Goal: Task Accomplishment & Management: Manage account settings

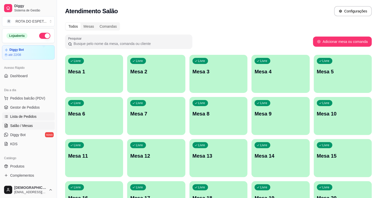
click at [34, 118] on span "Lista de Pedidos" at bounding box center [23, 116] width 26 height 5
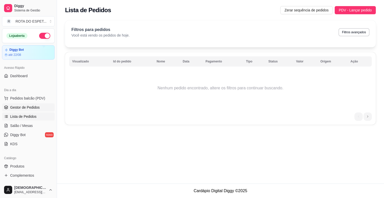
click at [35, 105] on span "Gestor de Pedidos" at bounding box center [24, 107] width 29 height 5
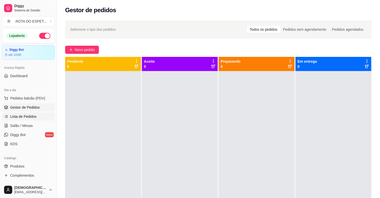
click at [30, 118] on span "Lista de Pedidos" at bounding box center [23, 116] width 26 height 5
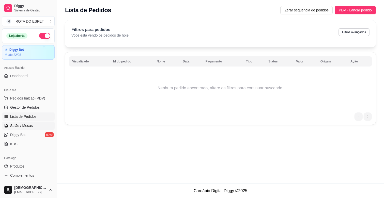
click at [27, 125] on span "Salão / Mesas" at bounding box center [21, 125] width 23 height 5
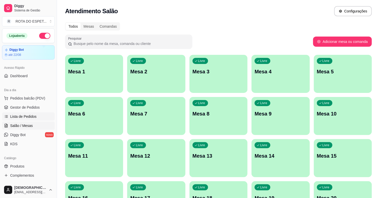
click at [29, 114] on link "Lista de Pedidos" at bounding box center [28, 117] width 53 height 8
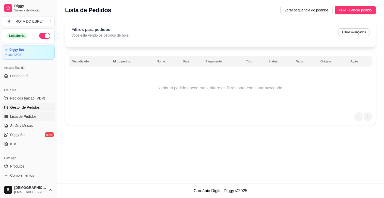
click at [30, 108] on span "Gestor de Pedidos" at bounding box center [24, 107] width 29 height 5
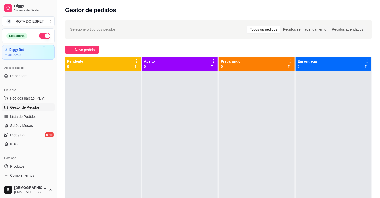
click at [352, 186] on div at bounding box center [333, 170] width 76 height 198
click at [125, 122] on div at bounding box center [103, 170] width 76 height 198
click at [24, 176] on span "Complementos" at bounding box center [22, 175] width 24 height 5
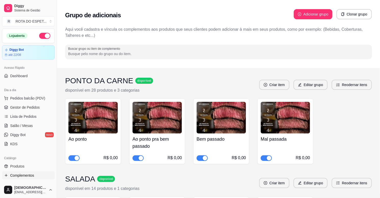
click at [32, 112] on ul "Pedidos balcão (PDV) Gestor de Pedidos Lista de Pedidos Salão / Mesas Diggy Bot…" at bounding box center [28, 121] width 53 height 54
click at [32, 109] on span "Gestor de Pedidos" at bounding box center [24, 107] width 29 height 5
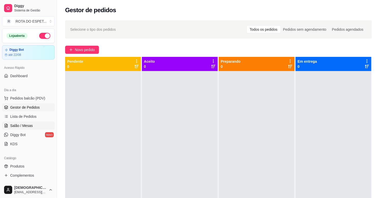
click at [23, 126] on span "Salão / Mesas" at bounding box center [21, 125] width 23 height 5
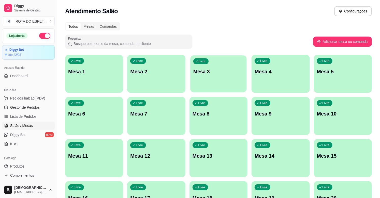
click at [224, 76] on div "Livre Mesa 3" at bounding box center [218, 70] width 56 height 31
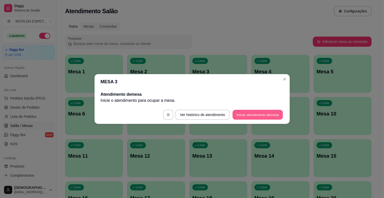
click at [245, 119] on button "Iniciar atendimento de mesa" at bounding box center [257, 115] width 50 height 10
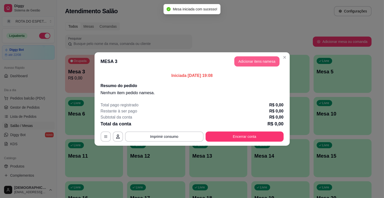
click at [254, 59] on button "Adicionar itens na mesa" at bounding box center [256, 61] width 45 height 10
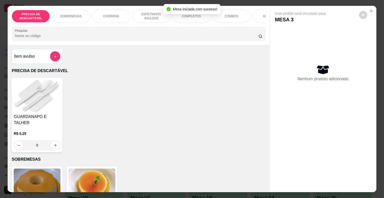
click at [144, 12] on p "ESPETINHOS AVULSOS" at bounding box center [150, 16] width 29 height 8
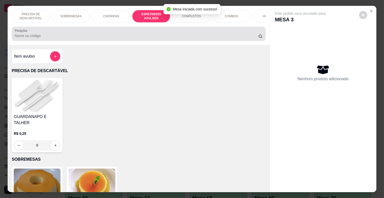
scroll to position [12, 0]
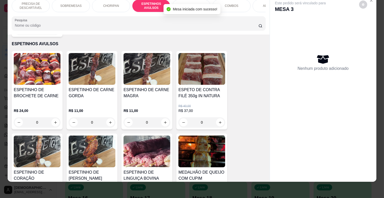
click at [184, 4] on p "COMPLETOS" at bounding box center [191, 6] width 19 height 4
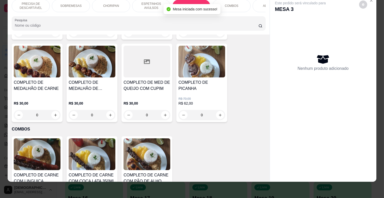
scroll to position [786, 0]
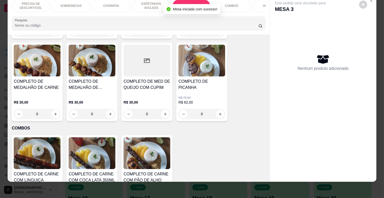
click at [55, 109] on div "0" at bounding box center [37, 114] width 47 height 10
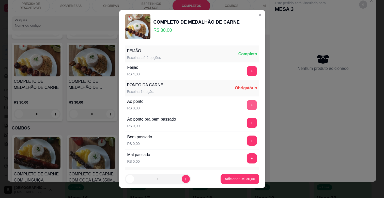
click at [247, 101] on button "+" at bounding box center [252, 105] width 10 height 10
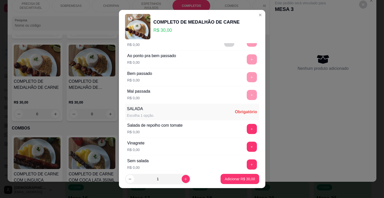
scroll to position [123, 0]
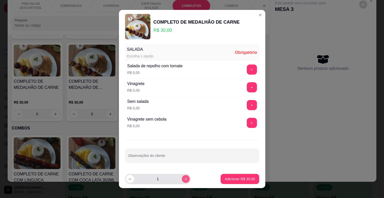
click at [184, 177] on icon "increase-product-quantity" at bounding box center [186, 179] width 4 height 4
type input "2"
click at [241, 64] on div "Salada de repolho com tomate R$ 0,00 +" at bounding box center [192, 70] width 134 height 18
click at [247, 68] on button "+" at bounding box center [252, 70] width 10 height 10
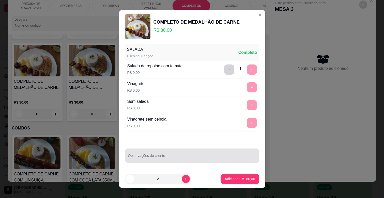
click at [181, 158] on input "Observações do cliente" at bounding box center [192, 157] width 128 height 5
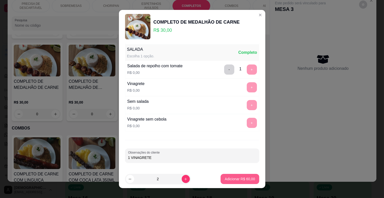
type input "1 VINAGRETE"
click at [238, 181] on p "Adicionar R$ 60,00" at bounding box center [240, 179] width 30 height 5
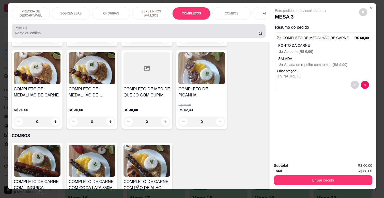
scroll to position [0, 0]
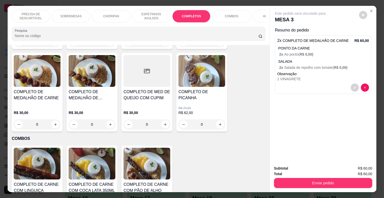
click at [86, 20] on div "PRECISA DE DESCARTÁVEL SOBREMESAS CHORIPAN ESPETINHOS AVULSOS COMPLETOS COMBOS …" at bounding box center [139, 16] width 254 height 13
click at [258, 14] on div "ADICIONAIS" at bounding box center [272, 16] width 38 height 13
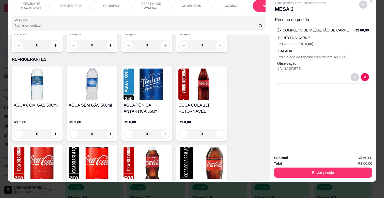
scroll to position [1181, 0]
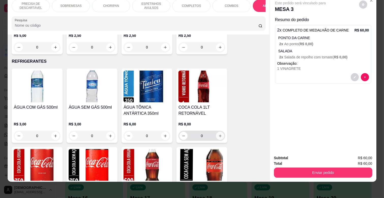
click at [216, 132] on button "increase-product-quantity" at bounding box center [220, 136] width 8 height 8
type input "1"
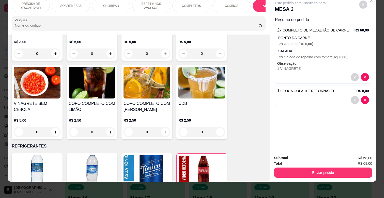
scroll to position [984, 0]
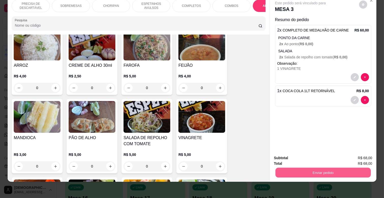
click at [317, 168] on button "Enviar pedido" at bounding box center [322, 173] width 95 height 10
click at [313, 154] on button "Não registrar e enviar pedido" at bounding box center [305, 155] width 51 height 9
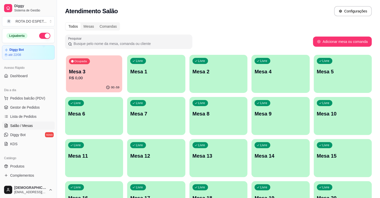
click at [91, 79] on p "R$ 0,00" at bounding box center [94, 78] width 50 height 6
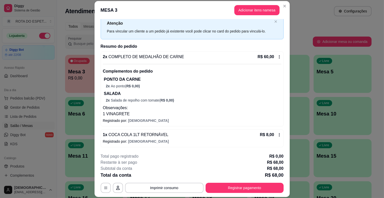
scroll to position [15, 0]
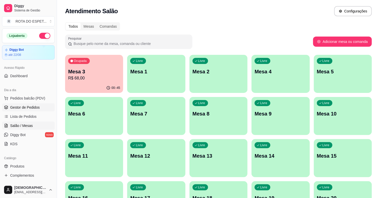
click at [37, 105] on span "Gestor de Pedidos" at bounding box center [24, 107] width 29 height 5
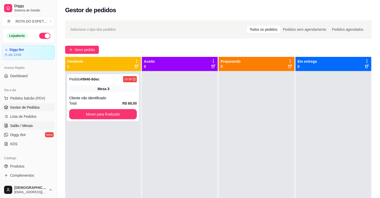
click at [31, 125] on span "Salão / Mesas" at bounding box center [21, 125] width 23 height 5
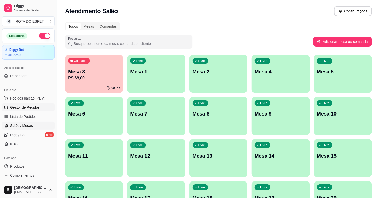
click at [38, 108] on span "Gestor de Pedidos" at bounding box center [24, 107] width 29 height 5
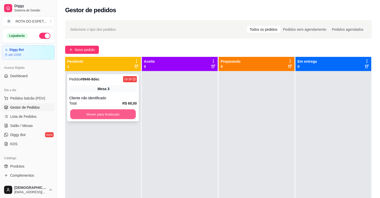
click at [113, 115] on button "Mover para finalizado" at bounding box center [103, 114] width 66 height 10
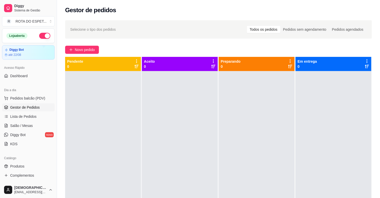
click at [157, 164] on div at bounding box center [180, 170] width 76 height 198
click at [26, 124] on span "Salão / Mesas" at bounding box center [21, 125] width 23 height 5
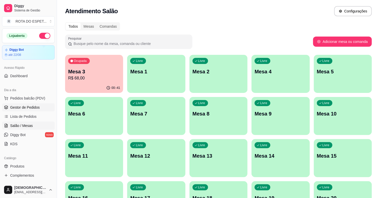
click at [39, 106] on link "Gestor de Pedidos" at bounding box center [28, 107] width 53 height 8
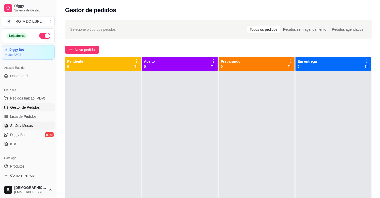
click at [29, 124] on span "Salão / Mesas" at bounding box center [21, 125] width 23 height 5
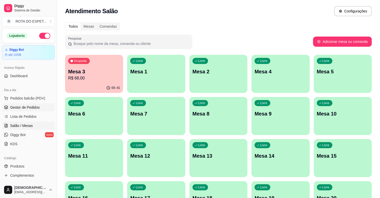
click at [34, 105] on span "Gestor de Pedidos" at bounding box center [24, 107] width 29 height 5
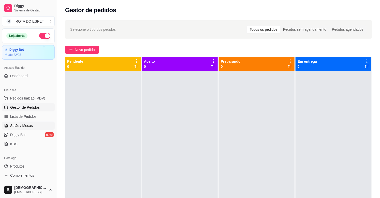
click at [38, 125] on link "Salão / Mesas" at bounding box center [28, 126] width 53 height 8
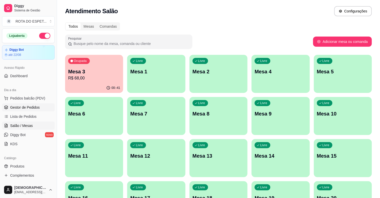
click at [36, 108] on span "Gestor de Pedidos" at bounding box center [24, 107] width 29 height 5
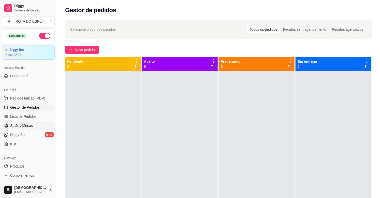
click at [32, 122] on link "Salão / Mesas" at bounding box center [28, 126] width 53 height 8
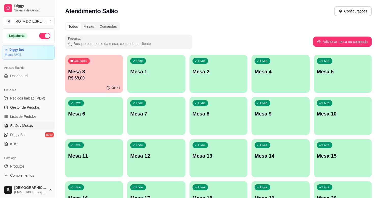
click at [285, 35] on div "Pesquisar" at bounding box center [189, 42] width 248 height 14
click at [29, 103] on link "Gestor de Pedidos" at bounding box center [28, 107] width 53 height 8
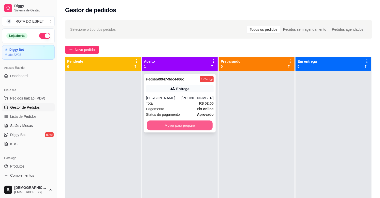
click at [179, 126] on button "Mover para preparo" at bounding box center [180, 126] width 66 height 10
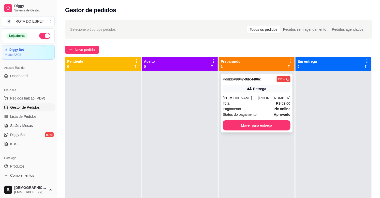
click at [227, 92] on div "Entrega" at bounding box center [257, 88] width 68 height 7
click at [247, 100] on div "[PERSON_NAME]" at bounding box center [241, 98] width 36 height 5
click at [37, 125] on link "Salão / Mesas" at bounding box center [28, 126] width 53 height 8
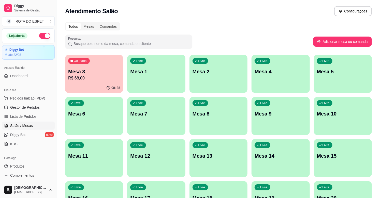
click at [105, 75] on p "R$ 68,00" at bounding box center [94, 78] width 52 height 6
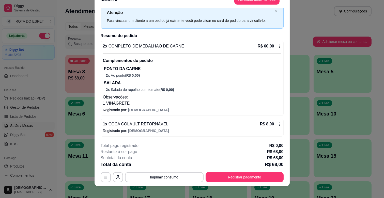
scroll to position [15, 0]
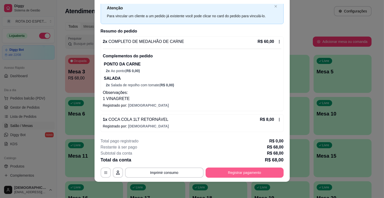
click at [225, 174] on button "Registrar pagamento" at bounding box center [245, 173] width 78 height 10
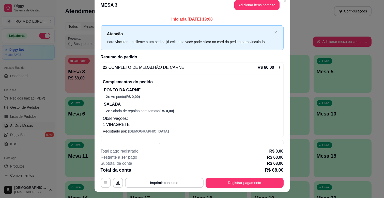
scroll to position [0, 0]
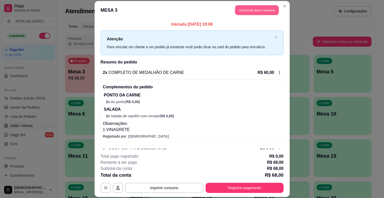
click at [255, 11] on button "Adicionar itens na mesa" at bounding box center [257, 10] width 44 height 10
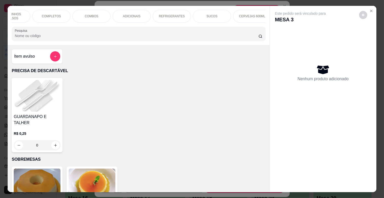
scroll to position [0, 226]
click at [240, 12] on div "BALAS E CHICLETES" at bounding box center [247, 16] width 38 height 13
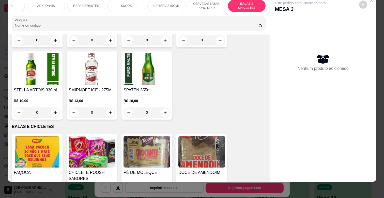
click at [108, 198] on icon "increase-product-quantity" at bounding box center [110, 201] width 4 height 4
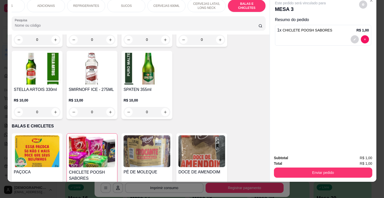
click at [70, 196] on div "1" at bounding box center [92, 201] width 44 height 10
type input "0"
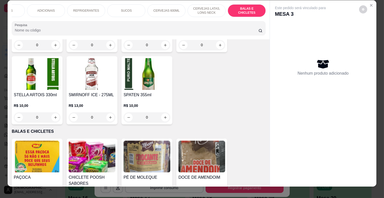
scroll to position [0, 0]
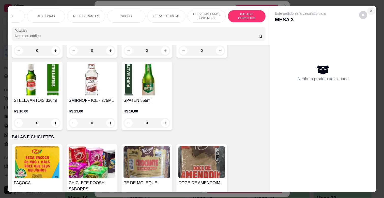
click at [370, 10] on icon "Close" at bounding box center [371, 11] width 4 height 4
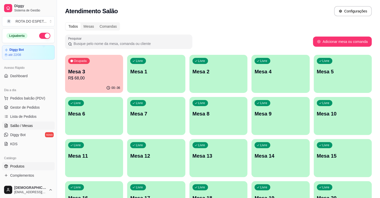
click at [22, 167] on span "Produtos" at bounding box center [17, 166] width 14 height 5
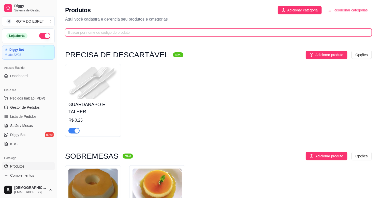
click at [139, 33] on input "text" at bounding box center [216, 33] width 296 height 6
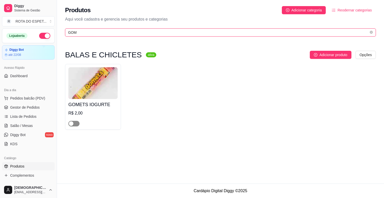
type input "GOM"
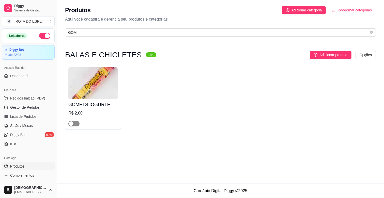
click at [72, 126] on span "button" at bounding box center [73, 124] width 11 height 6
click at [41, 128] on link "Salão / Mesas" at bounding box center [28, 126] width 53 height 8
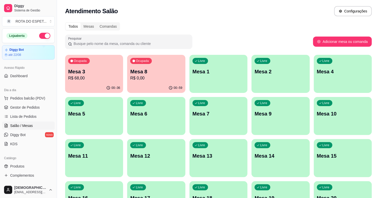
click at [85, 76] on p "R$ 68,00" at bounding box center [94, 78] width 52 height 6
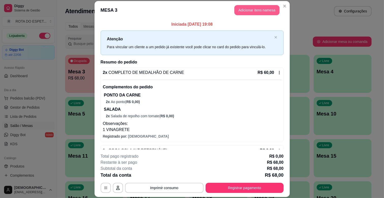
click at [247, 13] on button "Adicionar itens na mesa" at bounding box center [256, 10] width 45 height 10
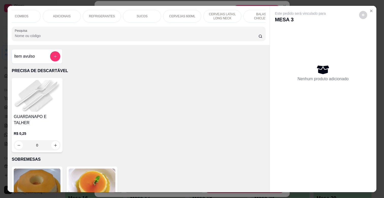
scroll to position [0, 226]
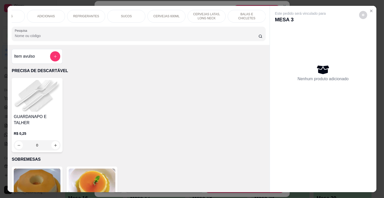
click at [247, 16] on p "BALAS E CHICLETES" at bounding box center [246, 16] width 29 height 8
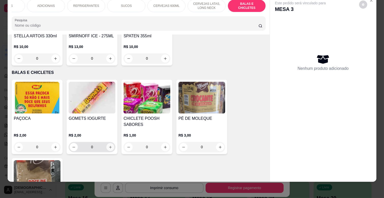
click at [106, 143] on button "increase-product-quantity" at bounding box center [110, 147] width 8 height 8
type input "1"
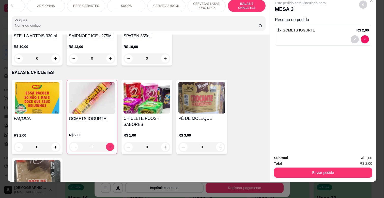
scroll to position [0, 0]
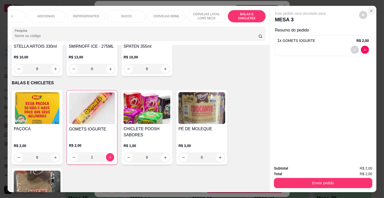
click at [367, 9] on button "Close" at bounding box center [371, 11] width 8 height 8
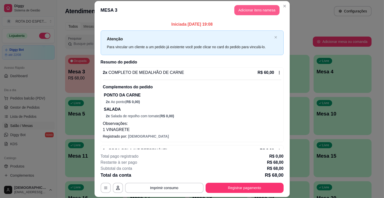
click at [239, 13] on button "Adicionar itens na mesa" at bounding box center [256, 10] width 45 height 10
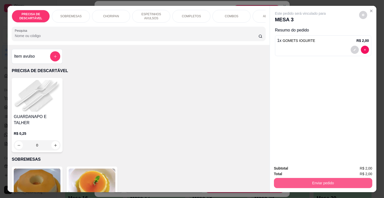
click at [337, 179] on button "Enviar pedido" at bounding box center [323, 183] width 98 height 10
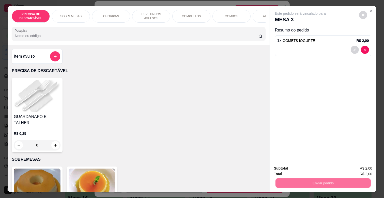
click at [313, 166] on button "Não registrar e enviar pedido" at bounding box center [305, 168] width 51 height 9
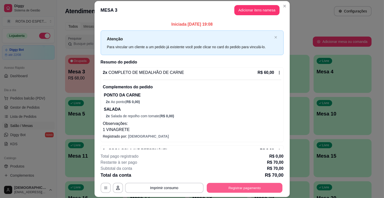
click at [257, 189] on button "Registrar pagamento" at bounding box center [245, 188] width 76 height 10
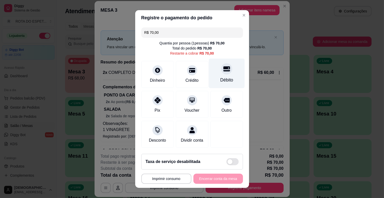
click at [223, 71] on icon at bounding box center [226, 69] width 7 height 5
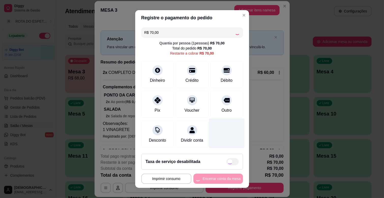
type input "R$ 0,00"
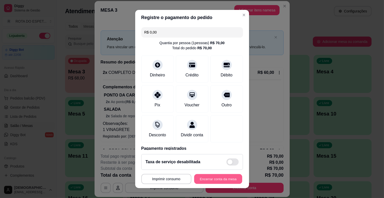
click at [208, 178] on button "Encerrar conta da mesa" at bounding box center [218, 179] width 48 height 10
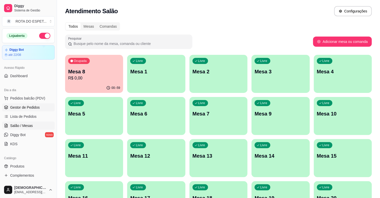
click at [20, 107] on span "Gestor de Pedidos" at bounding box center [24, 107] width 29 height 5
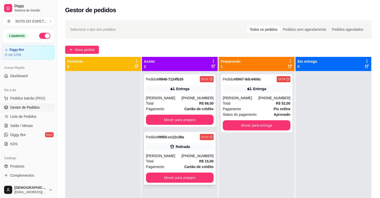
click at [167, 157] on div "Pedido # 9950-cc12c38a 20:03 [PERSON_NAME] [PHONE_NUMBER] Total R$ 15,00 Pagame…" at bounding box center [180, 158] width 72 height 53
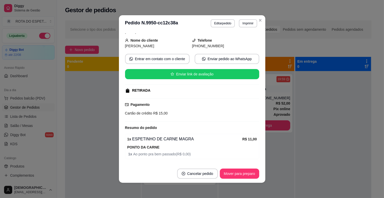
scroll to position [60, 0]
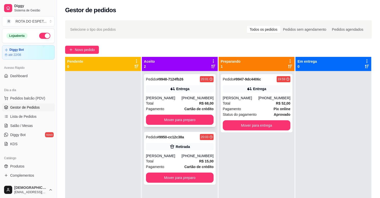
click at [165, 97] on div "[PERSON_NAME]" at bounding box center [164, 98] width 36 height 5
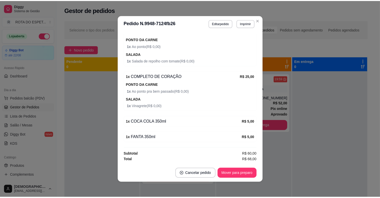
scroll to position [1, 0]
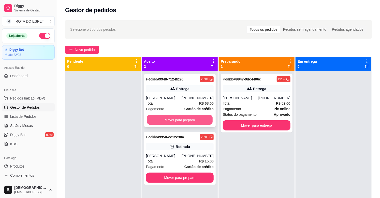
click at [158, 124] on button "Mover para preparo" at bounding box center [180, 120] width 66 height 10
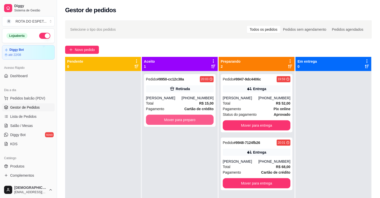
click at [158, 124] on button "Mover para preparo" at bounding box center [180, 120] width 68 height 10
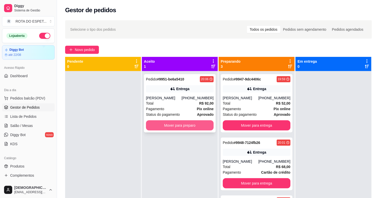
click at [164, 128] on button "Mover para preparo" at bounding box center [180, 125] width 68 height 10
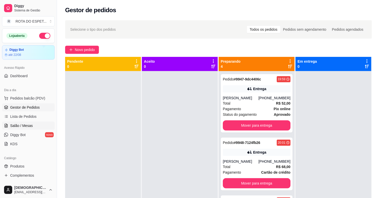
click at [35, 125] on link "Salão / Mesas" at bounding box center [28, 126] width 53 height 8
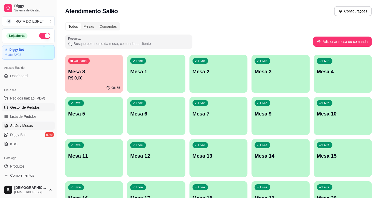
click at [31, 104] on link "Gestor de Pedidos" at bounding box center [28, 107] width 53 height 8
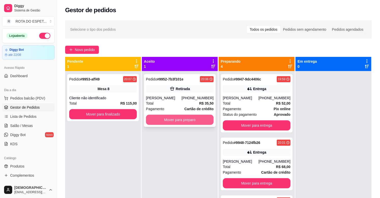
click at [187, 120] on button "Mover para preparo" at bounding box center [180, 120] width 68 height 10
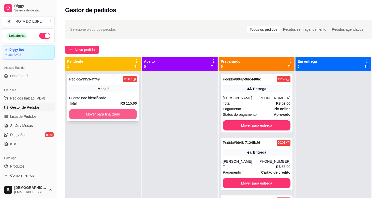
click at [109, 114] on button "Mover para finalizado" at bounding box center [103, 114] width 68 height 10
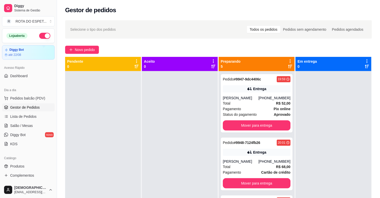
click at [154, 163] on div at bounding box center [180, 170] width 76 height 198
click at [253, 129] on button "Mover para entrega" at bounding box center [257, 126] width 66 height 10
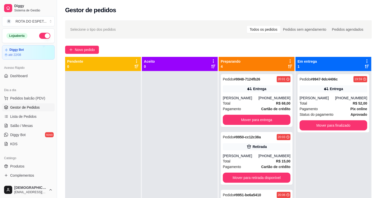
click at [183, 147] on div at bounding box center [180, 170] width 76 height 198
click at [159, 165] on div at bounding box center [180, 170] width 76 height 198
click at [245, 124] on button "Mover para entrega" at bounding box center [257, 120] width 68 height 10
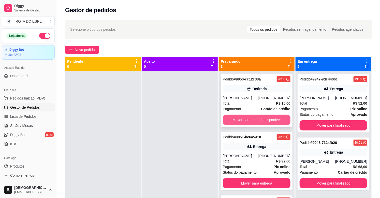
click at [257, 120] on button "Mover para retirada disponível" at bounding box center [257, 120] width 68 height 10
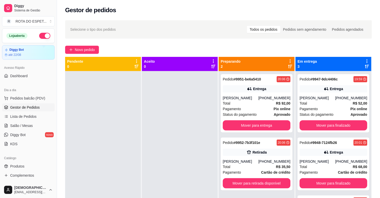
click at [167, 135] on div at bounding box center [180, 170] width 76 height 198
click at [337, 123] on button "Mover para finalizado" at bounding box center [333, 126] width 66 height 10
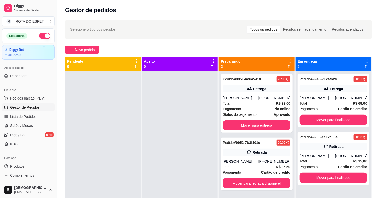
click at [179, 146] on div at bounding box center [180, 170] width 76 height 198
click at [177, 158] on div at bounding box center [180, 170] width 76 height 198
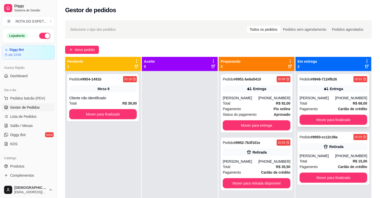
click at [318, 106] on div "Total R$ 68,00" at bounding box center [333, 104] width 68 height 6
click at [242, 126] on button "Mover para entrega" at bounding box center [257, 126] width 66 height 10
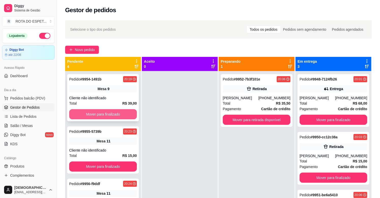
click at [86, 114] on button "Mover para finalizado" at bounding box center [103, 114] width 68 height 10
click at [86, 114] on button "Mover para finalizado" at bounding box center [103, 114] width 66 height 10
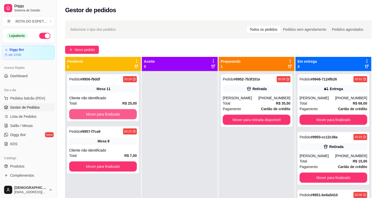
click at [86, 114] on button "Mover para finalizado" at bounding box center [103, 114] width 68 height 10
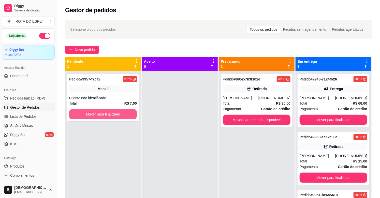
click at [86, 114] on button "Mover para finalizado" at bounding box center [103, 114] width 68 height 10
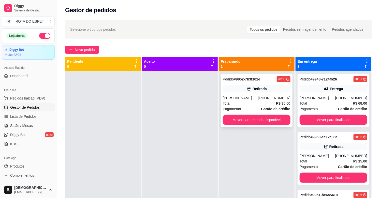
click at [249, 99] on div "[PERSON_NAME]" at bounding box center [241, 98] width 36 height 5
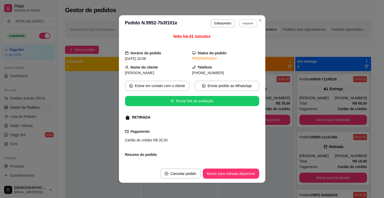
click at [248, 25] on button "Imprimir" at bounding box center [248, 23] width 18 height 8
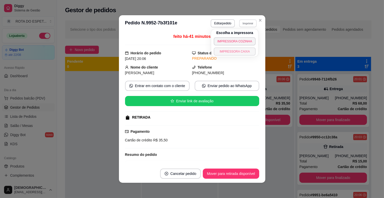
click at [237, 51] on button "IMPRESSORA CAIXA" at bounding box center [235, 52] width 42 height 8
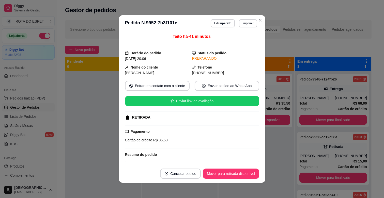
click at [245, 20] on button "Imprimir" at bounding box center [248, 23] width 18 height 8
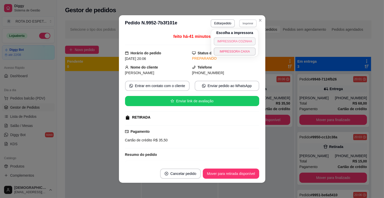
click at [240, 41] on button "IMPRESSORA COZINHA" at bounding box center [235, 41] width 42 height 8
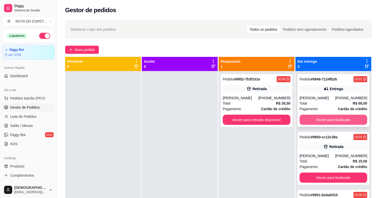
click at [334, 122] on button "Mover para finalizado" at bounding box center [333, 120] width 68 height 10
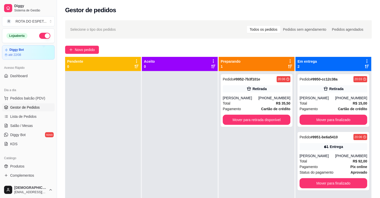
click at [266, 164] on div "Pedido # 9952-7b3f101e 20:06 Retirada Joao [PHONE_NUMBER] Total R$ 35,50 Pagame…" at bounding box center [256, 170] width 76 height 198
click at [325, 166] on div "Pagamento Pix online" at bounding box center [333, 167] width 68 height 6
click at [168, 160] on div at bounding box center [180, 170] width 76 height 198
click at [336, 103] on div "Total R$ 15,00" at bounding box center [333, 104] width 68 height 6
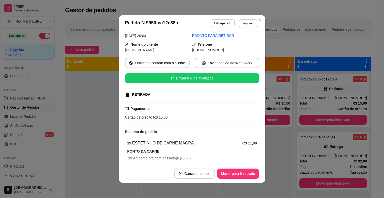
scroll to position [60, 0]
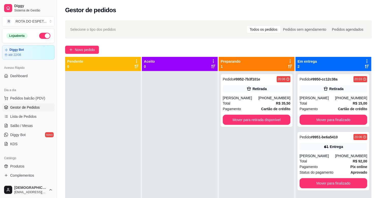
click at [159, 151] on div at bounding box center [180, 170] width 76 height 198
click at [26, 123] on span "Salão / Mesas" at bounding box center [21, 125] width 23 height 5
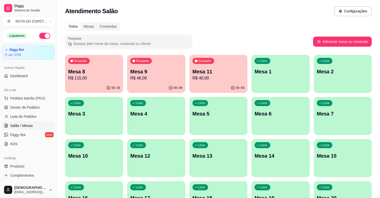
click at [292, 161] on div "Livre Mesa 14" at bounding box center [280, 155] width 58 height 32
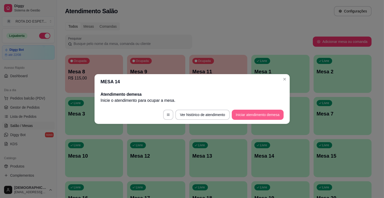
click at [259, 115] on button "Iniciar atendimento de mesa" at bounding box center [258, 115] width 52 height 10
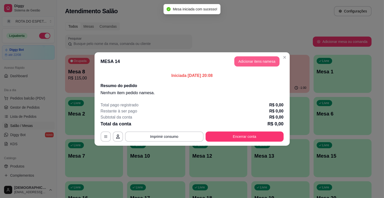
click at [271, 59] on button "Adicionar itens na mesa" at bounding box center [256, 61] width 45 height 10
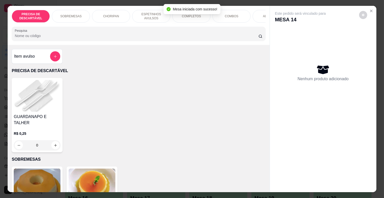
scroll to position [0, 222]
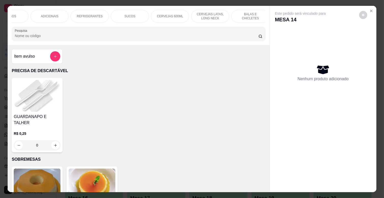
click at [251, 11] on div "BALAS E CHICLETES" at bounding box center [250, 16] width 38 height 13
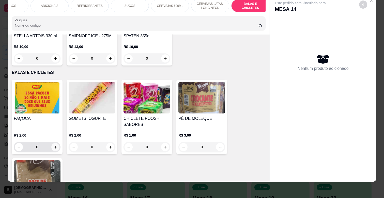
click at [54, 145] on icon "increase-product-quantity" at bounding box center [56, 147] width 4 height 4
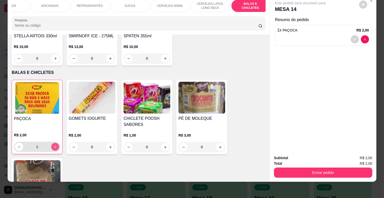
click at [53, 145] on icon "increase-product-quantity" at bounding box center [55, 147] width 4 height 4
type input "2"
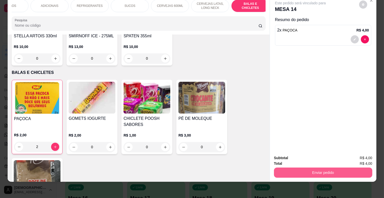
click at [323, 168] on button "Enviar pedido" at bounding box center [323, 173] width 98 height 10
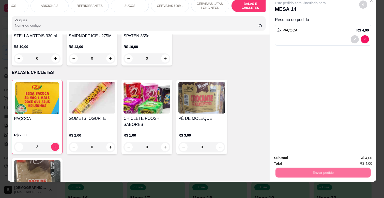
click at [305, 151] on button "Não registrar e enviar pedido" at bounding box center [305, 155] width 51 height 9
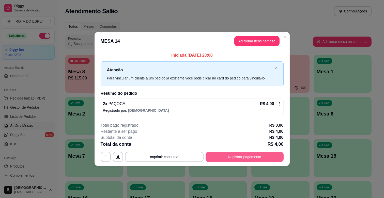
click at [216, 158] on button "Registrar pagamento" at bounding box center [245, 157] width 78 height 10
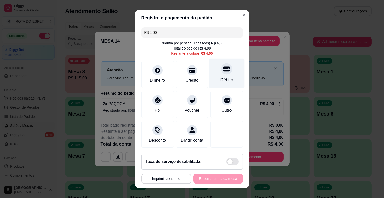
click at [219, 76] on div "Débito" at bounding box center [227, 74] width 36 height 30
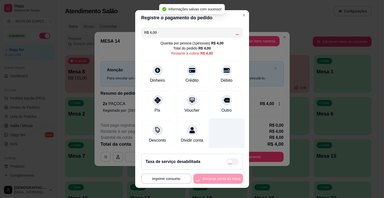
type input "R$ 0,00"
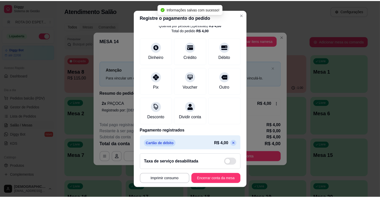
scroll to position [27, 0]
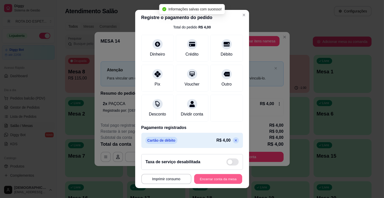
click at [222, 179] on button "Encerrar conta da mesa" at bounding box center [218, 179] width 48 height 10
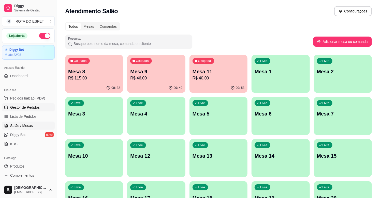
click at [29, 106] on span "Gestor de Pedidos" at bounding box center [24, 107] width 29 height 5
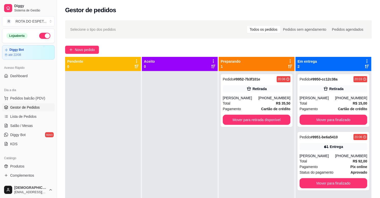
click at [143, 127] on div at bounding box center [180, 170] width 76 height 198
click at [153, 156] on div at bounding box center [180, 170] width 76 height 198
click at [234, 121] on button "Mover para retirada disponível" at bounding box center [257, 120] width 68 height 10
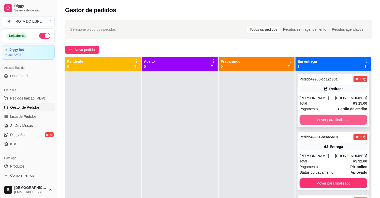
click at [343, 121] on button "Mover para finalizado" at bounding box center [333, 120] width 68 height 10
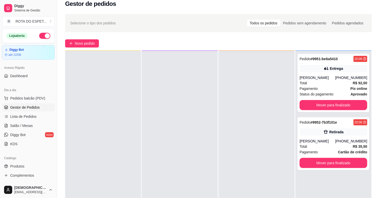
scroll to position [28, 0]
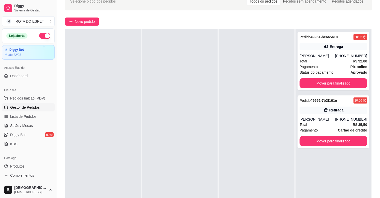
click at [154, 140] on div at bounding box center [180, 128] width 76 height 198
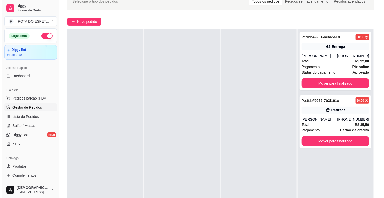
scroll to position [0, 0]
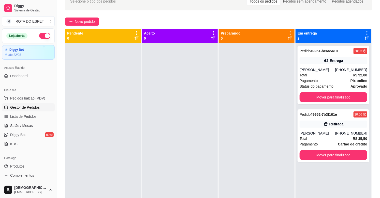
click at [159, 174] on div at bounding box center [180, 142] width 76 height 198
click at [342, 96] on button "Mover para finalizado" at bounding box center [333, 97] width 66 height 10
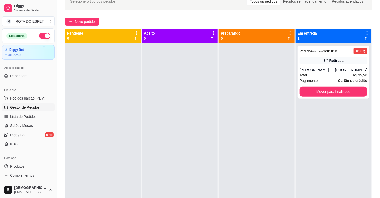
click at [176, 139] on div at bounding box center [180, 142] width 76 height 198
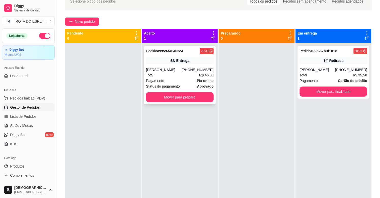
click at [182, 74] on div "Total R$ 46,00" at bounding box center [180, 75] width 68 height 6
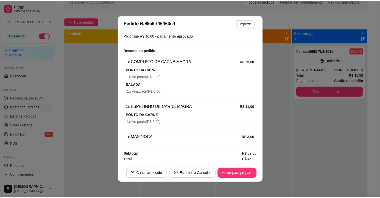
scroll to position [145, 0]
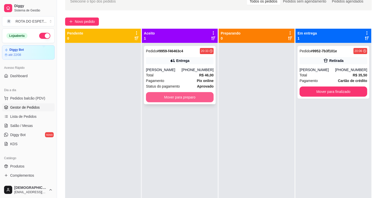
click at [162, 100] on button "Mover para preparo" at bounding box center [180, 97] width 68 height 10
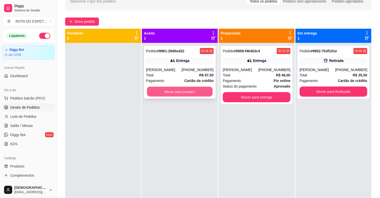
click at [172, 89] on button "Mover para preparo" at bounding box center [180, 92] width 66 height 10
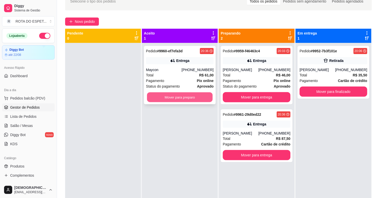
click at [168, 98] on button "Mover para preparo" at bounding box center [180, 97] width 66 height 10
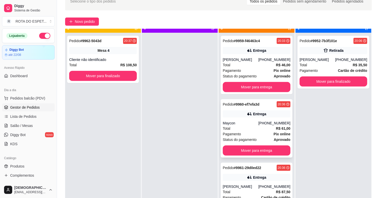
scroll to position [14, 0]
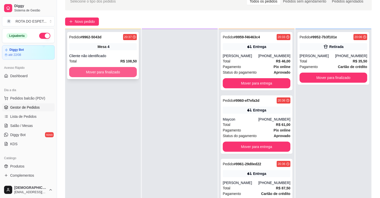
click at [90, 75] on button "Mover para finalizado" at bounding box center [103, 72] width 68 height 10
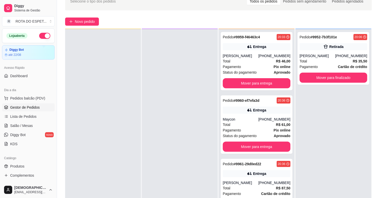
scroll to position [0, 0]
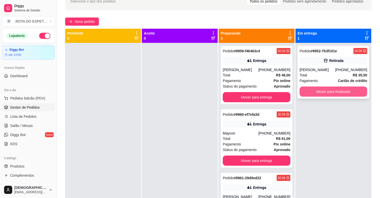
click at [324, 90] on button "Mover para finalizado" at bounding box center [333, 92] width 68 height 10
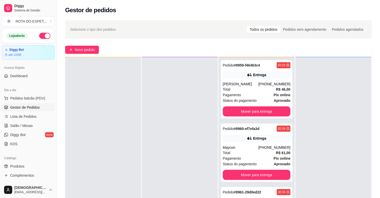
click at [180, 148] on div at bounding box center [180, 156] width 76 height 198
click at [29, 123] on span "Salão / Mesas" at bounding box center [21, 125] width 23 height 5
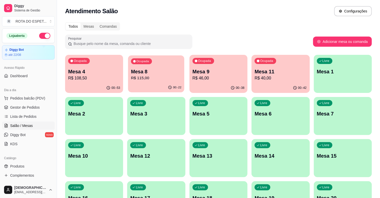
click at [149, 88] on div "00:-22" at bounding box center [156, 88] width 56 height 10
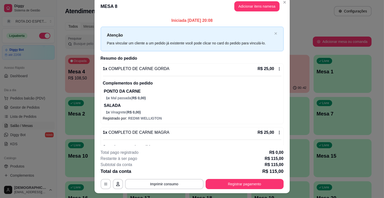
scroll to position [15, 0]
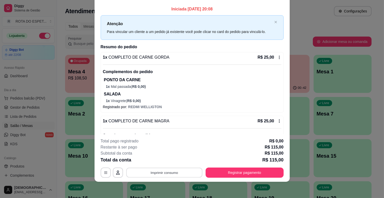
click at [176, 174] on button "Imprimir consumo" at bounding box center [164, 173] width 76 height 10
click at [162, 160] on button "IMPRESSORA CAIXA" at bounding box center [164, 161] width 42 height 8
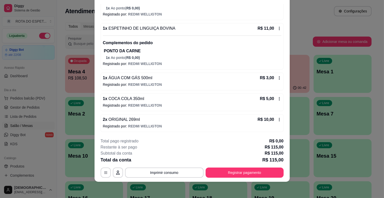
scroll to position [270, 0]
click at [249, 172] on button "Registrar pagamento" at bounding box center [245, 173] width 78 height 10
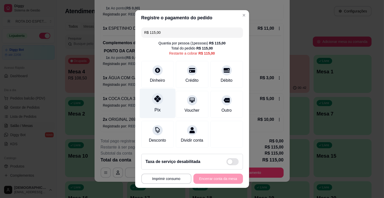
click at [147, 108] on div "Pix" at bounding box center [157, 104] width 36 height 30
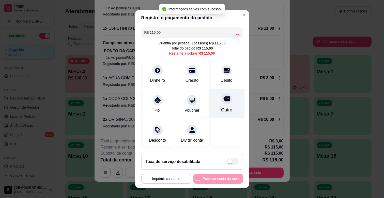
type input "R$ 0,00"
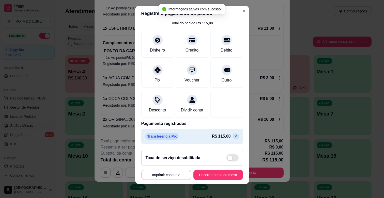
scroll to position [6, 0]
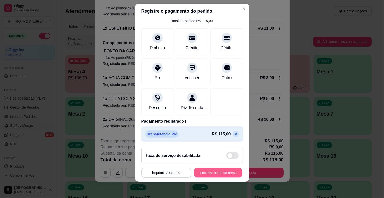
click at [217, 171] on button "Encerrar conta da mesa" at bounding box center [218, 173] width 48 height 10
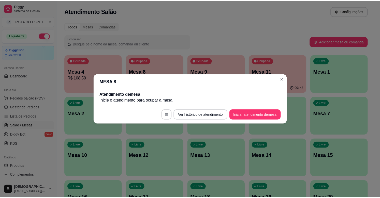
scroll to position [0, 0]
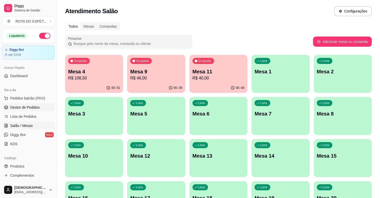
click at [33, 108] on span "Gestor de Pedidos" at bounding box center [24, 107] width 29 height 5
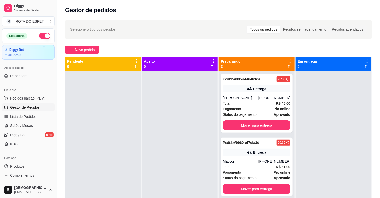
click at [161, 135] on div at bounding box center [180, 170] width 76 height 198
click at [27, 123] on span "Salão / Mesas" at bounding box center [21, 125] width 23 height 5
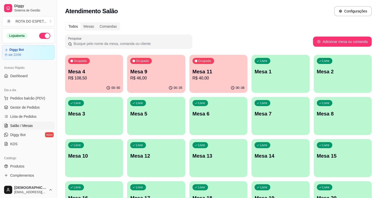
click at [145, 81] on p "R$ 46,00" at bounding box center [156, 78] width 52 height 6
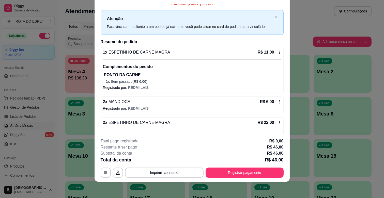
scroll to position [1, 0]
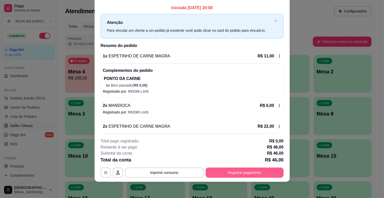
click at [231, 169] on button "Registrar pagamento" at bounding box center [245, 173] width 78 height 10
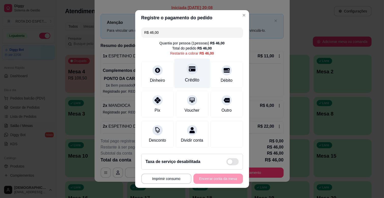
click at [191, 69] on div at bounding box center [191, 68] width 11 height 11
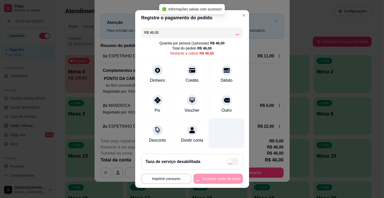
type input "R$ 0,00"
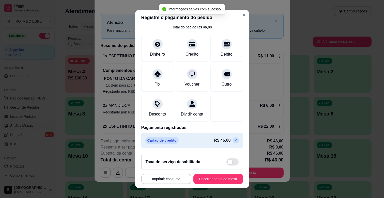
scroll to position [27, 0]
click at [220, 179] on button "Encerrar conta da mesa" at bounding box center [218, 179] width 48 height 10
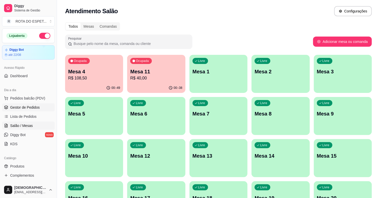
click at [26, 108] on span "Gestor de Pedidos" at bounding box center [24, 107] width 29 height 5
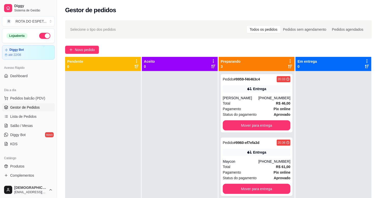
click at [177, 117] on div at bounding box center [180, 170] width 76 height 198
click at [258, 168] on div "Total R$ 61,00" at bounding box center [257, 167] width 68 height 6
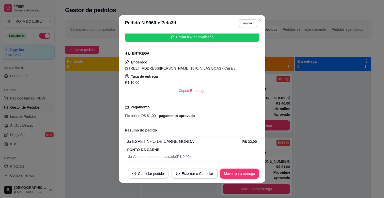
scroll to position [61, 0]
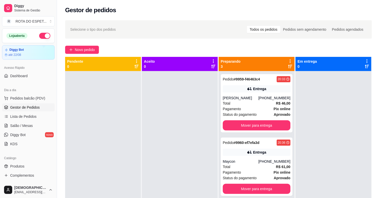
click at [163, 144] on div at bounding box center [180, 170] width 76 height 198
click at [37, 98] on span "Pedidos balcão (PDV)" at bounding box center [27, 98] width 35 height 5
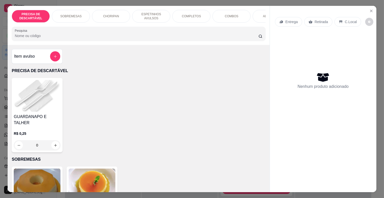
click at [158, 17] on p "ESPETINHOS AVULSOS" at bounding box center [150, 16] width 29 height 8
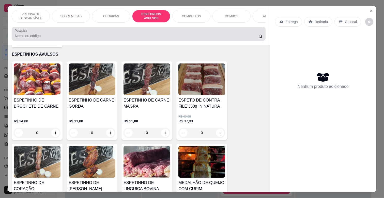
scroll to position [12, 0]
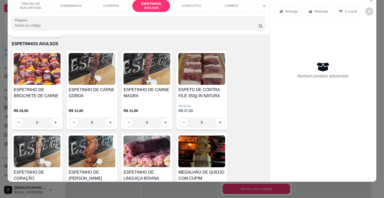
click at [149, 91] on h4 "ESPETINHO DE CARNE MAGRA" at bounding box center [146, 93] width 47 height 12
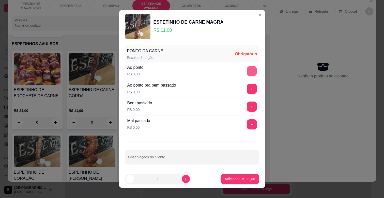
click at [247, 74] on button "+" at bounding box center [252, 71] width 10 height 10
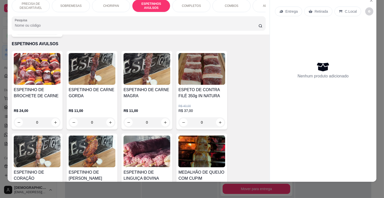
click at [96, 103] on div "R$ 11,00 0" at bounding box center [92, 115] width 47 height 24
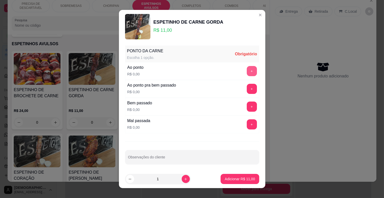
click at [247, 73] on button "+" at bounding box center [252, 71] width 10 height 10
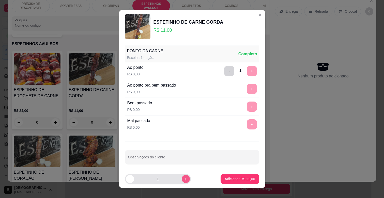
click at [184, 181] on icon "increase-product-quantity" at bounding box center [186, 179] width 4 height 4
click at [182, 181] on button "increase-product-quantity" at bounding box center [186, 179] width 8 height 8
type input "3"
click at [235, 182] on button "Adicionar R$ 33,00" at bounding box center [240, 179] width 38 height 10
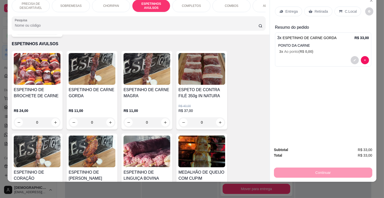
click at [47, 149] on img at bounding box center [37, 152] width 47 height 32
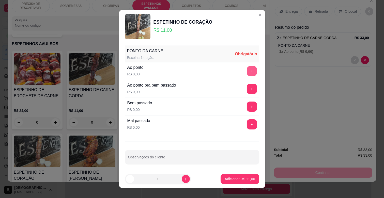
click at [247, 72] on button "+" at bounding box center [252, 71] width 10 height 10
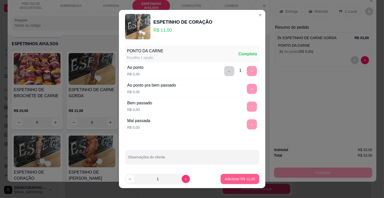
click at [243, 179] on p "Adicionar R$ 11,00" at bounding box center [240, 179] width 30 height 5
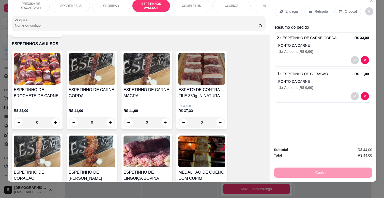
click at [286, 9] on p "Entrega" at bounding box center [291, 11] width 12 height 5
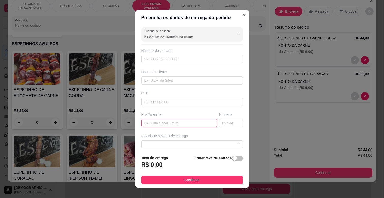
click at [163, 125] on input "text" at bounding box center [179, 123] width 76 height 8
type input "RUA FILLOMENA SEGUNDO NASMENTO"
click at [222, 123] on input "text" at bounding box center [231, 123] width 24 height 8
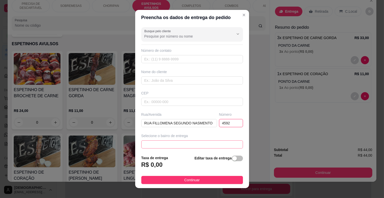
click at [205, 143] on span at bounding box center [192, 145] width 96 height 8
type input "4592"
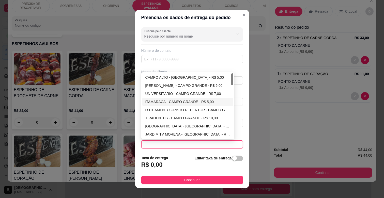
click at [170, 101] on div "ITAMARACÁ - CAMPO GRANDE - R$ 5,00" at bounding box center [187, 102] width 85 height 6
type input "CAMPO GRANDE"
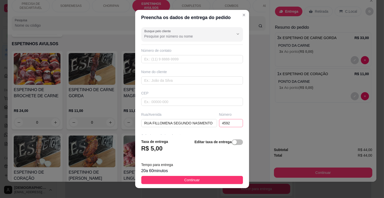
scroll to position [62, 0]
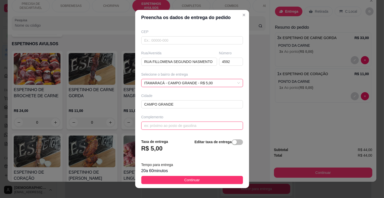
click at [192, 128] on input "text" at bounding box center [192, 126] width 102 height 8
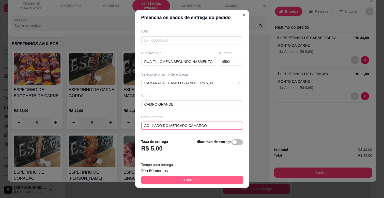
type input "AO LADO DO MERCADO CAMARGO"
click at [197, 179] on button "Continuar" at bounding box center [192, 180] width 102 height 8
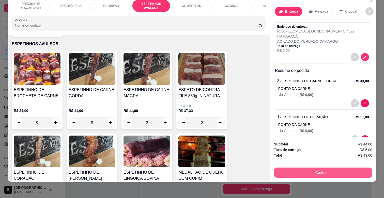
click at [314, 168] on button "Continuar" at bounding box center [323, 173] width 98 height 10
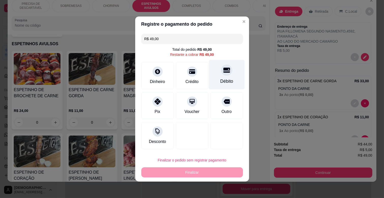
click at [227, 77] on div "Débito" at bounding box center [227, 75] width 36 height 30
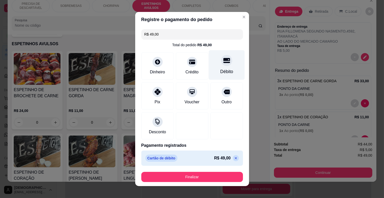
type input "R$ 0,00"
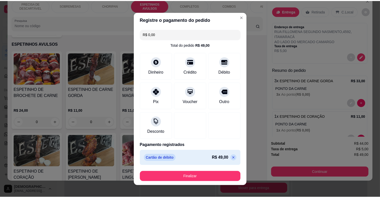
scroll to position [4, 0]
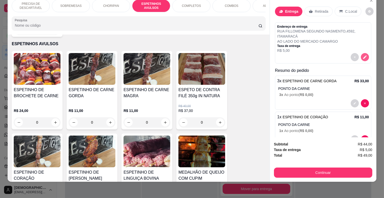
click at [363, 56] on icon "decrease-product-quantity" at bounding box center [365, 58] width 4 height 4
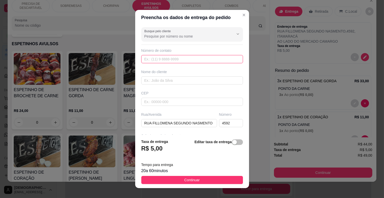
click at [164, 59] on input "text" at bounding box center [192, 59] width 102 height 8
type input "[PHONE_NUMBER]"
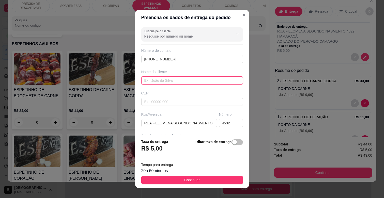
click at [146, 81] on input "text" at bounding box center [192, 80] width 102 height 8
type input "V"
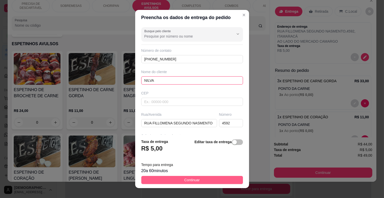
type input "NILVA"
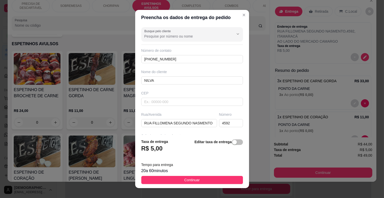
drag, startPoint x: 207, startPoint y: 180, endPoint x: 162, endPoint y: 168, distance: 47.3
click at [208, 180] on button "Continuar" at bounding box center [192, 180] width 102 height 8
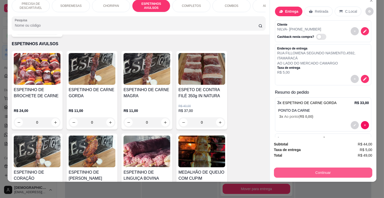
click at [327, 171] on button "Continuar" at bounding box center [323, 173] width 98 height 10
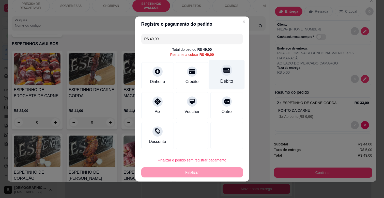
click at [229, 73] on div "Débito" at bounding box center [227, 75] width 36 height 30
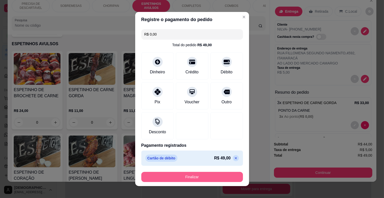
click at [221, 179] on button "Finalizar" at bounding box center [192, 177] width 102 height 10
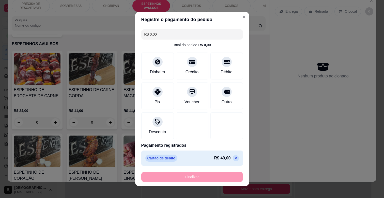
type input "-R$ 49,00"
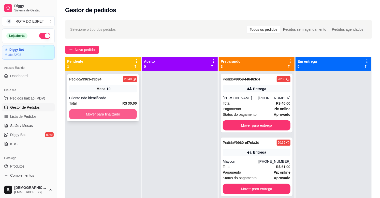
click at [100, 116] on button "Mover para finalizado" at bounding box center [103, 114] width 68 height 10
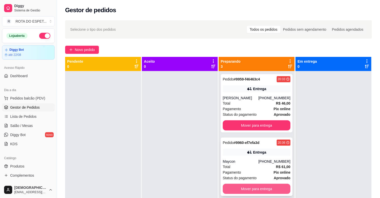
click at [252, 186] on button "Mover para entrega" at bounding box center [257, 189] width 68 height 10
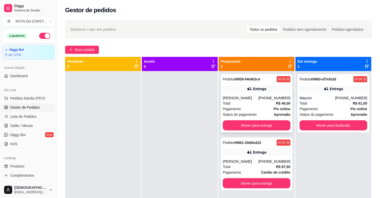
click at [255, 107] on div "Pagamento Pix online" at bounding box center [257, 109] width 68 height 6
click at [325, 106] on div "Pagamento Pix online" at bounding box center [333, 109] width 68 height 6
click at [259, 103] on div "Total R$ 46,00" at bounding box center [257, 104] width 68 height 6
click at [255, 168] on div "Total R$ 87,50" at bounding box center [257, 167] width 68 height 6
click at [325, 159] on div "Pedido # 9960-ef7efa3d 20:36 Entrega Maycon [PHONE_NUMBER] Total R$ 61,00 Pagam…" at bounding box center [333, 170] width 76 height 198
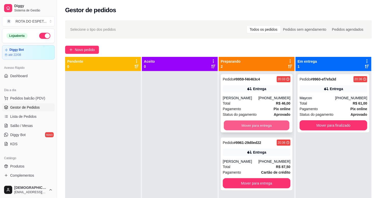
click at [256, 123] on button "Mover para entrega" at bounding box center [257, 126] width 66 height 10
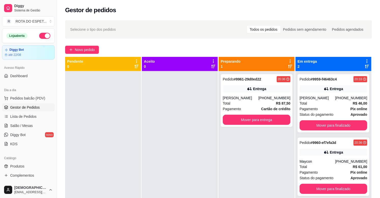
click at [168, 158] on div at bounding box center [180, 170] width 76 height 198
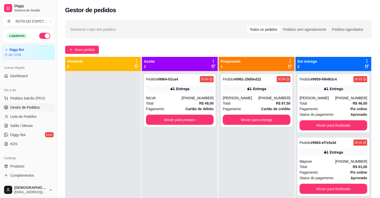
click at [273, 161] on div "Pedido # 9961-29d0ed22 20:36 Entrega [PERSON_NAME] [PHONE_NUMBER] Total R$ 87,5…" at bounding box center [256, 170] width 76 height 198
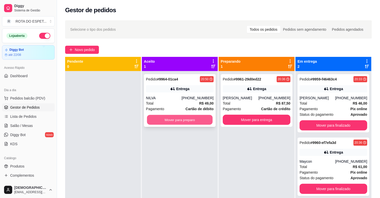
click at [182, 121] on button "Mover para preparo" at bounding box center [180, 120] width 66 height 10
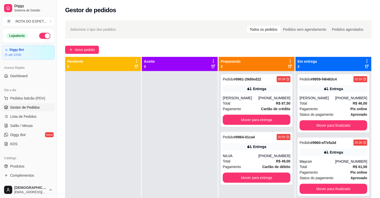
click at [157, 150] on div at bounding box center [180, 170] width 76 height 198
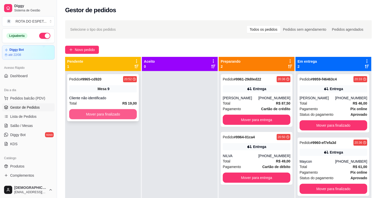
click at [121, 115] on button "Mover para finalizado" at bounding box center [103, 114] width 68 height 10
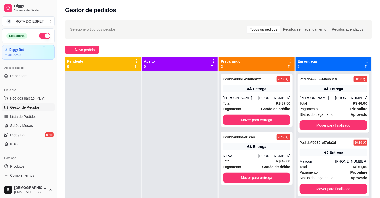
click at [164, 153] on div at bounding box center [180, 170] width 76 height 198
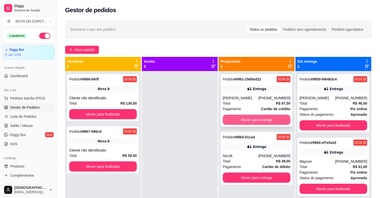
click at [241, 119] on button "Mover para entrega" at bounding box center [257, 120] width 68 height 10
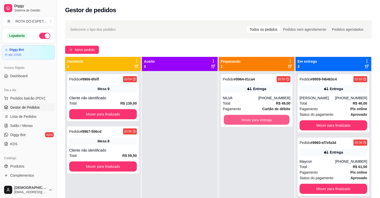
click at [241, 119] on button "Mover para entrega" at bounding box center [257, 120] width 66 height 10
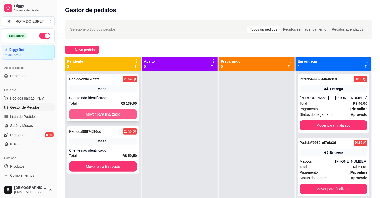
click at [98, 111] on button "Mover para finalizado" at bounding box center [103, 114] width 68 height 10
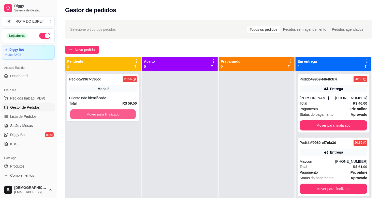
click at [98, 111] on button "Mover para finalizado" at bounding box center [103, 114] width 66 height 10
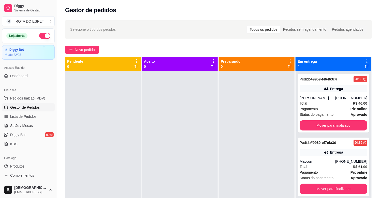
click at [168, 179] on div at bounding box center [180, 170] width 76 height 198
click at [34, 129] on link "Salão / Mesas" at bounding box center [28, 126] width 53 height 8
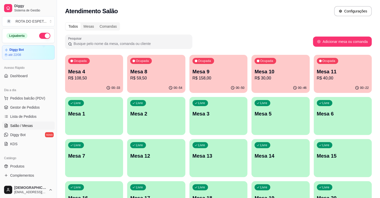
click at [346, 82] on div "Ocupada Mesa 11 R$ 40,00" at bounding box center [342, 69] width 58 height 28
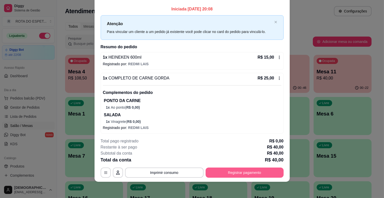
click at [245, 171] on button "Registrar pagamento" at bounding box center [245, 173] width 78 height 10
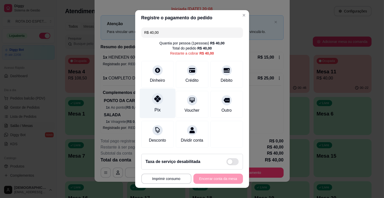
click at [155, 102] on icon at bounding box center [157, 99] width 7 height 7
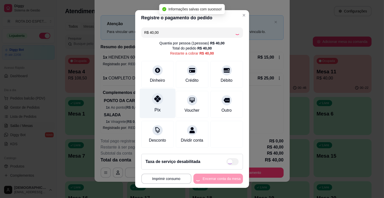
type input "R$ 0,00"
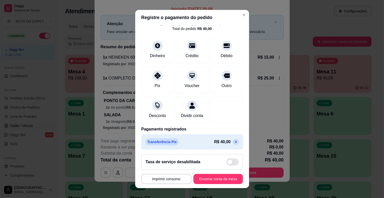
scroll to position [27, 0]
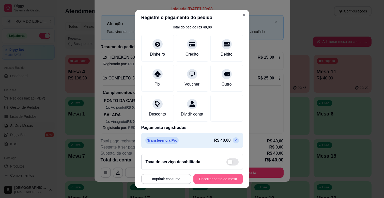
click at [211, 177] on button "Encerrar conta da mesa" at bounding box center [218, 179] width 50 height 10
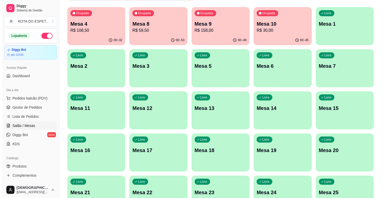
scroll to position [56, 0]
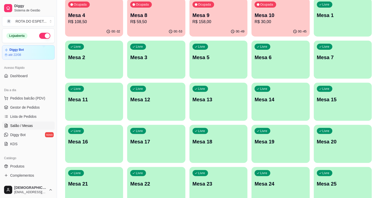
click at [345, 92] on div "Livre Mesa 15" at bounding box center [342, 99] width 58 height 32
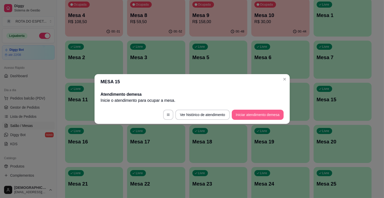
click at [271, 119] on button "Iniciar atendimento de mesa" at bounding box center [258, 115] width 52 height 10
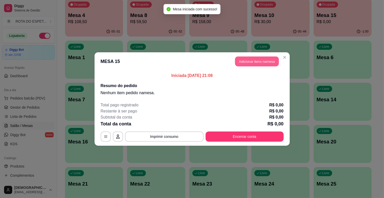
click at [262, 62] on button "Adicionar itens na mesa" at bounding box center [257, 62] width 44 height 10
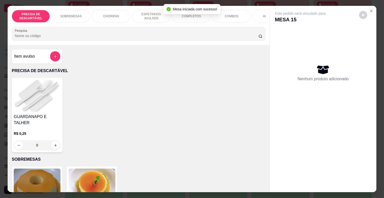
click at [139, 13] on p "ESPETINHOS AVULSOS" at bounding box center [150, 16] width 29 height 8
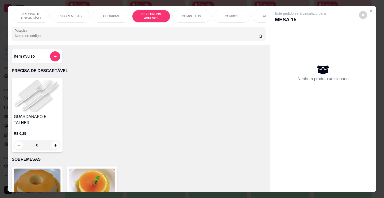
scroll to position [12, 0]
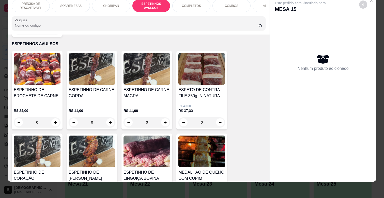
click at [137, 103] on div "R$ 11,00 0" at bounding box center [146, 115] width 47 height 24
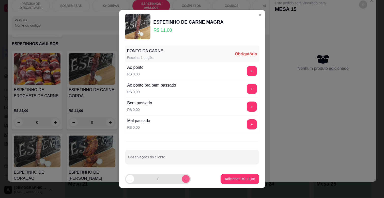
click at [184, 179] on button "increase-product-quantity" at bounding box center [186, 179] width 8 height 8
type input "2"
click at [188, 158] on input "Observações do cliente" at bounding box center [192, 159] width 128 height 5
click at [247, 72] on button "+" at bounding box center [252, 71] width 10 height 10
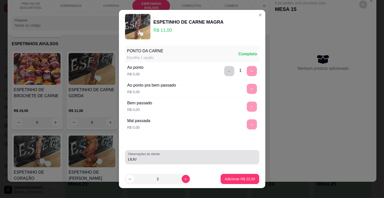
click at [161, 162] on div "LILIU" at bounding box center [192, 157] width 128 height 10
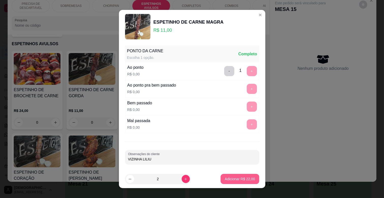
type input "VIZINHA LILIU"
click at [232, 176] on button "Adicionar R$ 22,00" at bounding box center [240, 179] width 38 height 10
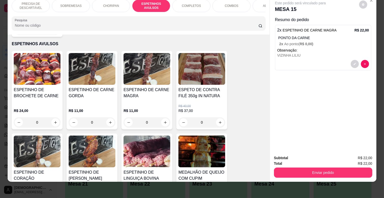
scroll to position [0, 222]
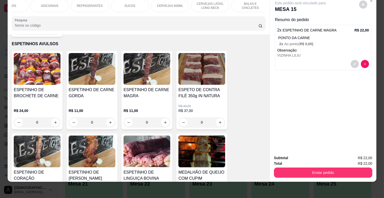
click at [54, 4] on div "ADICIONAIS" at bounding box center [49, 5] width 38 height 13
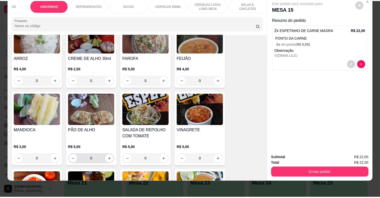
scroll to position [1012, 0]
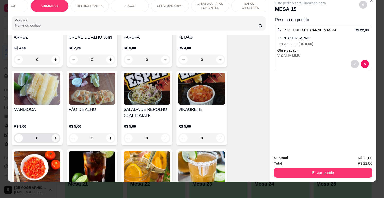
click at [54, 136] on icon "increase-product-quantity" at bounding box center [56, 138] width 4 height 4
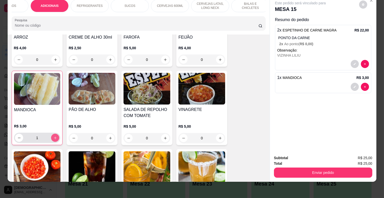
click at [53, 136] on icon "increase-product-quantity" at bounding box center [55, 138] width 4 height 4
type input "2"
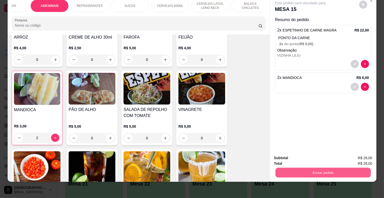
click at [292, 168] on button "Enviar pedido" at bounding box center [322, 173] width 95 height 10
click at [307, 156] on button "Não registrar e enviar pedido" at bounding box center [305, 156] width 53 height 10
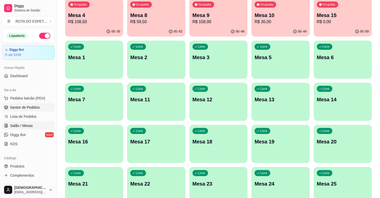
click at [34, 107] on span "Gestor de Pedidos" at bounding box center [24, 107] width 29 height 5
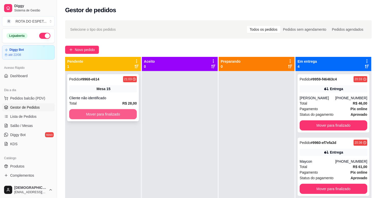
click at [100, 113] on button "Mover para finalizado" at bounding box center [103, 114] width 68 height 10
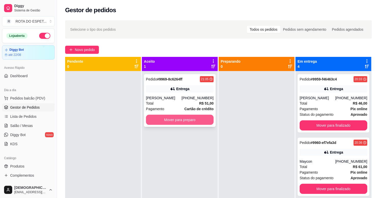
click at [168, 122] on button "Mover para preparo" at bounding box center [180, 120] width 68 height 10
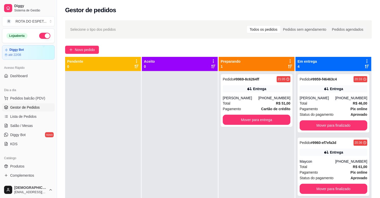
click at [238, 153] on div "Pedido # 9969-8c6264ff 21:05 Entrega [PERSON_NAME] [PHONE_NUMBER] Total R$ 51,0…" at bounding box center [256, 170] width 76 height 198
click at [170, 143] on div at bounding box center [180, 170] width 76 height 198
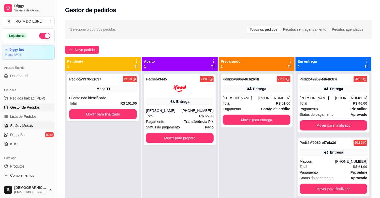
click at [20, 122] on link "Salão / Mesas" at bounding box center [28, 126] width 53 height 8
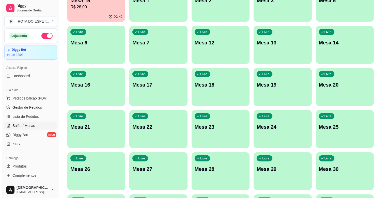
scroll to position [127, 0]
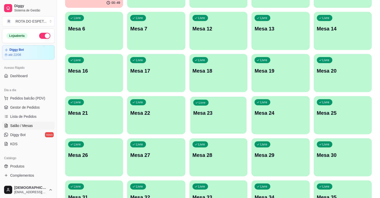
click at [217, 120] on div "Livre Mesa 23" at bounding box center [218, 112] width 56 height 31
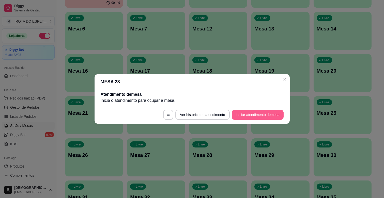
click at [249, 119] on button "Iniciar atendimento de mesa" at bounding box center [258, 115] width 52 height 10
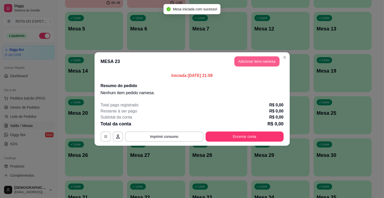
click at [254, 60] on button "Adicionar itens na mesa" at bounding box center [256, 61] width 45 height 10
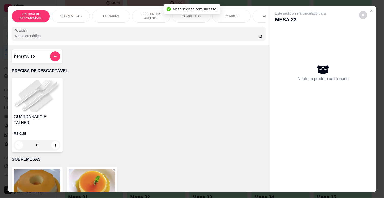
scroll to position [141, 0]
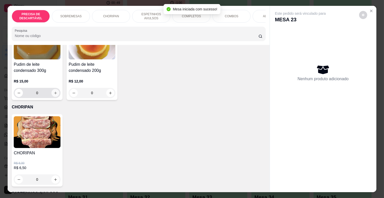
click at [52, 89] on button "increase-product-quantity" at bounding box center [56, 93] width 8 height 8
type input "1"
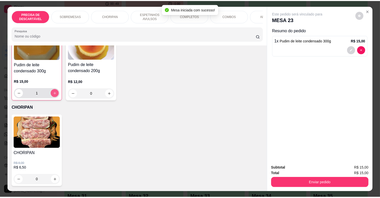
scroll to position [141, 0]
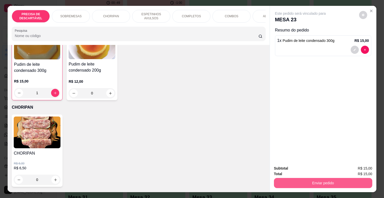
click at [347, 178] on button "Enviar pedido" at bounding box center [323, 183] width 98 height 10
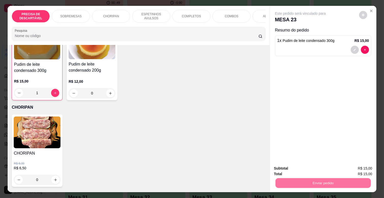
click at [308, 171] on button "Não registrar e enviar pedido" at bounding box center [305, 168] width 51 height 9
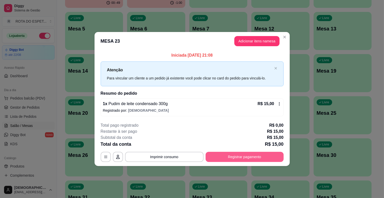
click at [275, 156] on button "Registrar pagamento" at bounding box center [245, 157] width 78 height 10
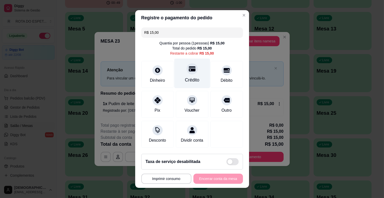
click at [186, 73] on div at bounding box center [191, 68] width 11 height 11
type input "R$ 0,00"
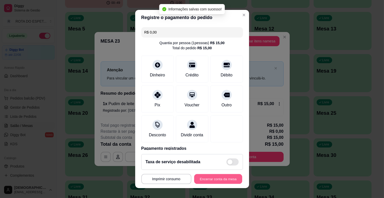
click at [224, 176] on button "Encerrar conta da mesa" at bounding box center [218, 179] width 48 height 10
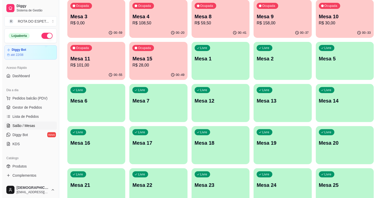
scroll to position [0, 0]
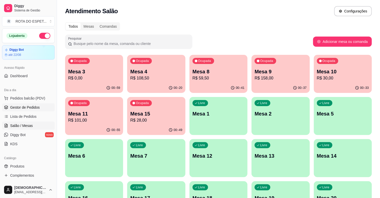
click at [35, 105] on span "Gestor de Pedidos" at bounding box center [24, 107] width 29 height 5
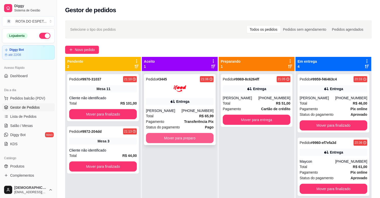
click at [169, 138] on button "Mover para preparo" at bounding box center [180, 138] width 68 height 10
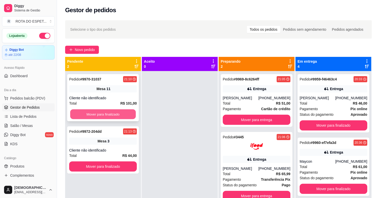
click at [88, 112] on button "Mover para finalizado" at bounding box center [103, 114] width 66 height 10
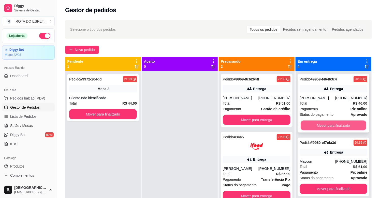
click at [334, 127] on button "Mover para finalizado" at bounding box center [333, 126] width 66 height 10
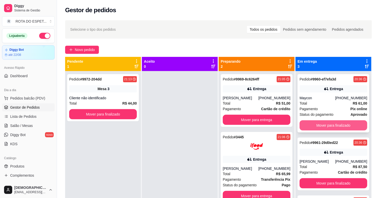
click at [333, 125] on button "Mover para finalizado" at bounding box center [333, 125] width 68 height 10
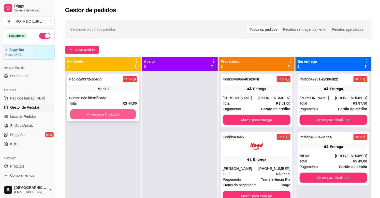
click at [112, 116] on button "Mover para finalizado" at bounding box center [103, 114] width 66 height 10
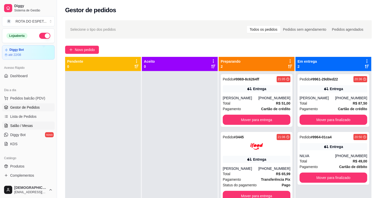
click at [37, 128] on link "Salão / Mesas" at bounding box center [28, 126] width 53 height 8
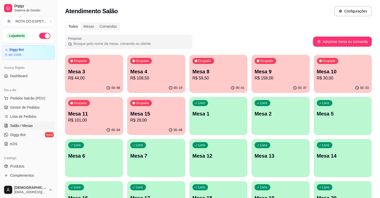
click at [338, 81] on div "Ocupada Mesa 10 R$ 30,00" at bounding box center [342, 69] width 58 height 28
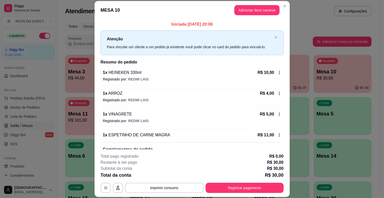
scroll to position [28, 0]
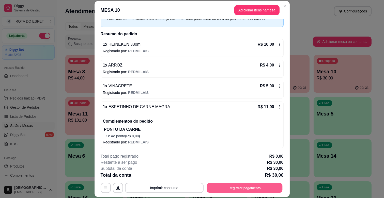
click at [240, 190] on button "Registrar pagamento" at bounding box center [245, 188] width 76 height 10
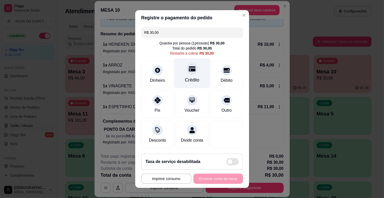
click at [191, 77] on div "Crédito" at bounding box center [192, 80] width 14 height 7
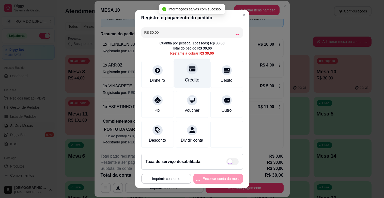
type input "R$ 0,00"
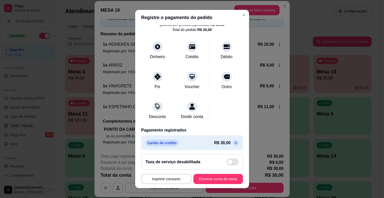
scroll to position [27, 0]
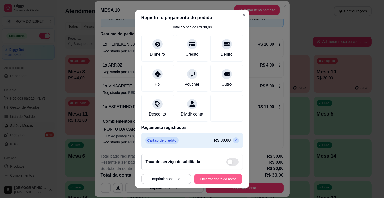
click at [224, 181] on button "Encerrar conta da mesa" at bounding box center [218, 179] width 48 height 10
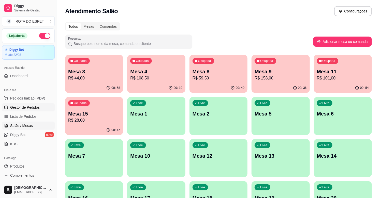
click at [19, 106] on span "Gestor de Pedidos" at bounding box center [24, 107] width 29 height 5
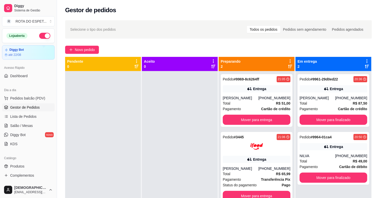
click at [165, 151] on div at bounding box center [180, 170] width 76 height 198
click at [248, 120] on button "Mover para entrega" at bounding box center [257, 120] width 68 height 10
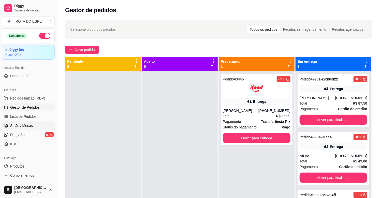
click at [24, 128] on span "Salão / Mesas" at bounding box center [21, 125] width 23 height 5
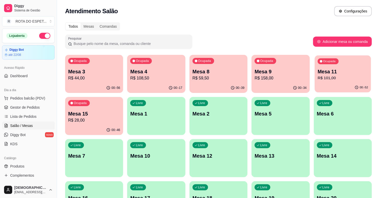
click at [332, 82] on div "Ocupada Mesa 11 R$ 101,00" at bounding box center [342, 68] width 56 height 27
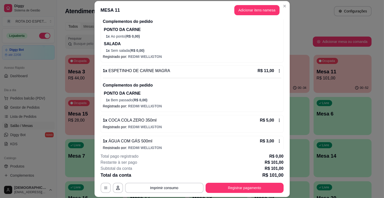
scroll to position [108, 0]
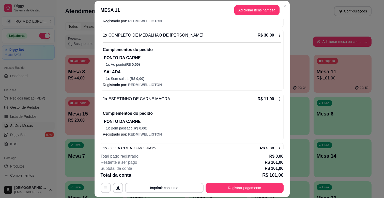
click at [277, 100] on icon at bounding box center [279, 99] width 4 height 4
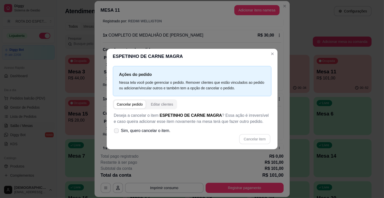
click at [123, 131] on span "Sim, quero cancelar o item." at bounding box center [146, 131] width 50 height 6
click at [117, 132] on input "Sim, quero cancelar o item." at bounding box center [115, 133] width 3 height 3
checkbox input "true"
click at [248, 141] on button "Cancelar item" at bounding box center [255, 139] width 30 height 10
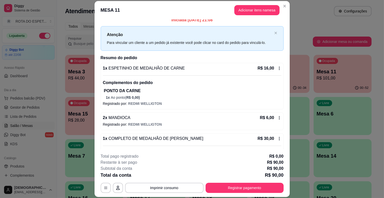
scroll to position [0, 0]
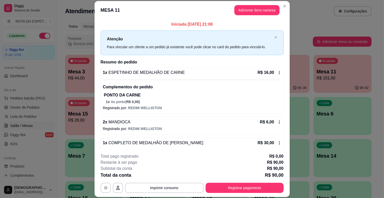
click at [277, 72] on icon at bounding box center [279, 73] width 4 height 4
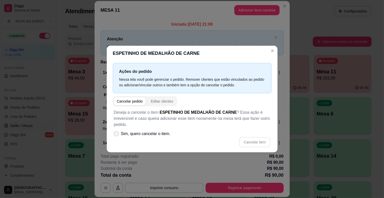
click at [116, 137] on label "Sim, quero cancelar o item." at bounding box center [142, 134] width 61 height 10
click at [116, 137] on input "Sim, quero cancelar o item." at bounding box center [115, 136] width 3 height 3
checkbox input "true"
click at [250, 143] on button "Cancelar item" at bounding box center [254, 142] width 31 height 10
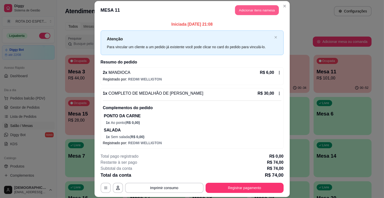
click at [257, 10] on button "Adicionar itens na mesa" at bounding box center [257, 10] width 44 height 10
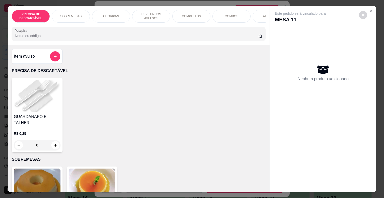
click at [111, 15] on p "CHORIPAN" at bounding box center [111, 16] width 16 height 4
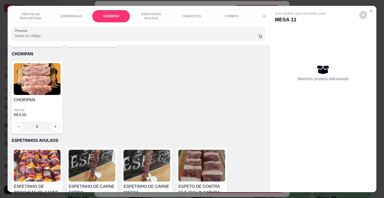
scroll to position [12, 0]
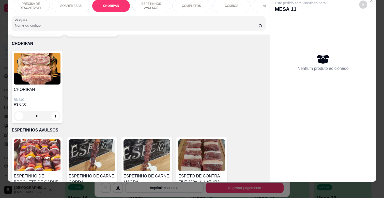
click at [160, 5] on p "ESPETINHOS AVULSOS" at bounding box center [150, 6] width 29 height 8
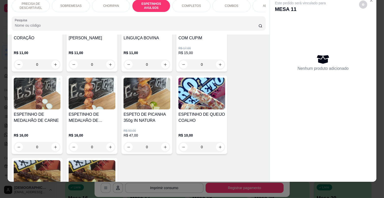
scroll to position [422, 0]
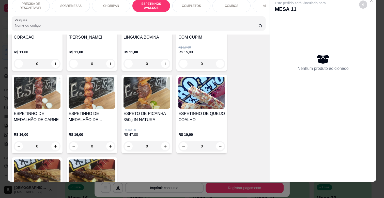
click at [152, 123] on div "R$ 50,00 R$ 47,00 0" at bounding box center [146, 137] width 47 height 28
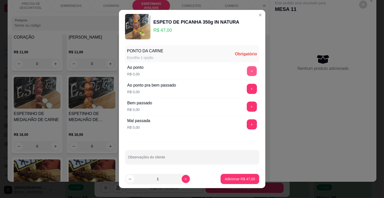
click at [247, 70] on button "+" at bounding box center [252, 71] width 10 height 10
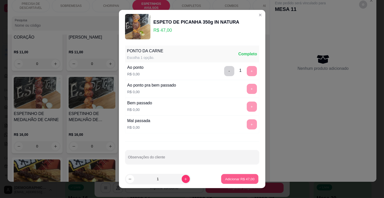
click at [246, 177] on p "Adicionar R$ 47,00" at bounding box center [239, 179] width 29 height 5
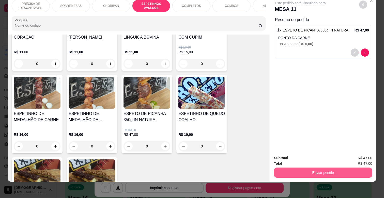
click at [301, 168] on button "Enviar pedido" at bounding box center [323, 173] width 98 height 10
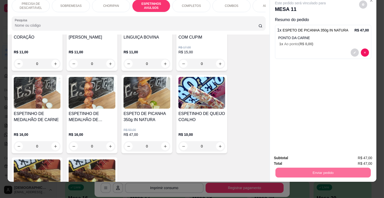
click at [303, 154] on button "Não registrar e enviar pedido" at bounding box center [305, 155] width 51 height 9
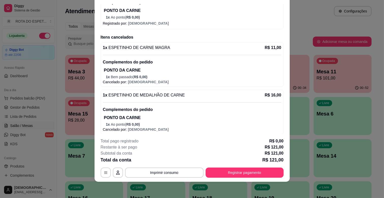
scroll to position [276, 0]
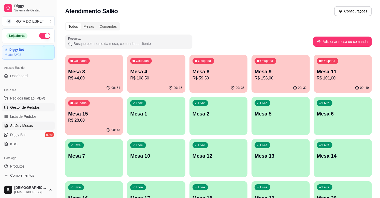
click at [41, 106] on link "Gestor de Pedidos" at bounding box center [28, 107] width 53 height 8
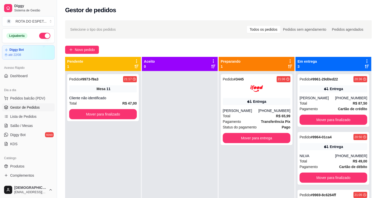
click at [189, 120] on div at bounding box center [180, 170] width 76 height 198
click at [117, 109] on button "Mover para finalizado" at bounding box center [103, 114] width 68 height 10
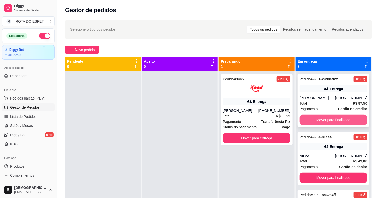
click at [323, 116] on button "Mover para finalizado" at bounding box center [333, 120] width 68 height 10
click at [323, 117] on button "Mover para finalizado" at bounding box center [333, 120] width 66 height 10
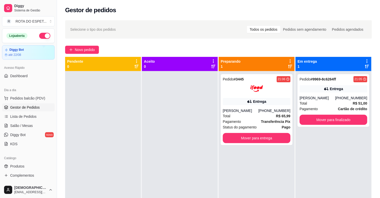
click at [166, 162] on div at bounding box center [180, 170] width 76 height 198
click at [338, 152] on div "Pedido # 9969-8c6264ff 21:05 Entrega [PERSON_NAME] [PHONE_NUMBER] Total R$ 51,0…" at bounding box center [333, 170] width 76 height 198
click at [162, 154] on div at bounding box center [180, 170] width 76 height 198
click at [36, 122] on link "Salão / Mesas" at bounding box center [28, 126] width 53 height 8
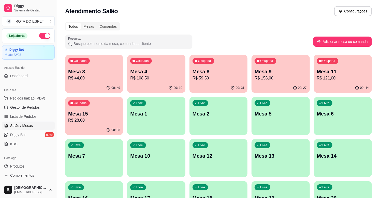
click at [346, 63] on div "Ocupada Mesa 11 R$ 121,00" at bounding box center [342, 69] width 58 height 28
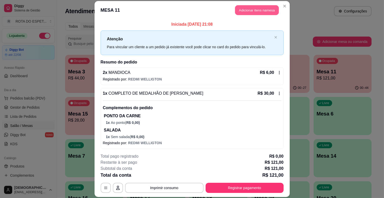
click at [263, 8] on button "Adicionar itens na mesa" at bounding box center [257, 10] width 44 height 10
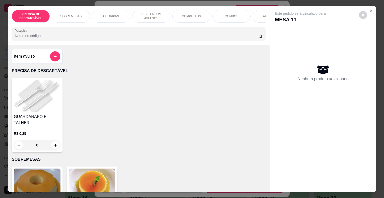
scroll to position [0, 222]
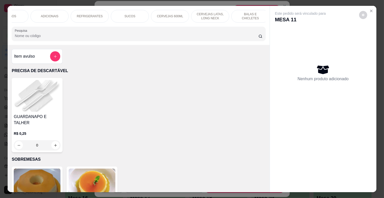
click at [136, 13] on div "SUCOS" at bounding box center [130, 16] width 38 height 13
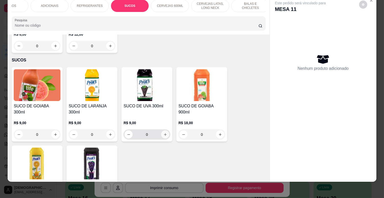
click at [161, 131] on button "increase-product-quantity" at bounding box center [165, 135] width 8 height 8
type input "1"
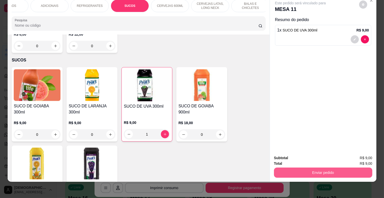
click at [297, 168] on button "Enviar pedido" at bounding box center [323, 173] width 98 height 10
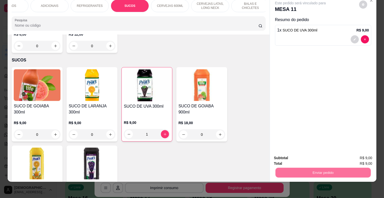
click at [304, 155] on button "Não registrar e enviar pedido" at bounding box center [305, 156] width 53 height 10
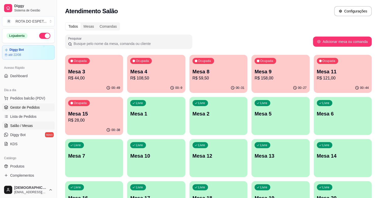
click at [23, 106] on span "Gestor de Pedidos" at bounding box center [24, 107] width 29 height 5
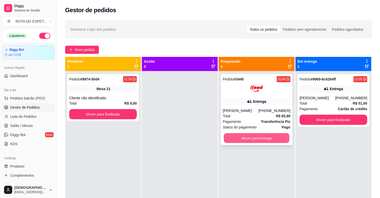
click at [260, 137] on button "Mover para entrega" at bounding box center [257, 138] width 66 height 10
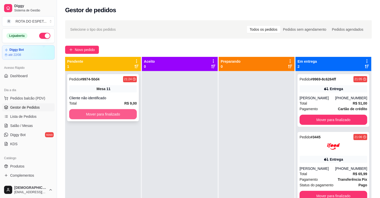
click at [111, 114] on button "Mover para finalizado" at bounding box center [103, 114] width 68 height 10
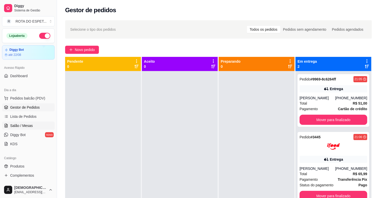
click at [14, 127] on span "Salão / Mesas" at bounding box center [21, 125] width 23 height 5
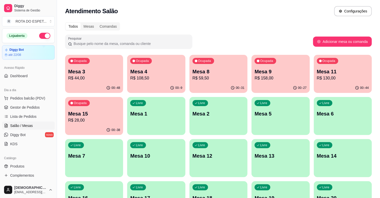
click at [92, 123] on p "R$ 28,00" at bounding box center [94, 120] width 52 height 6
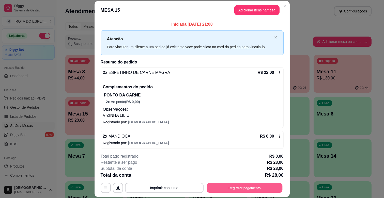
click at [242, 187] on button "Registrar pagamento" at bounding box center [245, 188] width 76 height 10
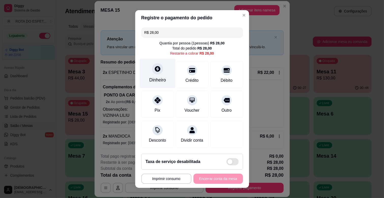
click at [158, 73] on div "Dinheiro" at bounding box center [157, 74] width 36 height 30
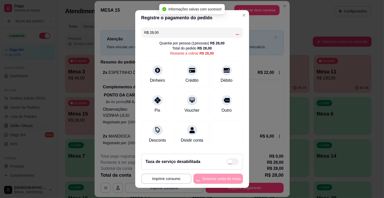
type input "R$ 0,00"
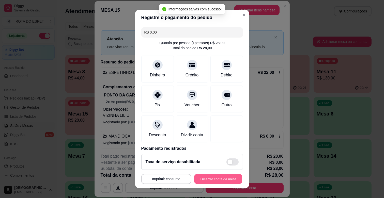
click at [220, 177] on button "Encerrar conta da mesa" at bounding box center [218, 179] width 48 height 10
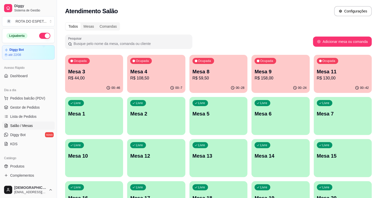
click at [41, 106] on link "Gestor de Pedidos" at bounding box center [28, 107] width 53 height 8
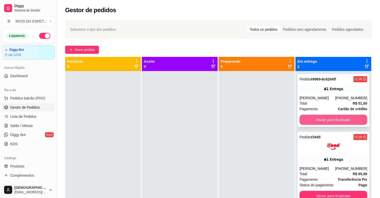
click at [345, 116] on button "Mover para finalizado" at bounding box center [333, 120] width 68 height 10
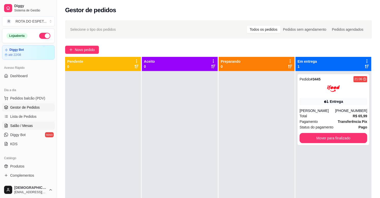
click at [32, 123] on link "Salão / Mesas" at bounding box center [28, 126] width 53 height 8
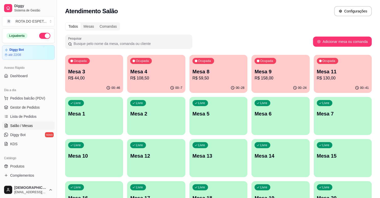
click at [156, 73] on p "Mesa 4" at bounding box center [156, 71] width 52 height 7
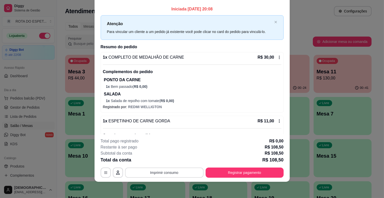
click at [180, 174] on button "Imprimir consumo" at bounding box center [164, 173] width 78 height 10
click at [164, 162] on button "IMPRESSORA CAIXA" at bounding box center [163, 161] width 41 height 8
click at [241, 179] on footer "**********" at bounding box center [192, 158] width 195 height 48
click at [241, 173] on button "Registrar pagamento" at bounding box center [245, 173] width 78 height 10
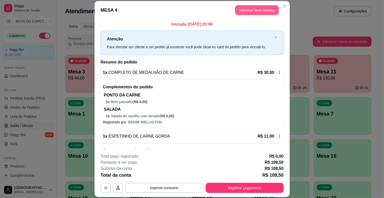
click at [258, 11] on button "Adicionar itens na mesa" at bounding box center [257, 10] width 44 height 10
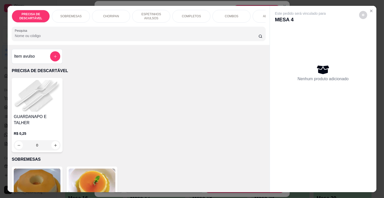
scroll to position [0, 222]
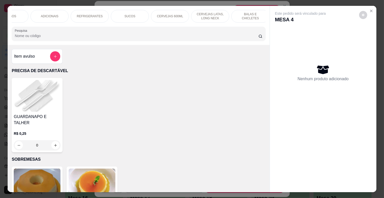
click at [240, 14] on p "BALAS E CHICLETES" at bounding box center [249, 16] width 29 height 8
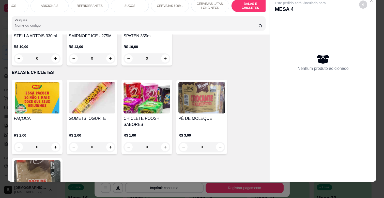
scroll to position [2159, 0]
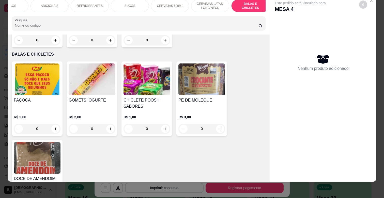
click at [54, 198] on icon "increase-product-quantity" at bounding box center [56, 201] width 4 height 4
type input "1"
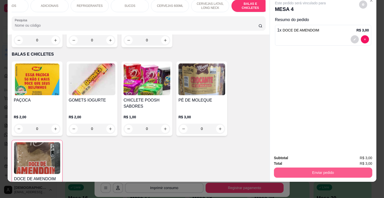
click at [323, 171] on button "Enviar pedido" at bounding box center [323, 173] width 98 height 10
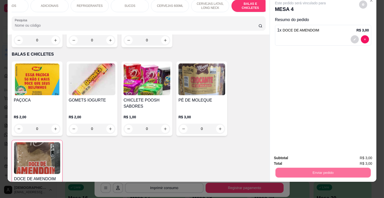
click at [309, 156] on button "Não registrar e enviar pedido" at bounding box center [305, 156] width 53 height 10
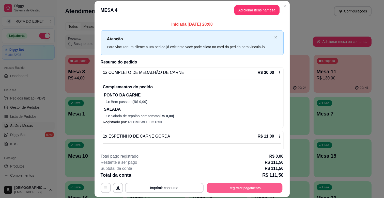
click at [268, 184] on button "Registrar pagamento" at bounding box center [245, 188] width 76 height 10
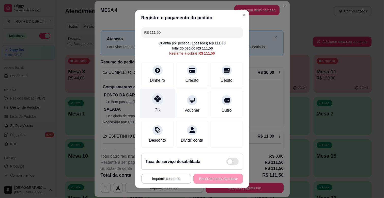
click at [156, 102] on icon at bounding box center [157, 99] width 7 height 7
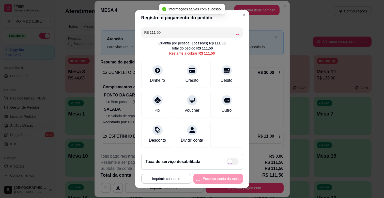
type input "R$ 0,00"
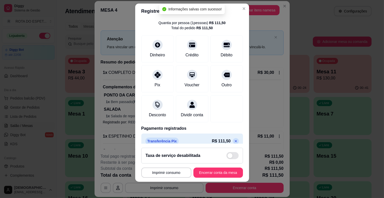
scroll to position [27, 0]
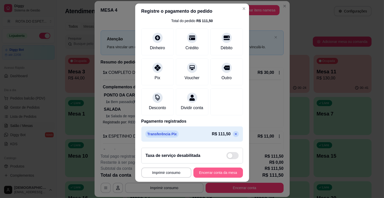
click at [225, 173] on button "Encerrar conta da mesa" at bounding box center [218, 173] width 50 height 10
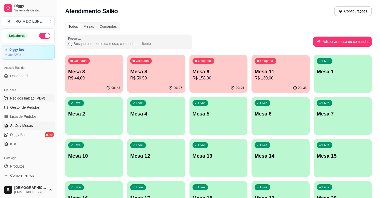
click at [30, 100] on span "Pedidos balcão (PDV)" at bounding box center [27, 98] width 35 height 5
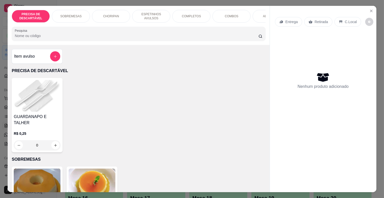
click at [282, 21] on div "Entrega" at bounding box center [288, 22] width 27 height 10
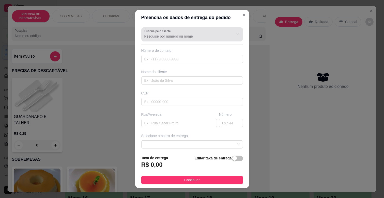
click at [191, 35] on input "Busque pelo cliente" at bounding box center [184, 36] width 81 height 5
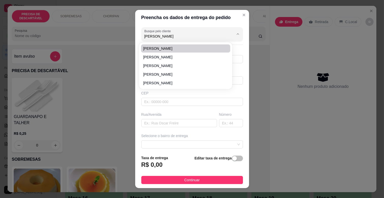
click at [159, 46] on span "[PERSON_NAME]" at bounding box center [183, 48] width 80 height 5
type input "[PERSON_NAME]"
type input "67992817414"
type input "[PERSON_NAME]"
type input "79070295"
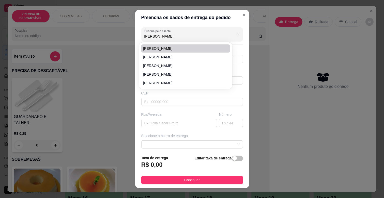
type input "[GEOGRAPHIC_DATA][PERSON_NAME]"
type input "725"
type input "CAMPO GRANDE"
type input "Bloco 12 apart 309"
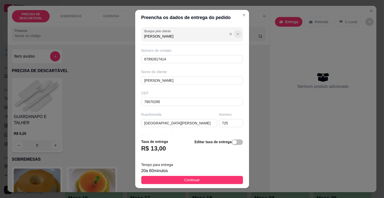
type input "[PERSON_NAME]"
click at [234, 34] on button "Show suggestions" at bounding box center [238, 34] width 8 height 8
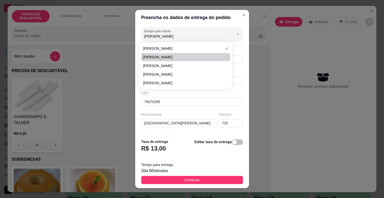
click at [154, 57] on span "[PERSON_NAME]" at bounding box center [183, 57] width 80 height 5
type input "67993408578"
type input "79062110"
type input "[GEOGRAPHIC_DATA]"
type input "160"
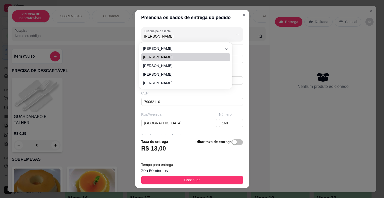
type input "Casa"
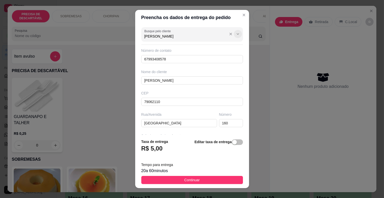
click at [234, 35] on button "Show suggestions" at bounding box center [238, 34] width 8 height 8
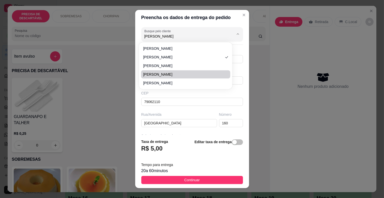
click at [166, 77] on li "[PERSON_NAME]" at bounding box center [185, 74] width 89 height 8
type input "[PERSON_NAME]"
type input "67981549680"
type input "[PERSON_NAME]"
type input "79052650"
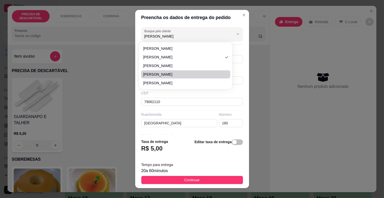
type input "Rua Doutor [PERSON_NAME]"
type input "720"
type input "Casa"
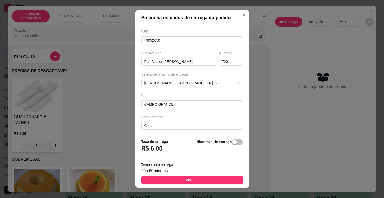
scroll to position [6, 0]
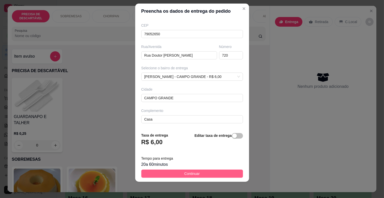
click at [184, 175] on span "Continuar" at bounding box center [191, 174] width 15 height 6
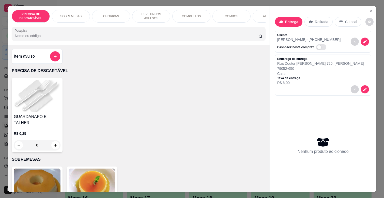
click at [192, 14] on p "COMPLETOS" at bounding box center [191, 16] width 19 height 4
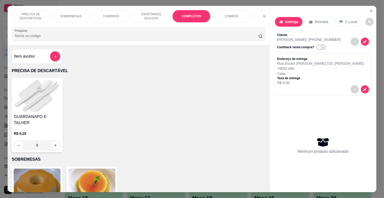
scroll to position [12, 0]
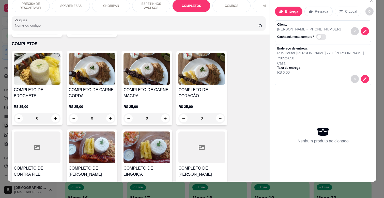
click at [108, 113] on div "0" at bounding box center [92, 118] width 47 height 10
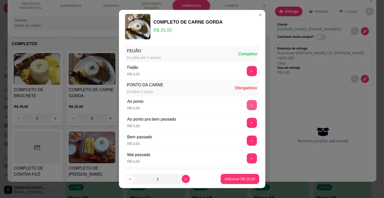
click at [247, 105] on button "+" at bounding box center [252, 105] width 10 height 10
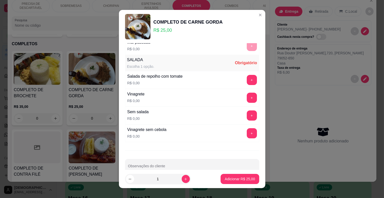
scroll to position [113, 0]
click at [247, 100] on button "+" at bounding box center [252, 98] width 10 height 10
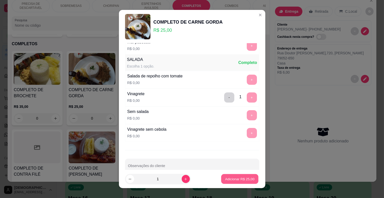
click at [237, 177] on p "Adicionar R$ 25,00" at bounding box center [239, 179] width 29 height 5
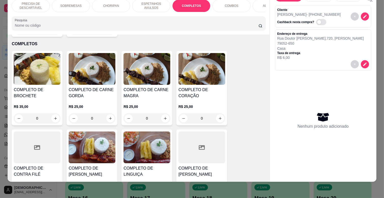
scroll to position [0, 0]
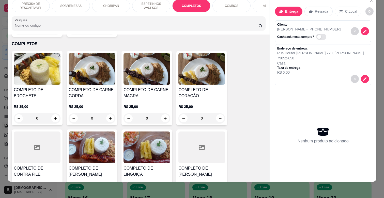
click at [165, 113] on div "0" at bounding box center [146, 118] width 47 height 10
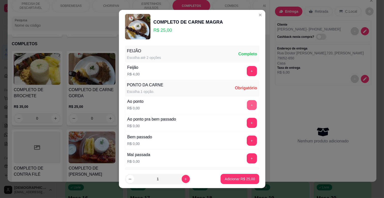
click at [247, 107] on button "+" at bounding box center [252, 105] width 10 height 10
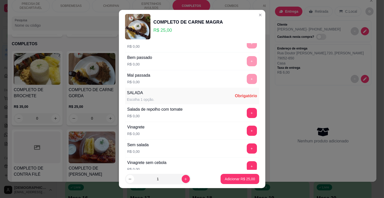
scroll to position [123, 0]
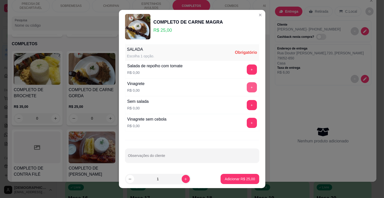
click at [247, 87] on button "+" at bounding box center [252, 87] width 10 height 10
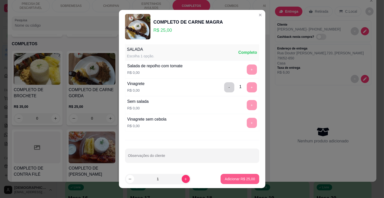
click at [231, 177] on p "Adicionar R$ 25,00" at bounding box center [240, 179] width 30 height 5
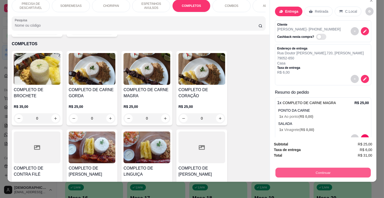
click at [331, 168] on button "Continuar" at bounding box center [322, 173] width 95 height 10
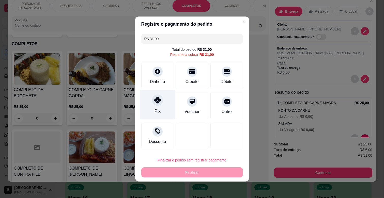
click at [153, 104] on div at bounding box center [157, 100] width 11 height 11
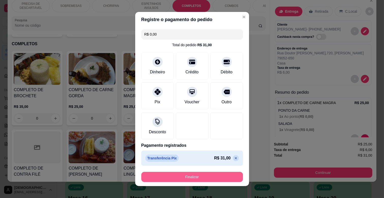
click at [214, 176] on button "Finalizar" at bounding box center [192, 177] width 102 height 10
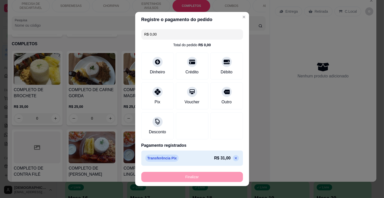
type input "-R$ 31,00"
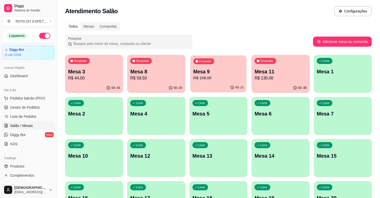
click at [213, 80] on p "R$ 158,00" at bounding box center [218, 78] width 50 height 6
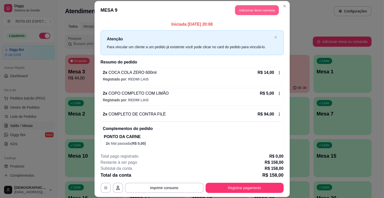
click at [261, 9] on button "Adicionar itens na mesa" at bounding box center [257, 10] width 44 height 10
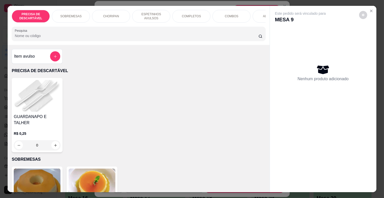
click at [76, 14] on p "SOBREMESAS" at bounding box center [70, 16] width 21 height 4
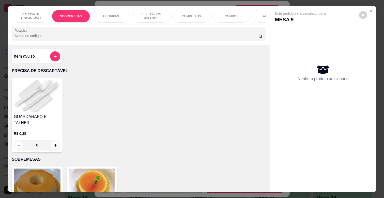
scroll to position [12, 0]
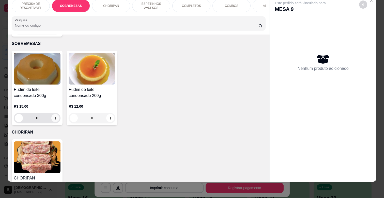
click at [54, 116] on icon "increase-product-quantity" at bounding box center [56, 118] width 4 height 4
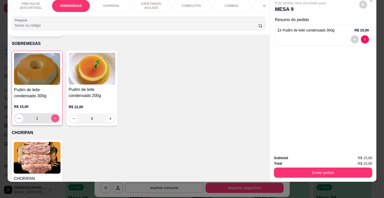
click at [53, 117] on icon "increase-product-quantity" at bounding box center [55, 119] width 4 height 4
type input "2"
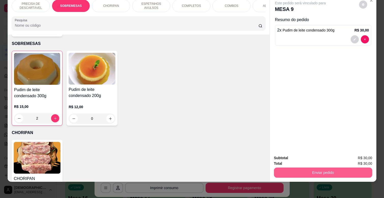
click at [315, 169] on button "Enviar pedido" at bounding box center [323, 173] width 98 height 10
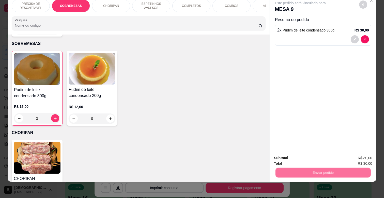
click at [318, 154] on button "Não registrar e enviar pedido" at bounding box center [305, 156] width 53 height 10
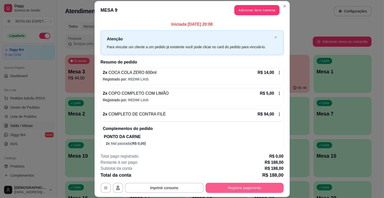
click at [256, 184] on button "Registrar pagamento" at bounding box center [245, 188] width 78 height 10
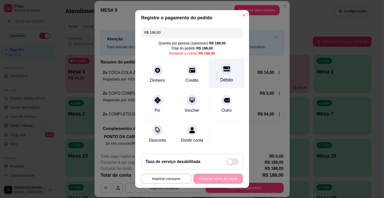
click at [220, 77] on div "Débito" at bounding box center [226, 80] width 13 height 7
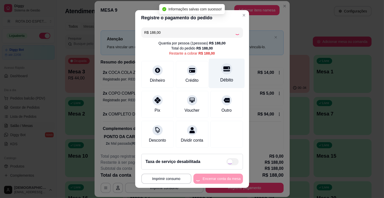
type input "R$ 0,00"
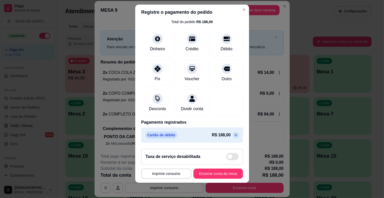
scroll to position [6, 0]
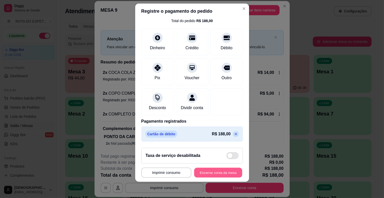
click at [212, 173] on button "Encerrar conta da mesa" at bounding box center [218, 173] width 48 height 10
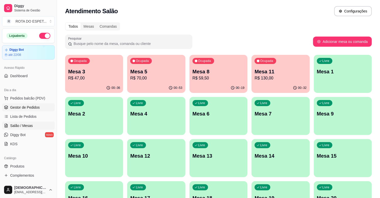
click at [27, 108] on span "Gestor de Pedidos" at bounding box center [24, 107] width 29 height 5
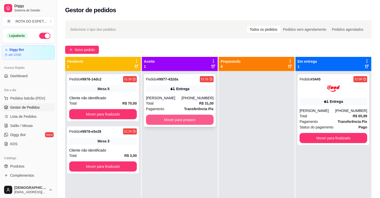
click at [191, 119] on button "Mover para preparo" at bounding box center [180, 120] width 68 height 10
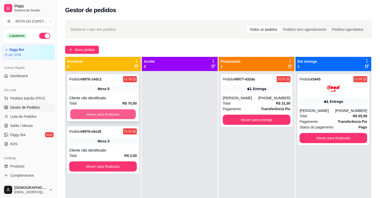
click at [87, 115] on button "Mover para finalizado" at bounding box center [103, 114] width 66 height 10
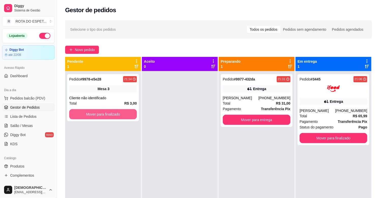
click at [87, 115] on button "Mover para finalizado" at bounding box center [103, 114] width 68 height 10
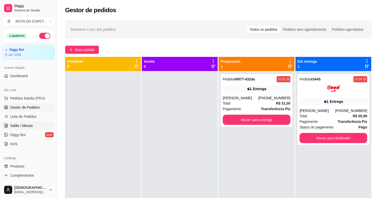
click at [24, 125] on span "Salão / Mesas" at bounding box center [21, 125] width 23 height 5
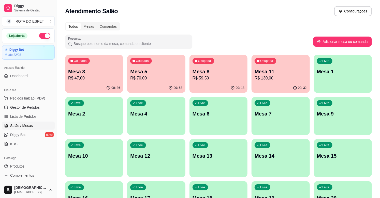
click at [83, 75] on div "Mesa 3 R$ 47,00" at bounding box center [94, 74] width 52 height 13
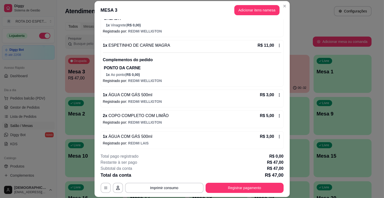
scroll to position [93, 0]
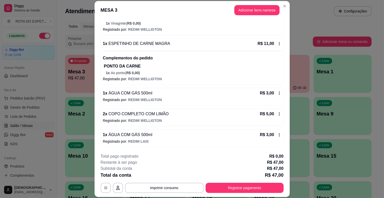
click at [261, 194] on footer "**********" at bounding box center [192, 173] width 195 height 48
click at [254, 187] on button "Registrar pagamento" at bounding box center [245, 188] width 78 height 10
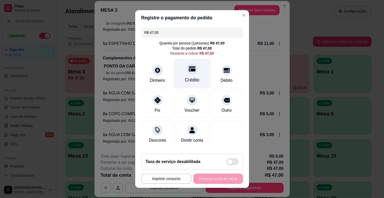
click at [189, 71] on icon at bounding box center [192, 69] width 7 height 5
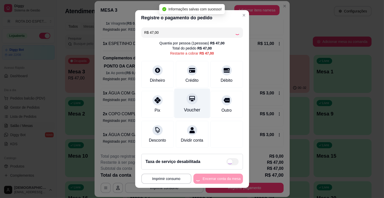
type input "R$ 0,00"
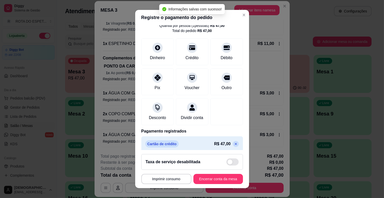
scroll to position [27, 0]
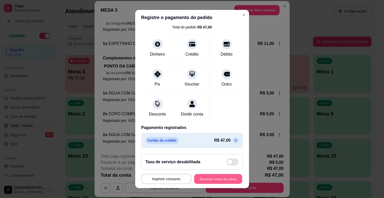
click at [219, 179] on button "Encerrar conta da mesa" at bounding box center [218, 179] width 48 height 10
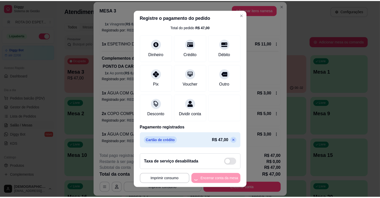
scroll to position [0, 0]
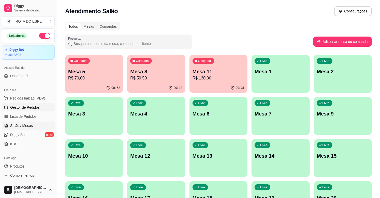
click at [17, 107] on span "Gestor de Pedidos" at bounding box center [24, 107] width 29 height 5
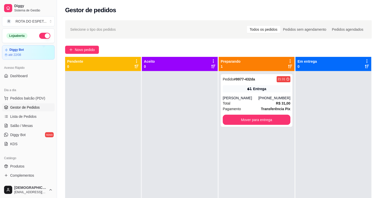
click at [177, 154] on div at bounding box center [180, 170] width 76 height 198
click at [152, 149] on div at bounding box center [180, 170] width 76 height 198
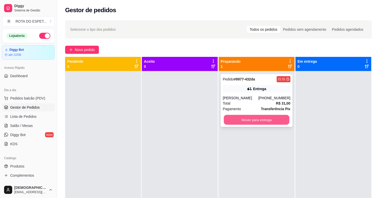
click at [242, 121] on button "Mover para entrega" at bounding box center [257, 120] width 66 height 10
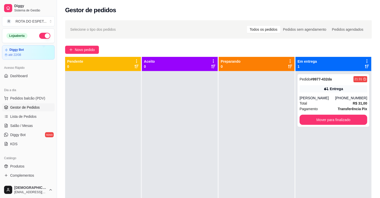
click at [161, 144] on div at bounding box center [180, 170] width 76 height 198
click at [25, 123] on span "Salão / Mesas" at bounding box center [21, 125] width 23 height 5
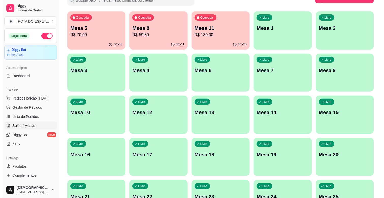
scroll to position [56, 0]
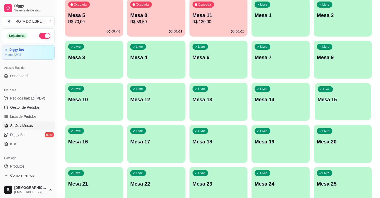
click at [337, 100] on p "Mesa 15" at bounding box center [342, 99] width 50 height 7
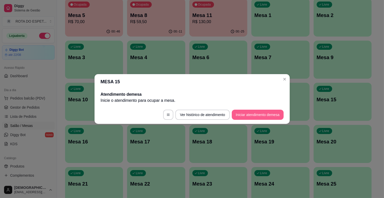
click at [263, 113] on button "Iniciar atendimento de mesa" at bounding box center [258, 115] width 52 height 10
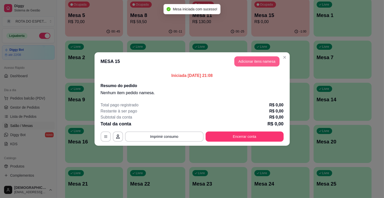
click at [265, 64] on button "Adicionar itens na mesa" at bounding box center [256, 61] width 45 height 10
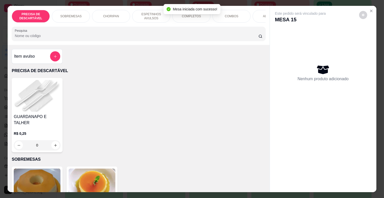
click at [187, 18] on div "COMPLETOS" at bounding box center [191, 16] width 38 height 13
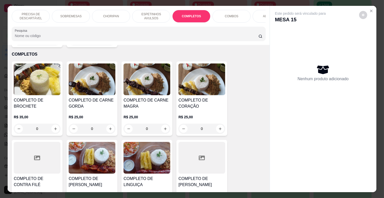
scroll to position [12, 0]
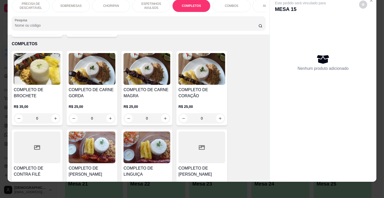
click at [151, 99] on div "R$ 25,00 0" at bounding box center [146, 111] width 47 height 24
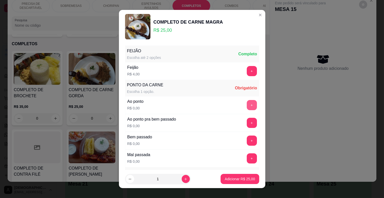
click at [247, 105] on button "+" at bounding box center [252, 105] width 10 height 10
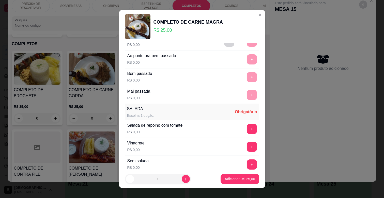
scroll to position [123, 0]
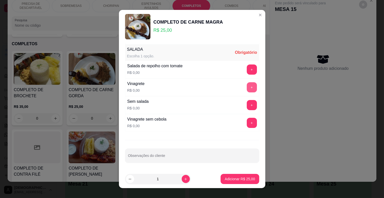
click at [247, 85] on button "+" at bounding box center [252, 87] width 10 height 10
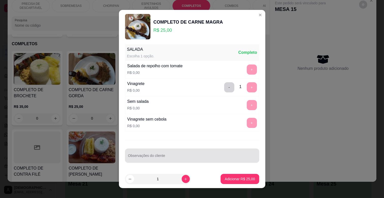
click at [208, 156] on input "Observações do cliente" at bounding box center [192, 157] width 128 height 5
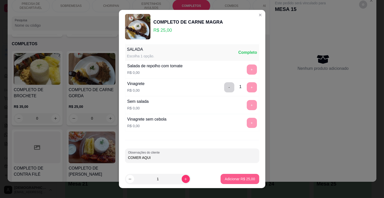
type input "COMER AQUI"
click at [239, 179] on p "Adicionar R$ 25,00" at bounding box center [240, 179] width 30 height 5
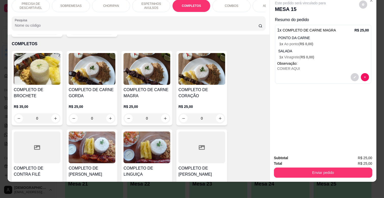
click at [150, 2] on p "ESPETINHOS AVULSOS" at bounding box center [150, 6] width 29 height 8
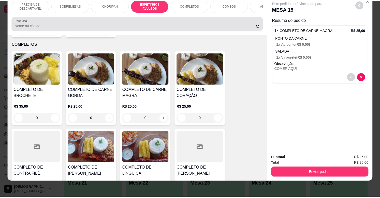
scroll to position [280, 0]
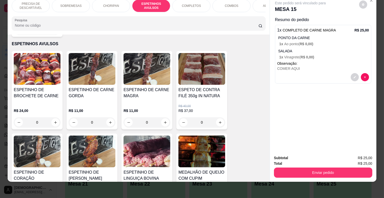
click at [149, 94] on div "ESPETINHO DE CARNE MAGRA" at bounding box center [146, 95] width 47 height 16
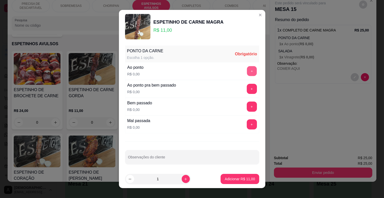
click at [247, 71] on button "+" at bounding box center [252, 71] width 10 height 10
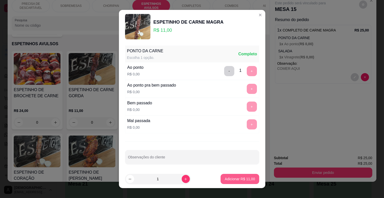
click at [234, 179] on p "Adicionar R$ 11,00" at bounding box center [240, 179] width 30 height 5
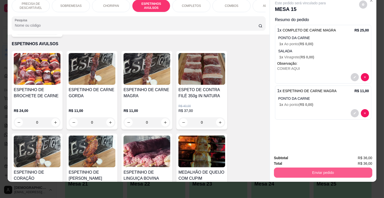
click at [329, 168] on button "Enviar pedido" at bounding box center [323, 173] width 98 height 10
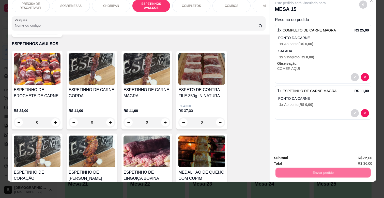
click at [310, 158] on button "Não registrar e enviar pedido" at bounding box center [305, 156] width 53 height 10
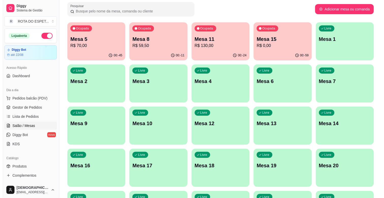
scroll to position [0, 0]
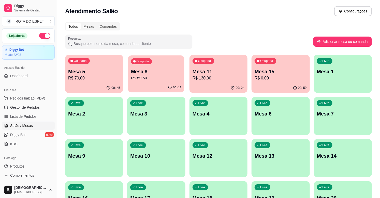
click at [170, 71] on p "Mesa 8" at bounding box center [156, 71] width 50 height 7
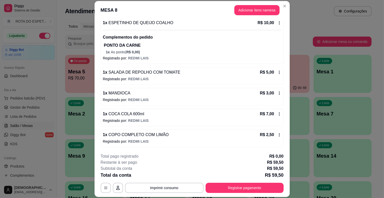
scroll to position [15, 0]
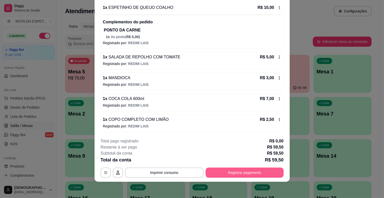
click at [251, 173] on button "Registrar pagamento" at bounding box center [245, 173] width 78 height 10
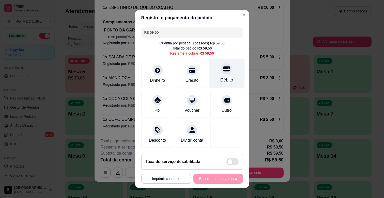
click at [226, 76] on div "Débito" at bounding box center [227, 74] width 36 height 30
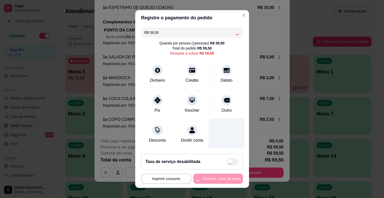
type input "R$ 0,00"
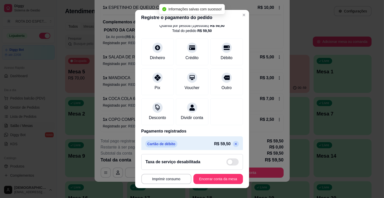
scroll to position [27, 0]
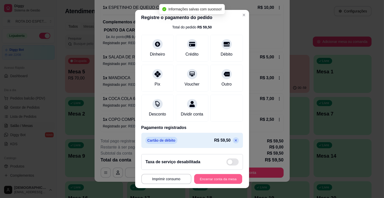
click at [224, 183] on button "Encerrar conta da mesa" at bounding box center [218, 179] width 48 height 10
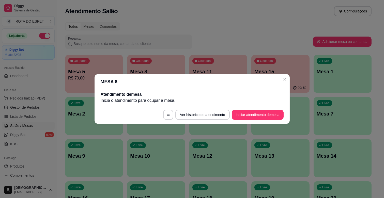
scroll to position [0, 0]
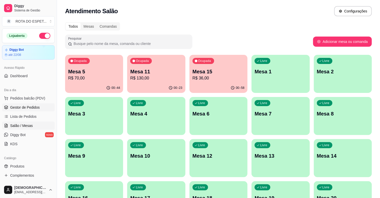
click at [34, 107] on span "Gestor de Pedidos" at bounding box center [24, 107] width 29 height 5
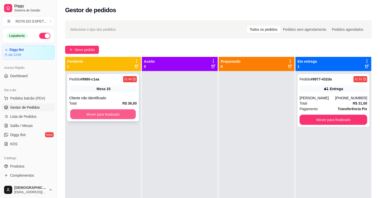
click at [102, 110] on button "Mover para finalizado" at bounding box center [103, 114] width 66 height 10
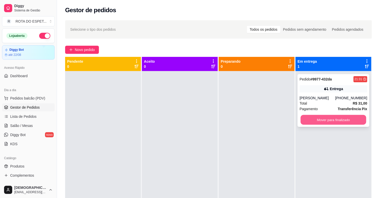
click at [342, 118] on button "Mover para finalizado" at bounding box center [333, 120] width 66 height 10
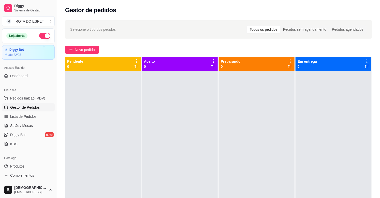
click at [188, 152] on div at bounding box center [180, 170] width 76 height 198
click at [23, 125] on span "Salão / Mesas" at bounding box center [21, 125] width 23 height 5
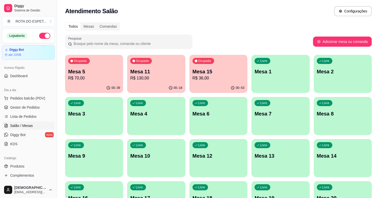
click at [149, 82] on div "Ocupada Mesa 11 R$ 130,00" at bounding box center [156, 69] width 58 height 28
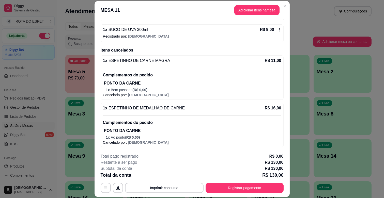
scroll to position [15, 0]
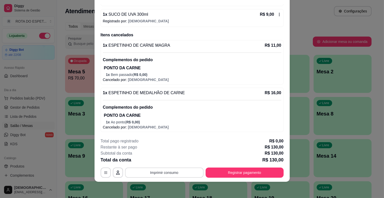
click at [185, 171] on button "Imprimir consumo" at bounding box center [164, 173] width 78 height 10
click at [171, 163] on button "IMPRESSORA CAIXA" at bounding box center [164, 161] width 42 height 8
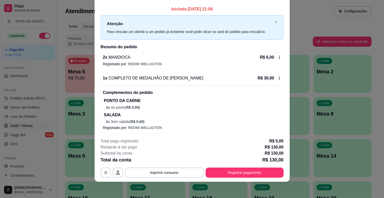
scroll to position [0, 0]
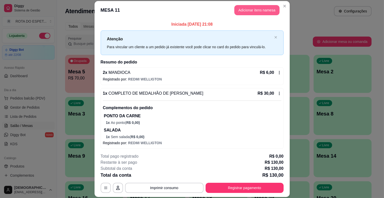
click at [259, 10] on button "Adicionar itens na mesa" at bounding box center [256, 10] width 45 height 10
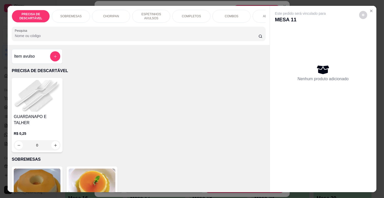
click at [80, 12] on div "SOBREMESAS" at bounding box center [71, 16] width 38 height 13
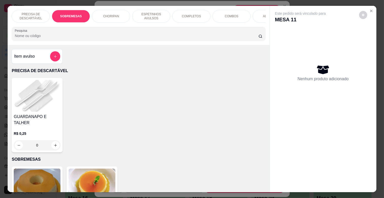
scroll to position [12, 0]
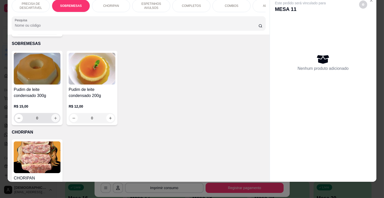
click at [54, 116] on icon "increase-product-quantity" at bounding box center [56, 118] width 4 height 4
type input "1"
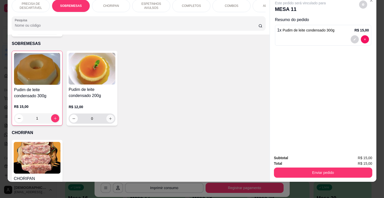
click at [109, 117] on icon "increase-product-quantity" at bounding box center [110, 119] width 4 height 4
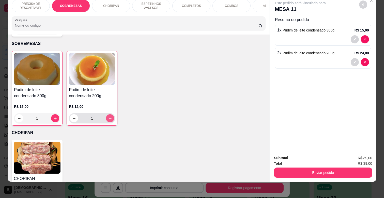
type input "2"
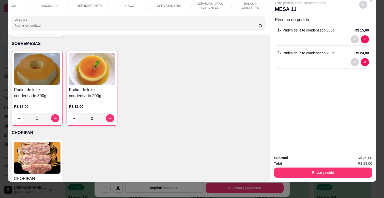
click at [239, 6] on div "BALAS E CHICLETES" at bounding box center [250, 5] width 38 height 13
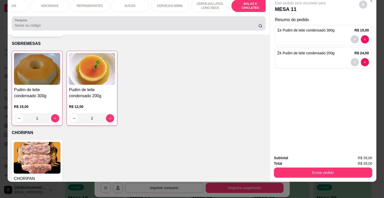
scroll to position [2141, 0]
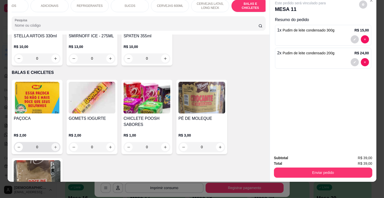
click at [54, 145] on icon "increase-product-quantity" at bounding box center [56, 147] width 4 height 4
type input "1"
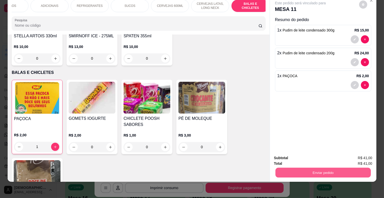
click at [317, 168] on button "Enviar pedido" at bounding box center [322, 173] width 95 height 10
click at [316, 157] on button "Não registrar e enviar pedido" at bounding box center [305, 156] width 53 height 10
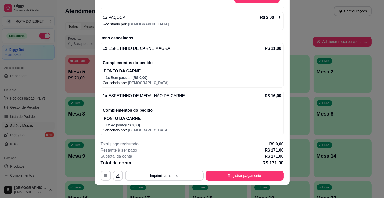
scroll to position [15, 0]
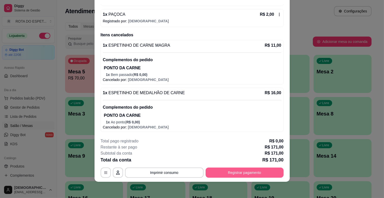
click at [243, 173] on button "Registrar pagamento" at bounding box center [245, 173] width 78 height 10
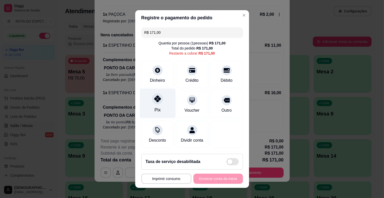
click at [155, 103] on div at bounding box center [157, 98] width 11 height 11
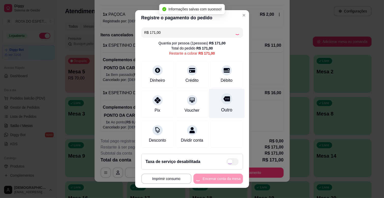
type input "R$ 0,00"
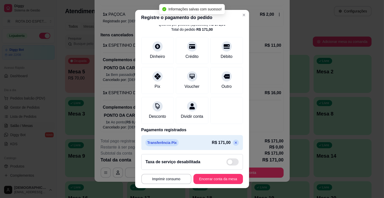
scroll to position [27, 0]
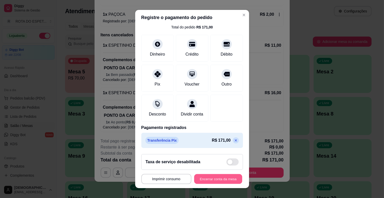
click at [220, 177] on button "Encerrar conta da mesa" at bounding box center [218, 179] width 48 height 10
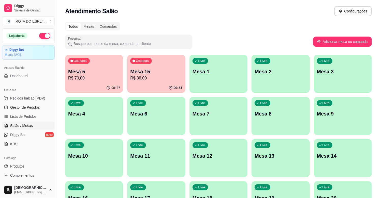
click at [143, 77] on p "R$ 36,00" at bounding box center [156, 78] width 52 height 6
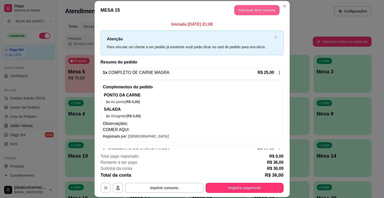
click at [263, 11] on button "Adicionar itens na mesa" at bounding box center [256, 10] width 45 height 10
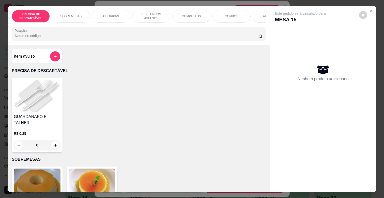
click at [253, 14] on div "ADICIONAIS" at bounding box center [272, 16] width 38 height 13
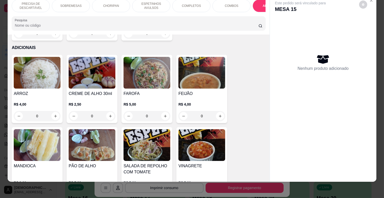
scroll to position [984, 0]
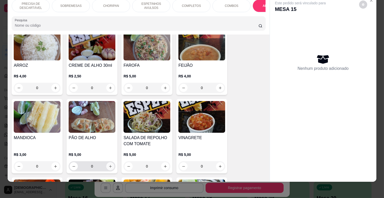
click at [109, 165] on icon "increase-product-quantity" at bounding box center [110, 167] width 4 height 4
type input "1"
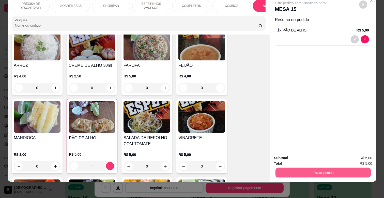
click at [292, 168] on button "Enviar pedido" at bounding box center [322, 173] width 95 height 10
click at [296, 153] on button "Não registrar e enviar pedido" at bounding box center [305, 156] width 53 height 10
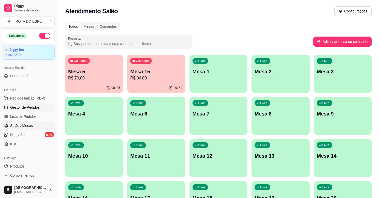
click at [40, 107] on link "Gestor de Pedidos" at bounding box center [28, 107] width 53 height 8
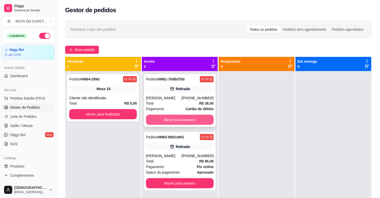
click at [189, 119] on button "Mover para preparo" at bounding box center [180, 120] width 68 height 10
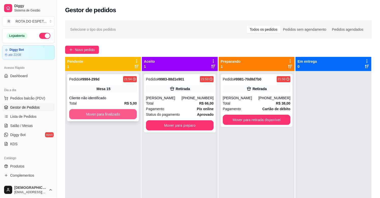
click at [85, 113] on button "Mover para finalizado" at bounding box center [103, 114] width 68 height 10
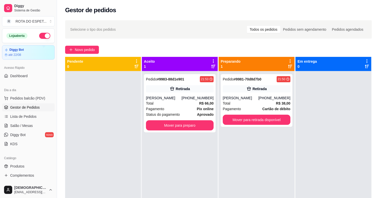
click at [178, 171] on div "Pedido # 9983-88d1e901 21:53 [PERSON_NAME] [PHONE_NUMBER] Total R$ 66,00 Pagame…" at bounding box center [180, 170] width 76 height 198
click at [168, 125] on button "Mover para preparo" at bounding box center [180, 125] width 68 height 10
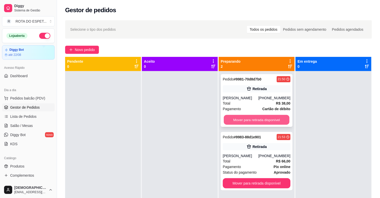
click at [258, 117] on button "Mover para retirada disponível" at bounding box center [257, 120] width 66 height 10
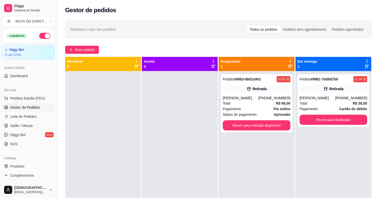
click at [187, 132] on div at bounding box center [180, 170] width 76 height 198
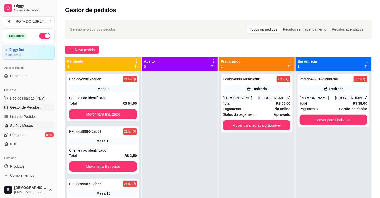
click at [13, 129] on link "Salão / Mesas" at bounding box center [28, 126] width 53 height 8
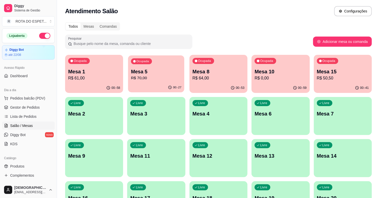
click at [164, 79] on p "R$ 70,00" at bounding box center [156, 78] width 50 height 6
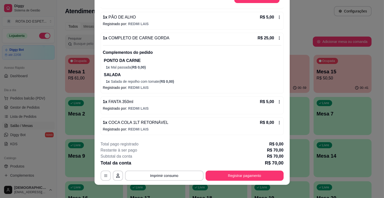
scroll to position [15, 0]
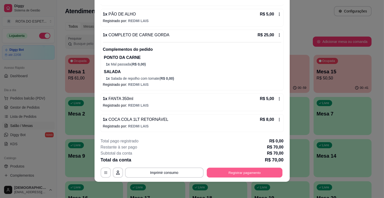
click at [240, 172] on button "Registrar pagamento" at bounding box center [245, 173] width 76 height 10
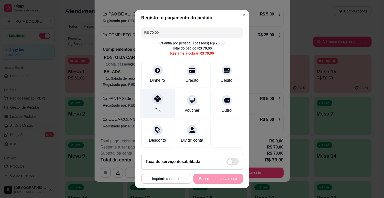
click at [149, 102] on div "Pix" at bounding box center [157, 104] width 36 height 30
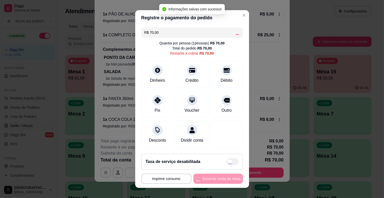
type input "R$ 0,00"
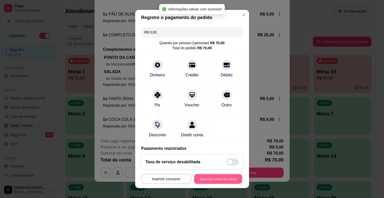
click at [220, 182] on button "Encerrar conta da mesa" at bounding box center [218, 179] width 48 height 10
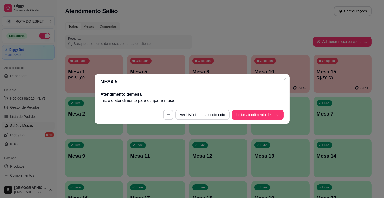
scroll to position [0, 0]
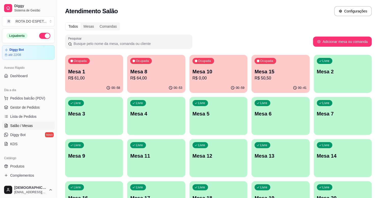
click at [263, 73] on p "Mesa 15" at bounding box center [280, 71] width 52 height 7
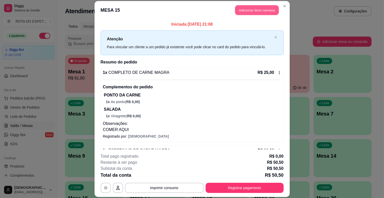
click at [249, 10] on button "Adicionar itens na mesa" at bounding box center [257, 10] width 44 height 10
click at [253, 14] on div "ADICIONAIS" at bounding box center [272, 16] width 38 height 13
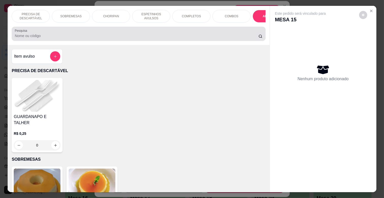
scroll to position [12, 0]
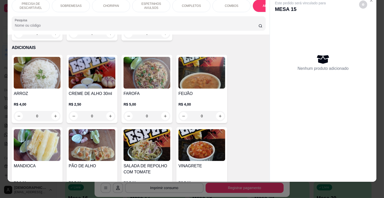
click at [152, 6] on div "ESPETINHOS AVULSOS" at bounding box center [151, 5] width 38 height 13
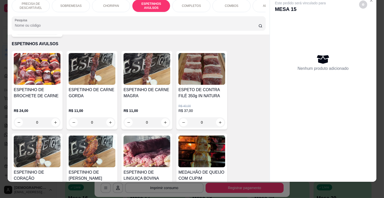
click at [163, 117] on div "0" at bounding box center [146, 122] width 47 height 10
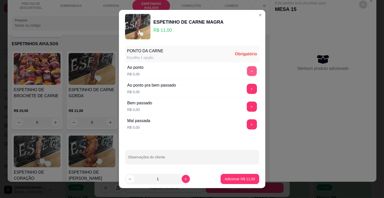
click at [247, 70] on button "+" at bounding box center [252, 71] width 10 height 10
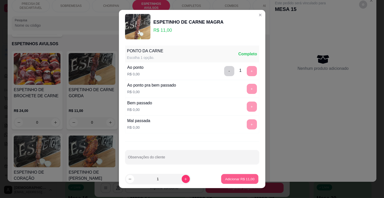
click at [239, 175] on button "Adicionar R$ 11,00" at bounding box center [239, 179] width 37 height 10
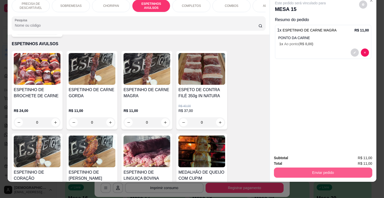
click at [308, 168] on button "Enviar pedido" at bounding box center [323, 173] width 98 height 10
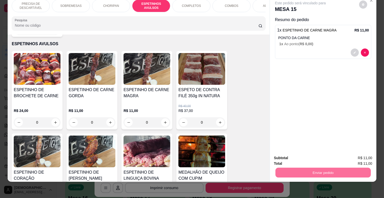
click at [308, 156] on button "Não registrar e enviar pedido" at bounding box center [305, 156] width 53 height 10
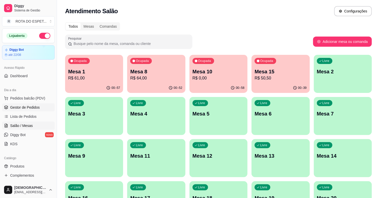
click at [44, 107] on link "Gestor de Pedidos" at bounding box center [28, 107] width 53 height 8
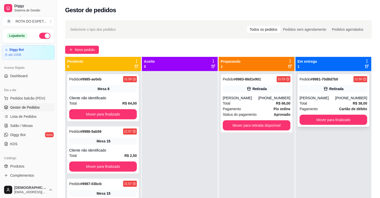
click at [319, 94] on div "Pedido # 9981-70d8d7b0 21:50 Retirada [PERSON_NAME] [PHONE_NUMBER] Total R$ 38,…" at bounding box center [333, 100] width 72 height 53
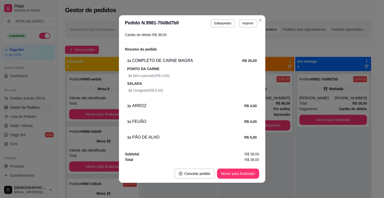
scroll to position [1, 0]
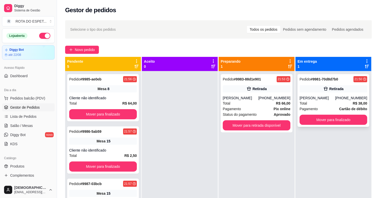
click at [312, 97] on div "[PERSON_NAME]" at bounding box center [317, 98] width 36 height 5
click at [332, 121] on button "Mover para finalizado" at bounding box center [333, 120] width 68 height 10
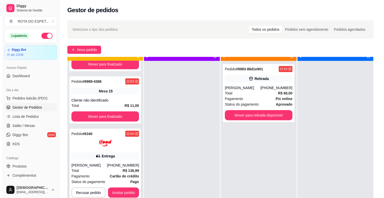
scroll to position [14, 0]
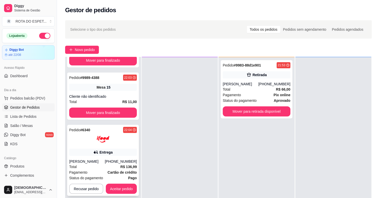
click at [114, 155] on div "Entrega" at bounding box center [103, 152] width 68 height 7
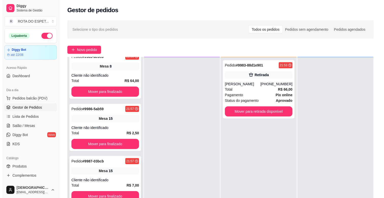
scroll to position [0, 0]
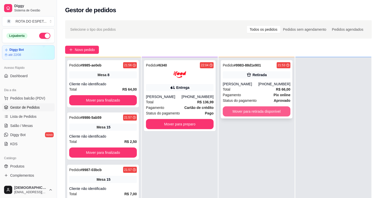
click at [257, 107] on button "Mover para retirada disponível" at bounding box center [257, 111] width 68 height 10
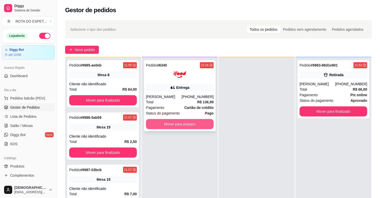
click at [174, 125] on button "Mover para preparo" at bounding box center [180, 124] width 68 height 10
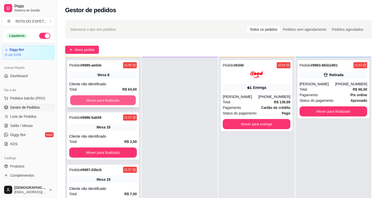
click at [106, 98] on button "Mover para finalizado" at bounding box center [103, 101] width 66 height 10
click at [106, 98] on button "Mover para finalizado" at bounding box center [103, 100] width 68 height 10
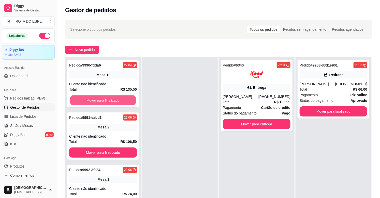
click at [106, 98] on button "Mover para finalizado" at bounding box center [103, 101] width 66 height 10
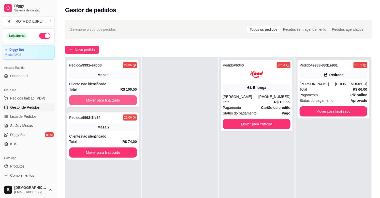
click at [106, 98] on button "Mover para finalizado" at bounding box center [103, 100] width 68 height 10
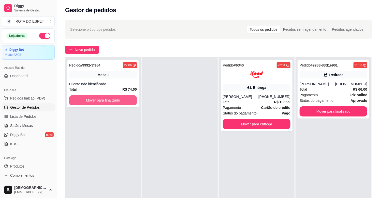
click at [106, 98] on button "Mover para finalizado" at bounding box center [103, 100] width 68 height 10
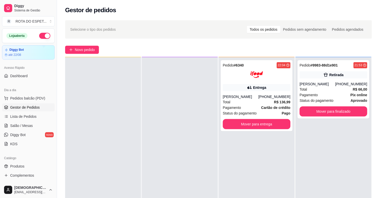
click at [168, 131] on div at bounding box center [180, 156] width 76 height 198
click at [32, 125] on span "Salão / Mesas" at bounding box center [21, 125] width 23 height 5
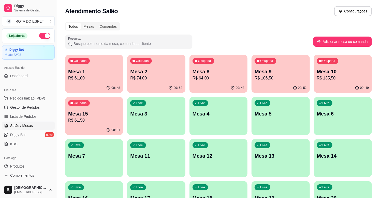
click at [93, 111] on p "Mesa 15" at bounding box center [94, 113] width 52 height 7
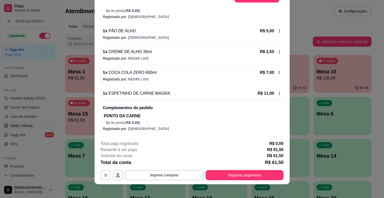
scroll to position [15, 0]
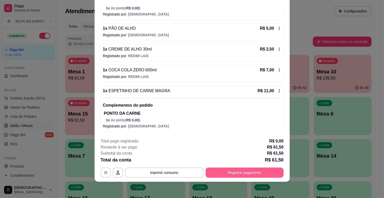
click at [256, 170] on button "Registrar pagamento" at bounding box center [245, 173] width 78 height 10
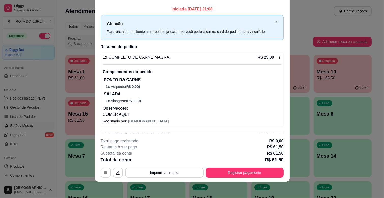
scroll to position [0, 0]
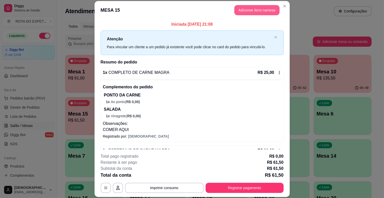
click at [263, 13] on button "Adicionar itens na mesa" at bounding box center [256, 10] width 45 height 10
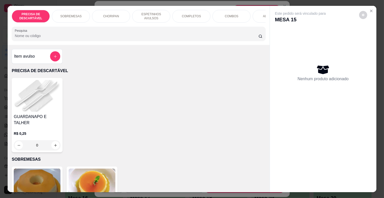
scroll to position [0, 222]
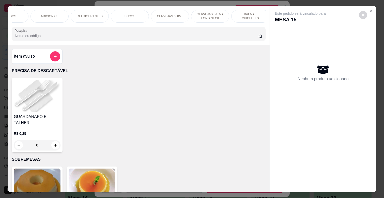
click at [245, 14] on p "BALAS E CHICLETES" at bounding box center [249, 16] width 29 height 8
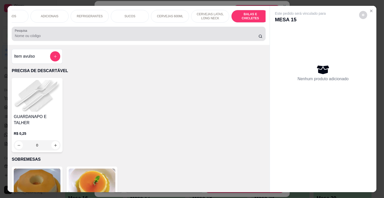
scroll to position [12, 0]
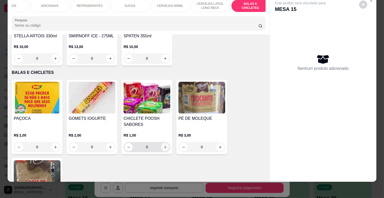
click at [163, 145] on icon "increase-product-quantity" at bounding box center [165, 147] width 4 height 4
type input "1"
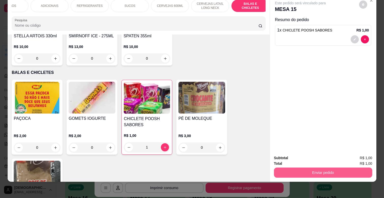
click at [339, 168] on button "Enviar pedido" at bounding box center [323, 173] width 98 height 10
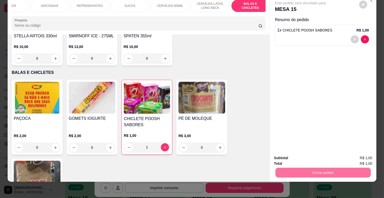
click at [317, 155] on button "Não registrar e enviar pedido" at bounding box center [305, 155] width 51 height 9
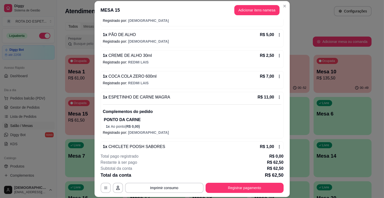
scroll to position [169, 0]
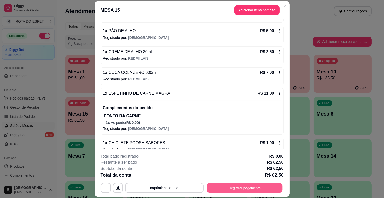
click at [252, 192] on button "Registrar pagamento" at bounding box center [245, 188] width 76 height 10
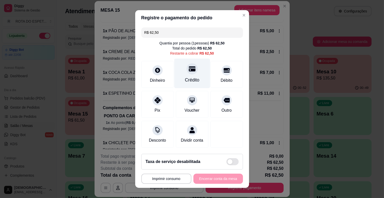
click at [192, 77] on div "Crédito" at bounding box center [192, 80] width 14 height 7
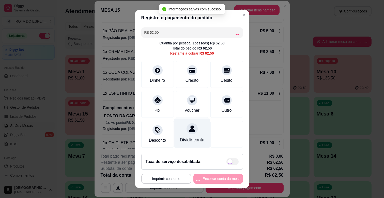
type input "R$ 0,00"
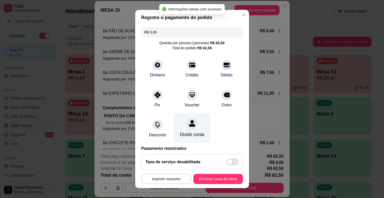
scroll to position [27, 0]
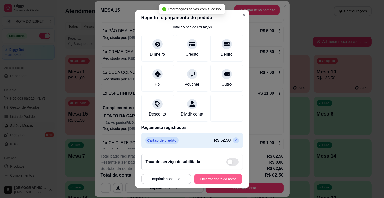
click at [212, 179] on button "Encerrar conta da mesa" at bounding box center [218, 179] width 48 height 10
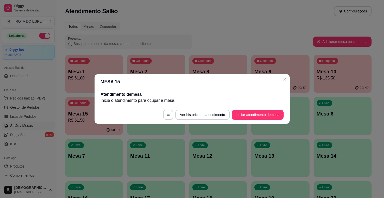
scroll to position [0, 0]
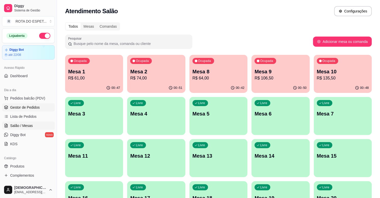
click at [26, 107] on span "Gestor de Pedidos" at bounding box center [24, 107] width 29 height 5
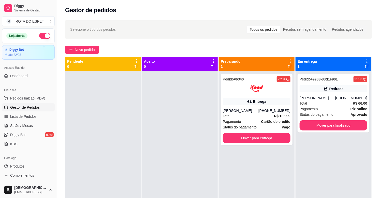
click at [171, 141] on div at bounding box center [180, 170] width 76 height 198
click at [172, 141] on div at bounding box center [180, 170] width 76 height 198
click at [159, 153] on div at bounding box center [180, 170] width 76 height 198
click at [34, 127] on link "Salão / Mesas" at bounding box center [28, 126] width 53 height 8
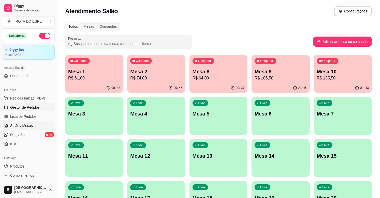
click at [26, 111] on link "Gestor de Pedidos" at bounding box center [28, 107] width 53 height 8
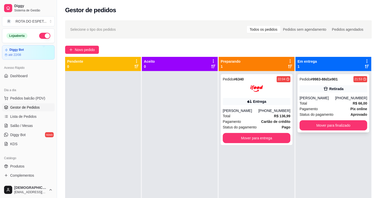
click at [329, 79] on strong "# 9983-88d1e901" at bounding box center [323, 79] width 27 height 4
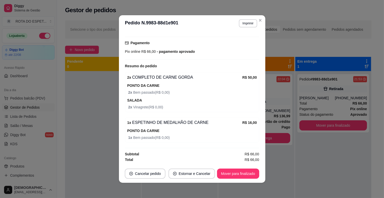
scroll to position [1, 0]
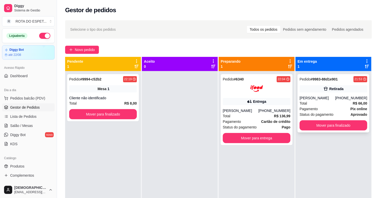
click at [340, 86] on div "Retirada" at bounding box center [333, 88] width 68 height 7
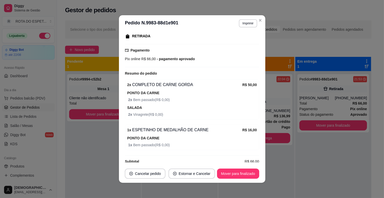
scroll to position [89, 0]
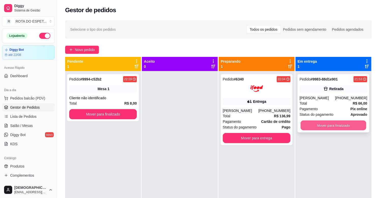
click at [347, 124] on button "Mover para finalizado" at bounding box center [333, 126] width 66 height 10
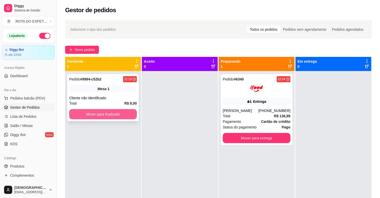
click at [111, 114] on button "Mover para finalizado" at bounding box center [103, 114] width 68 height 10
click at [25, 127] on span "Salão / Mesas" at bounding box center [21, 125] width 23 height 5
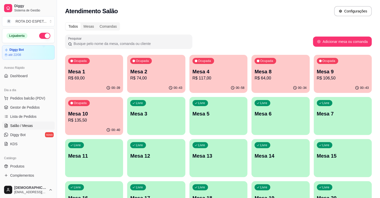
click at [288, 72] on p "Mesa 8" at bounding box center [280, 71] width 52 height 7
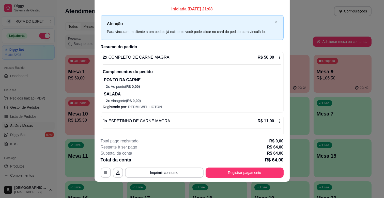
click at [241, 179] on footer "**********" at bounding box center [192, 158] width 195 height 48
click at [241, 177] on button "Registrar pagamento" at bounding box center [245, 173] width 78 height 10
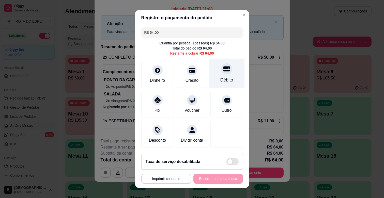
click at [220, 77] on div "Débito" at bounding box center [226, 80] width 13 height 7
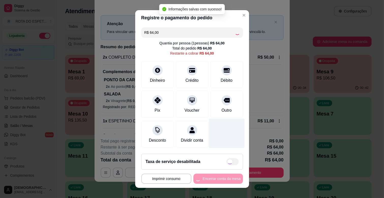
type input "R$ 0,00"
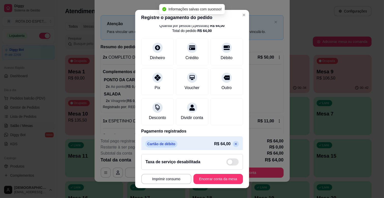
scroll to position [27, 0]
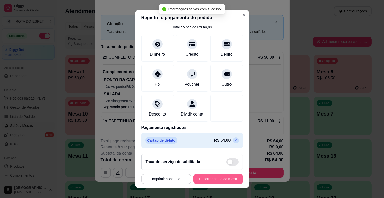
click at [217, 180] on button "Encerrar conta da mesa" at bounding box center [218, 179] width 50 height 10
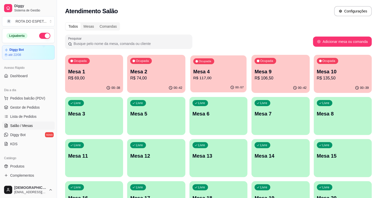
click at [213, 76] on p "R$ 117,00" at bounding box center [218, 78] width 50 height 6
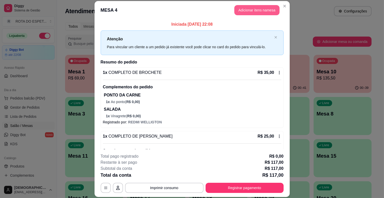
click at [240, 11] on button "Adicionar itens na mesa" at bounding box center [256, 10] width 45 height 10
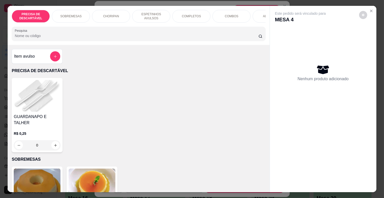
click at [128, 37] on input "Pesquisa" at bounding box center [137, 35] width 244 height 5
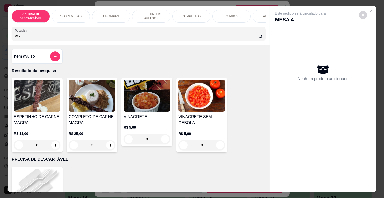
type input "A"
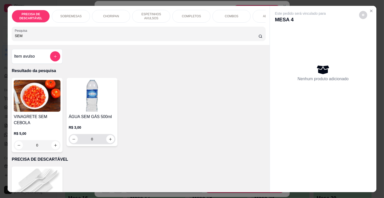
type input "SEM"
click at [104, 143] on input "0" at bounding box center [92, 139] width 28 height 10
click at [111, 140] on button "increase-product-quantity" at bounding box center [110, 139] width 8 height 8
type input "1"
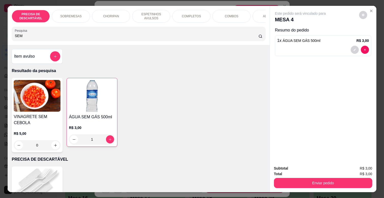
click at [311, 177] on div "Enviar pedido" at bounding box center [323, 182] width 98 height 11
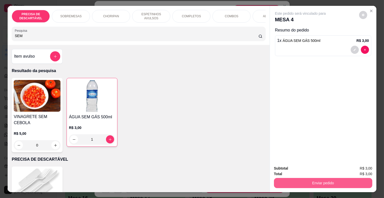
click at [316, 183] on button "Enviar pedido" at bounding box center [323, 183] width 98 height 10
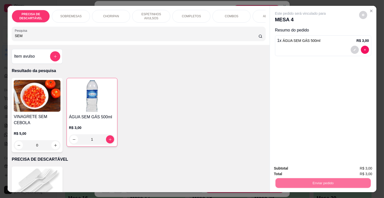
click at [314, 169] on button "Não registrar e enviar pedido" at bounding box center [305, 169] width 53 height 10
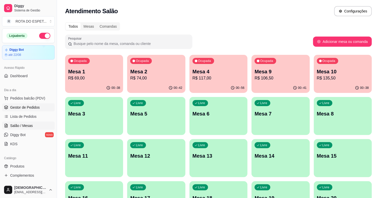
click at [32, 107] on span "Gestor de Pedidos" at bounding box center [24, 107] width 29 height 5
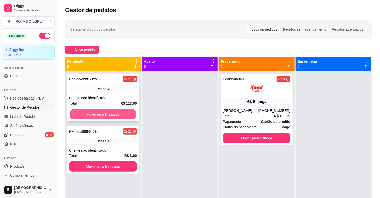
click at [109, 115] on button "Mover para finalizado" at bounding box center [103, 114] width 66 height 10
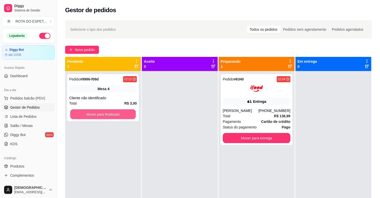
click at [109, 115] on button "Mover para finalizado" at bounding box center [103, 114] width 66 height 10
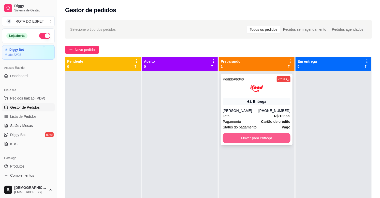
click at [255, 140] on button "Mover para entrega" at bounding box center [257, 138] width 68 height 10
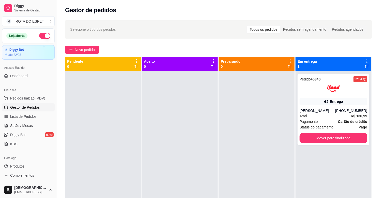
click at [164, 156] on div at bounding box center [180, 170] width 76 height 198
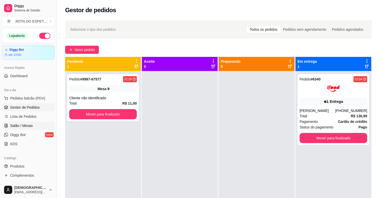
click at [29, 123] on span "Salão / Mesas" at bounding box center [21, 125] width 23 height 5
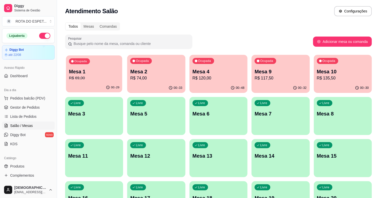
click at [107, 77] on p "R$ 69,00" at bounding box center [94, 78] width 50 height 6
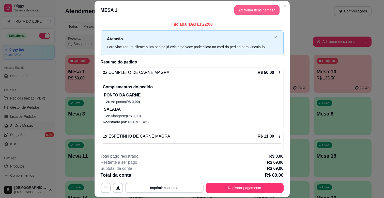
click at [262, 12] on button "Adicionar itens na mesa" at bounding box center [256, 10] width 45 height 10
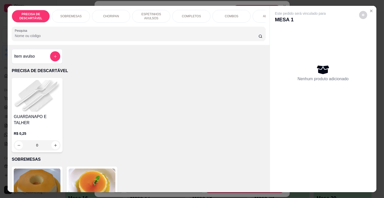
click at [144, 14] on p "ESPETINHOS AVULSOS" at bounding box center [150, 16] width 29 height 8
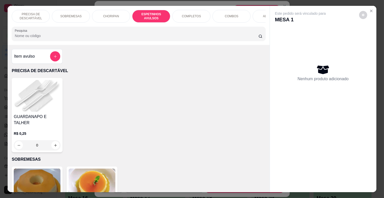
scroll to position [12, 0]
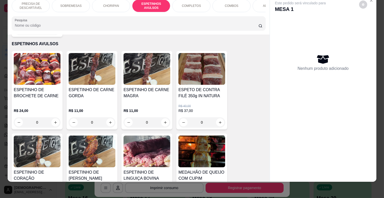
click at [144, 97] on div "ESPETINHO DE CARNE MAGRA" at bounding box center [146, 95] width 47 height 16
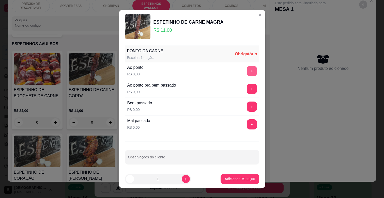
click at [247, 71] on button "+" at bounding box center [252, 71] width 10 height 10
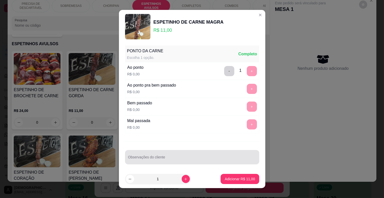
click at [188, 162] on input "Observações do cliente" at bounding box center [192, 159] width 128 height 5
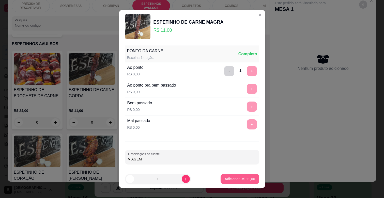
type input "VIAGEM"
click at [249, 179] on button "Adicionar R$ 11,00" at bounding box center [239, 179] width 37 height 10
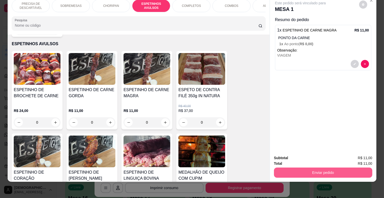
click at [306, 166] on div "Enviar pedido" at bounding box center [323, 171] width 98 height 11
click at [306, 168] on button "Enviar pedido" at bounding box center [323, 173] width 98 height 10
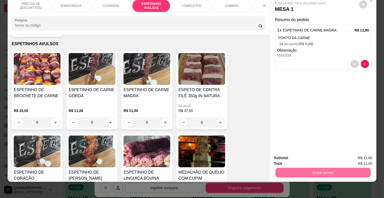
click at [301, 151] on button "Não registrar e enviar pedido" at bounding box center [305, 155] width 51 height 9
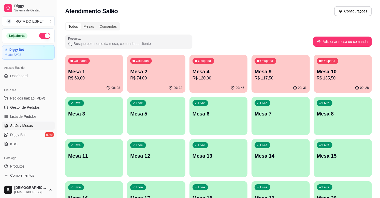
click at [97, 78] on p "R$ 69,00" at bounding box center [94, 78] width 52 height 6
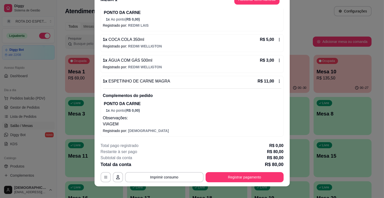
scroll to position [15, 0]
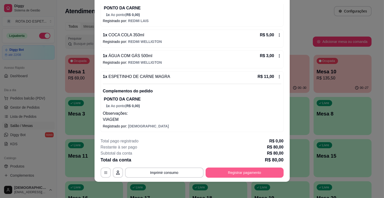
click at [235, 174] on button "Registrar pagamento" at bounding box center [245, 173] width 78 height 10
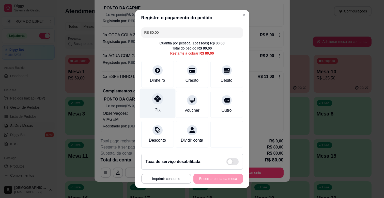
click at [150, 107] on div "Pix" at bounding box center [157, 104] width 36 height 30
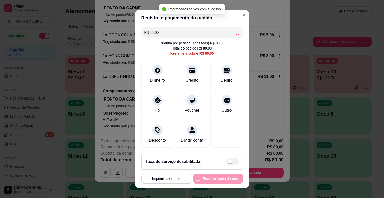
type input "R$ 0,00"
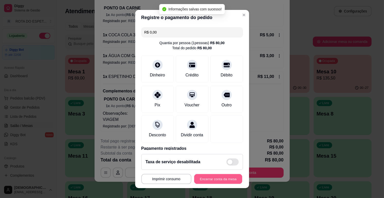
click at [210, 179] on button "Encerrar conta da mesa" at bounding box center [218, 179] width 48 height 10
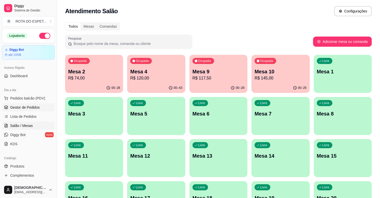
click at [28, 108] on span "Gestor de Pedidos" at bounding box center [24, 107] width 29 height 5
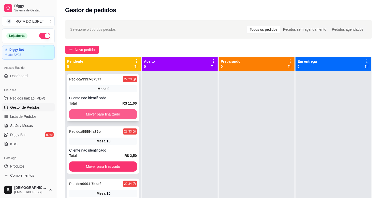
click at [120, 115] on button "Mover para finalizado" at bounding box center [103, 114] width 68 height 10
click at [119, 113] on button "Mover para finalizado" at bounding box center [103, 114] width 66 height 10
click at [119, 113] on button "Mover para finalizado" at bounding box center [103, 114] width 68 height 10
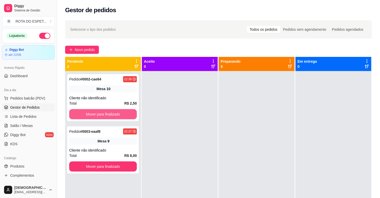
click at [119, 113] on button "Mover para finalizado" at bounding box center [103, 114] width 68 height 10
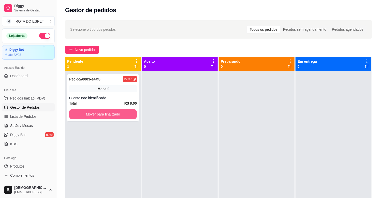
click at [119, 113] on button "Mover para finalizado" at bounding box center [103, 114] width 68 height 10
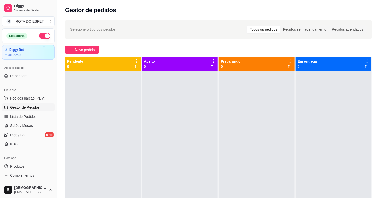
click at [159, 143] on div at bounding box center [180, 170] width 76 height 198
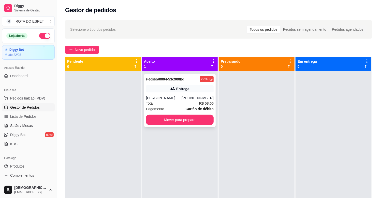
click at [165, 100] on div "[PERSON_NAME]" at bounding box center [164, 98] width 36 height 5
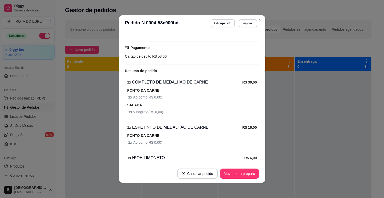
scroll to position [145, 0]
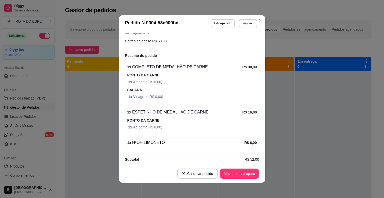
click at [159, 140] on div "1 x H²OH LIMONETO" at bounding box center [185, 143] width 117 height 6
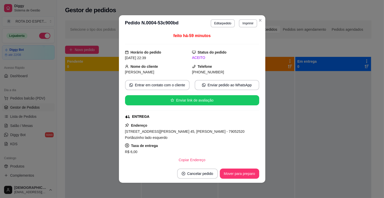
scroll to position [0, 0]
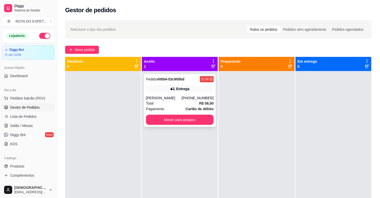
click at [173, 98] on div "[PERSON_NAME]" at bounding box center [164, 98] width 36 height 5
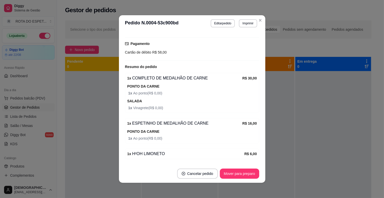
scroll to position [145, 0]
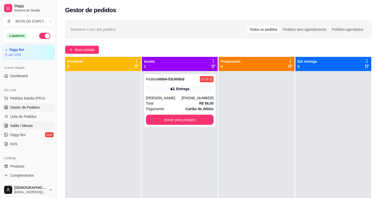
click at [29, 123] on span "Salão / Mesas" at bounding box center [21, 125] width 23 height 5
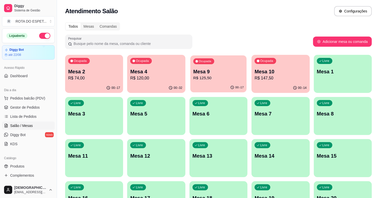
click at [209, 77] on p "R$ 125,50" at bounding box center [218, 78] width 50 height 6
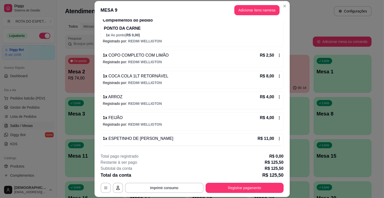
scroll to position [283, 0]
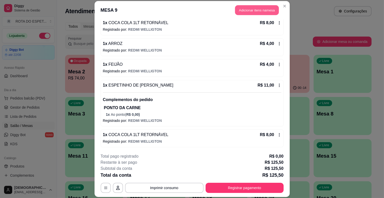
click at [258, 11] on button "Adicionar itens na mesa" at bounding box center [257, 10] width 44 height 10
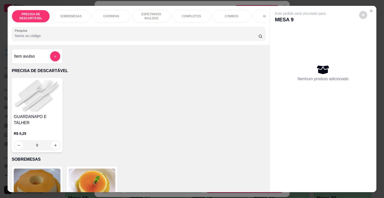
click at [76, 14] on p "SOBREMESAS" at bounding box center [70, 16] width 21 height 4
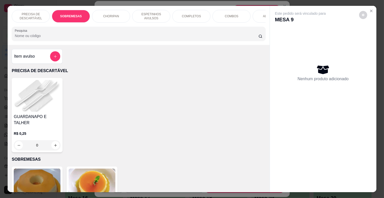
scroll to position [12, 0]
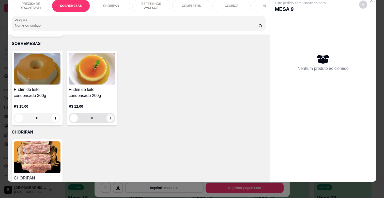
click at [110, 116] on icon "increase-product-quantity" at bounding box center [110, 118] width 4 height 4
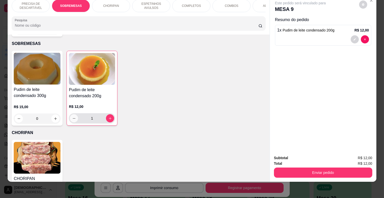
click at [73, 118] on icon "decrease-product-quantity" at bounding box center [74, 118] width 3 height 0
type input "0"
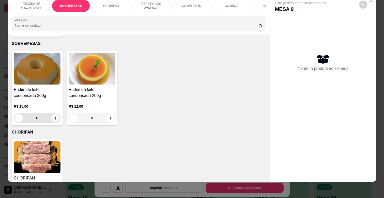
click at [55, 116] on icon "increase-product-quantity" at bounding box center [56, 118] width 4 height 4
type input "1"
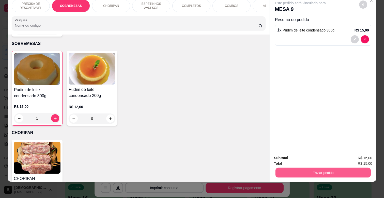
click at [324, 169] on button "Enviar pedido" at bounding box center [322, 173] width 95 height 10
click at [308, 153] on button "Não registrar e enviar pedido" at bounding box center [305, 156] width 53 height 10
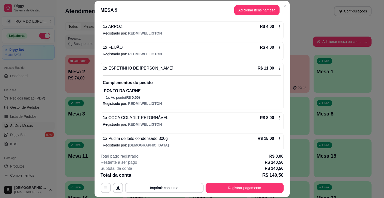
scroll to position [304, 0]
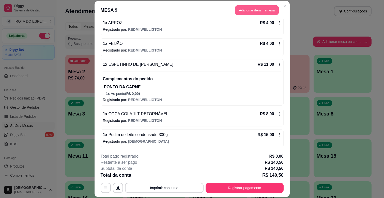
click at [263, 9] on button "Adicionar itens na mesa" at bounding box center [257, 10] width 44 height 10
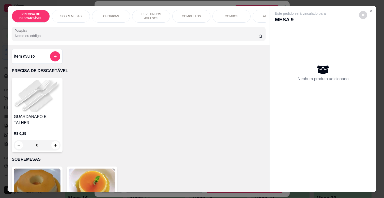
drag, startPoint x: 126, startPoint y: 25, endPoint x: 161, endPoint y: 25, distance: 34.5
click at [161, 25] on div "PRECISA DE DESCARTÁVEL SOBREMESAS CHORIPAN ESPETINHOS AVULSOS COMPLETOS COMBOS …" at bounding box center [139, 25] width 262 height 39
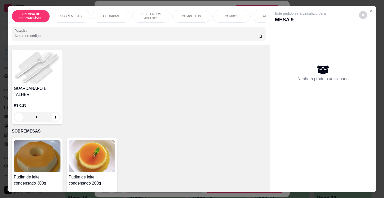
scroll to position [0, 0]
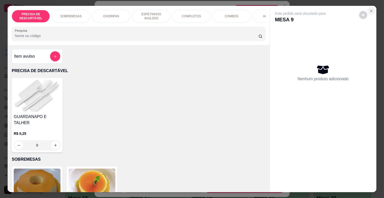
click at [370, 10] on icon "Close" at bounding box center [371, 11] width 2 height 2
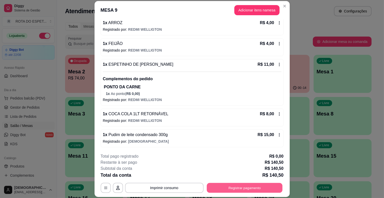
click at [235, 187] on button "Registrar pagamento" at bounding box center [245, 188] width 76 height 10
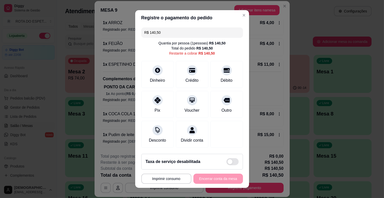
click at [187, 34] on input "R$ 140,50" at bounding box center [192, 32] width 96 height 10
click at [221, 72] on div at bounding box center [226, 68] width 11 height 11
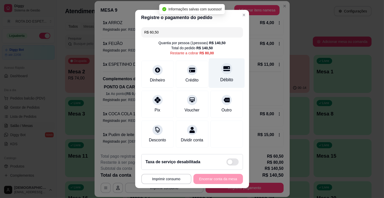
type input "R$ 80,00"
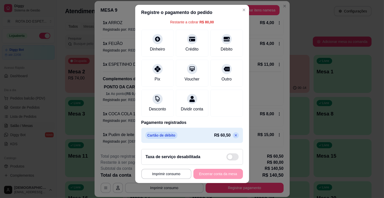
scroll to position [6, 0]
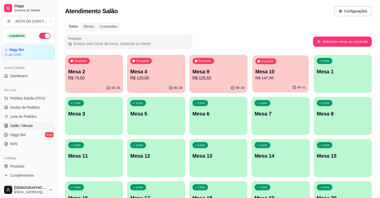
click at [273, 78] on p "R$ 147,50" at bounding box center [280, 78] width 50 height 6
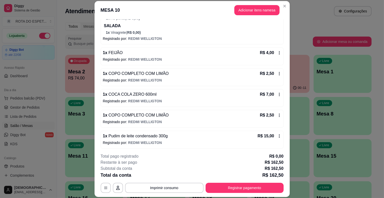
scroll to position [318, 0]
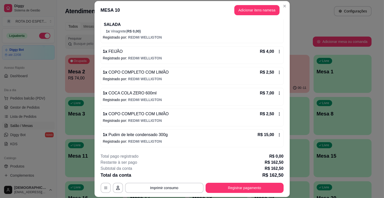
click at [242, 192] on button "Registrar pagamento" at bounding box center [245, 188] width 78 height 10
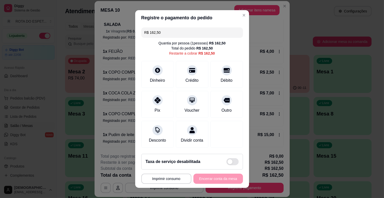
click at [155, 30] on input "R$ 162,50" at bounding box center [192, 32] width 96 height 10
drag, startPoint x: 160, startPoint y: 31, endPoint x: 116, endPoint y: 34, distance: 44.3
click at [116, 34] on div "**********" at bounding box center [192, 99] width 384 height 198
click at [221, 72] on div at bounding box center [226, 68] width 11 height 11
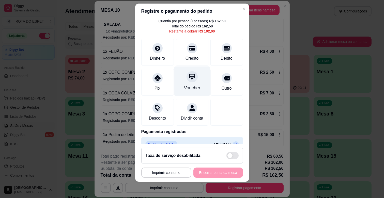
scroll to position [0, 0]
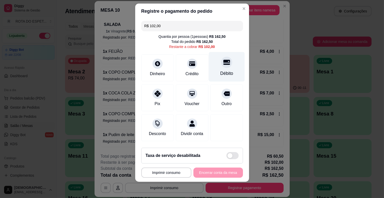
click at [223, 60] on icon at bounding box center [226, 62] width 7 height 5
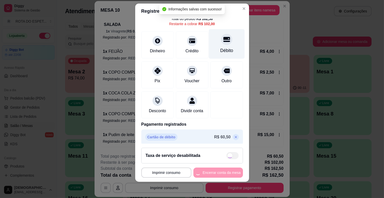
scroll to position [27, 0]
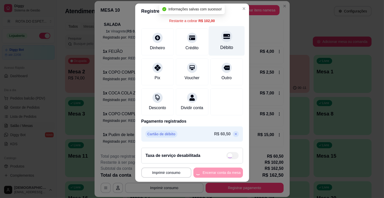
type input "R$ 0,00"
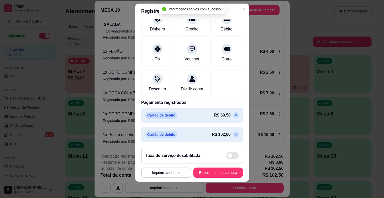
scroll to position [46, 0]
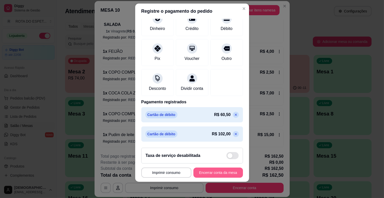
click at [217, 172] on button "Encerrar conta da mesa" at bounding box center [218, 173] width 50 height 10
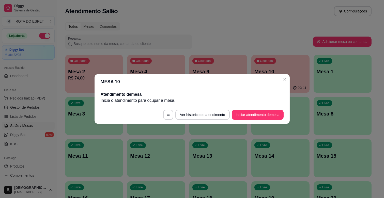
scroll to position [0, 0]
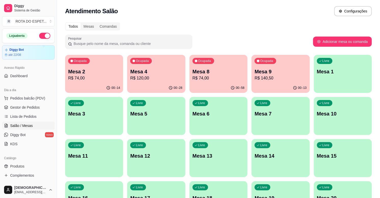
click at [268, 80] on p "R$ 140,50" at bounding box center [280, 78] width 52 height 6
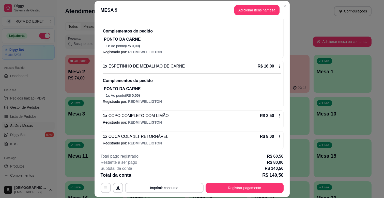
scroll to position [304, 0]
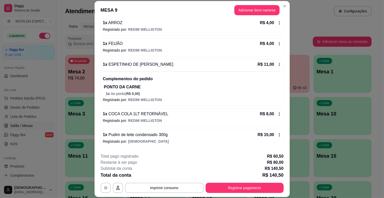
click at [277, 133] on icon at bounding box center [279, 135] width 4 height 4
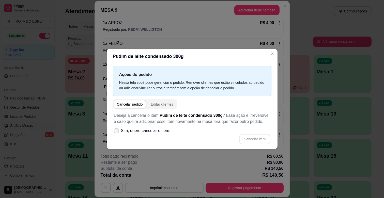
click at [119, 130] on label "Sim, quero cancelar o item." at bounding box center [142, 131] width 61 height 10
click at [117, 132] on input "Sim, quero cancelar o item." at bounding box center [115, 133] width 3 height 3
checkbox input "true"
click at [263, 139] on button "Cancelar item" at bounding box center [255, 139] width 30 height 10
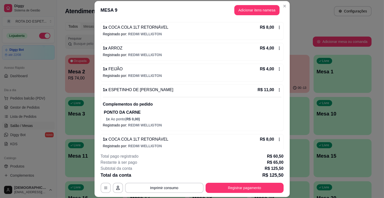
scroll to position [312, 0]
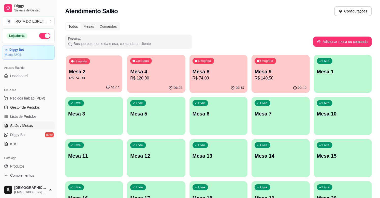
click at [86, 76] on p "R$ 74,00" at bounding box center [94, 78] width 50 height 6
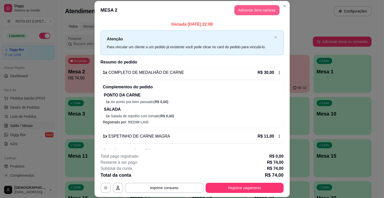
click at [261, 11] on button "Adicionar itens na mesa" at bounding box center [256, 10] width 45 height 10
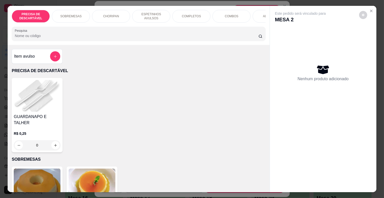
click at [262, 25] on div "PRECISA DE DESCARTÁVEL SOBREMESAS CHORIPAN ESPETINHOS AVULSOS COMPLETOS COMBOS …" at bounding box center [139, 25] width 262 height 39
click at [262, 23] on div "PRECISA DE DESCARTÁVEL SOBREMESAS CHORIPAN ESPETINHOS AVULSOS COMPLETOS COMBOS …" at bounding box center [139, 16] width 254 height 13
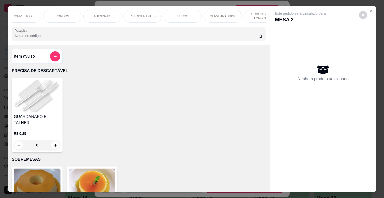
click at [133, 14] on p "REFRIGERANTES" at bounding box center [143, 16] width 26 height 4
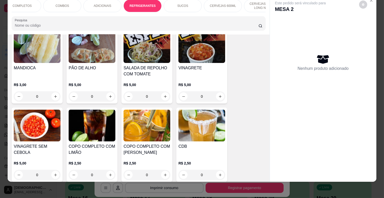
scroll to position [1138, 0]
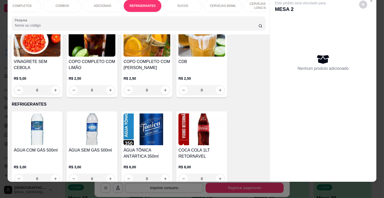
click at [140, 4] on p "REFRIGERANTES" at bounding box center [143, 6] width 26 height 4
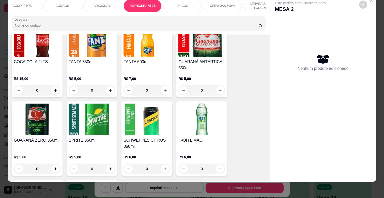
scroll to position [1421, 0]
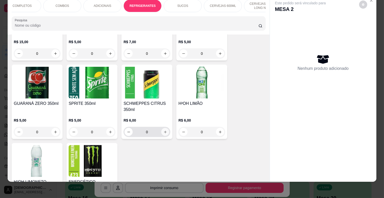
click at [163, 130] on icon "increase-product-quantity" at bounding box center [165, 132] width 4 height 4
type input "1"
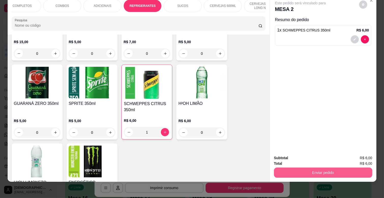
click at [338, 168] on button "Enviar pedido" at bounding box center [323, 173] width 98 height 10
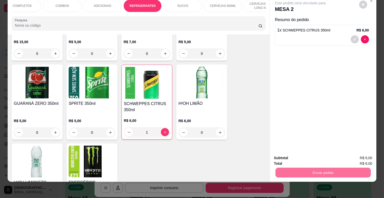
click at [313, 156] on button "Não registrar e enviar pedido" at bounding box center [305, 156] width 53 height 10
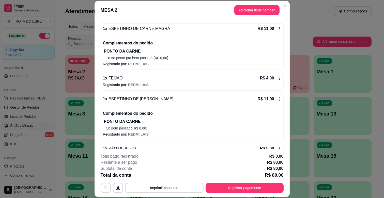
scroll to position [163, 0]
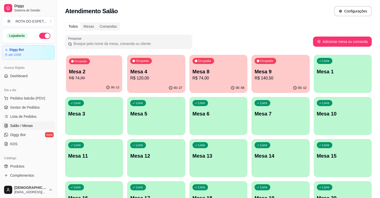
click at [86, 73] on p "Mesa 2" at bounding box center [94, 71] width 50 height 7
click at [277, 70] on p "Mesa 9" at bounding box center [280, 71] width 50 height 7
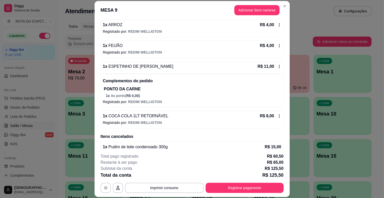
scroll to position [312, 0]
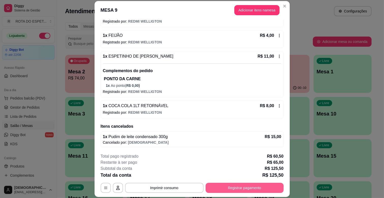
click at [221, 188] on button "Registrar pagamento" at bounding box center [245, 188] width 78 height 10
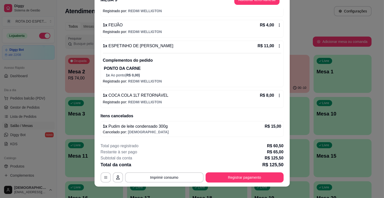
scroll to position [15, 0]
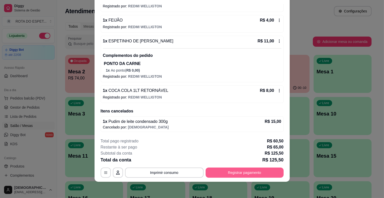
click at [246, 174] on button "Registrar pagamento" at bounding box center [245, 173] width 78 height 10
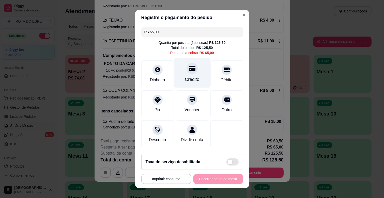
scroll to position [0, 0]
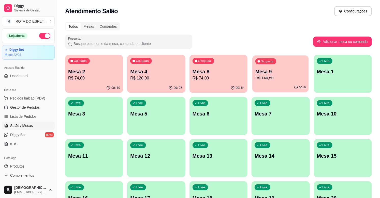
click at [274, 85] on div "00:-9" at bounding box center [280, 88] width 56 height 10
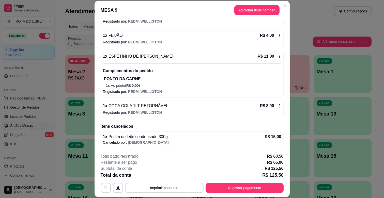
scroll to position [15, 0]
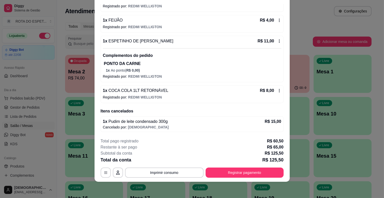
click at [109, 170] on div "**********" at bounding box center [192, 173] width 183 height 10
click at [104, 173] on icon "button" at bounding box center [106, 173] width 4 height 4
click at [168, 177] on button "Imprimir consumo" at bounding box center [164, 173] width 78 height 10
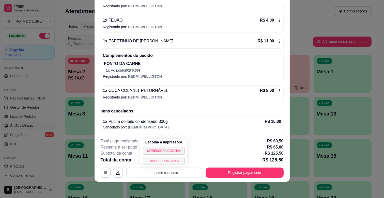
click at [171, 161] on button "IMPRESSORA CAIXA" at bounding box center [164, 161] width 42 height 8
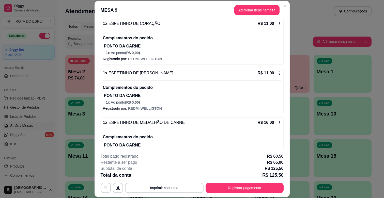
scroll to position [0, 0]
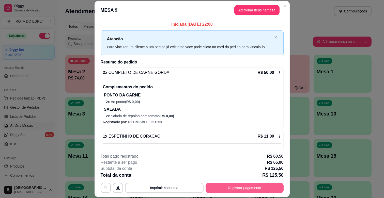
click at [227, 189] on button "Registrar pagamento" at bounding box center [245, 188] width 78 height 10
click at [262, 189] on button "Registrar pagamento" at bounding box center [245, 188] width 76 height 10
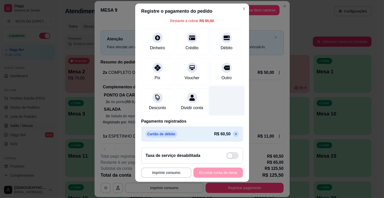
scroll to position [32, 0]
click at [234, 133] on icon at bounding box center [235, 134] width 2 height 2
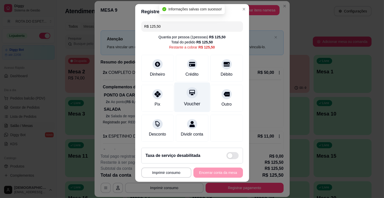
scroll to position [6, 0]
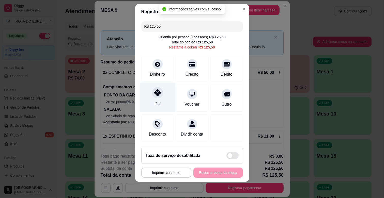
click at [154, 90] on div at bounding box center [157, 92] width 11 height 11
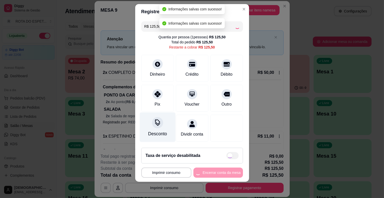
type input "R$ 0,00"
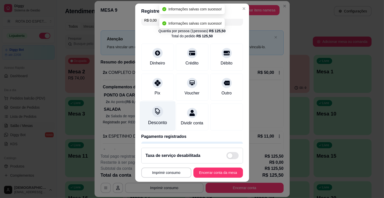
scroll to position [27, 0]
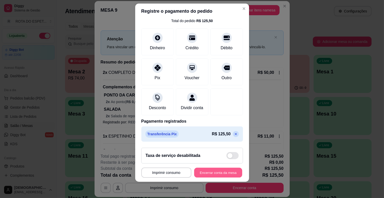
click at [219, 169] on button "Encerrar conta da mesa" at bounding box center [218, 173] width 48 height 10
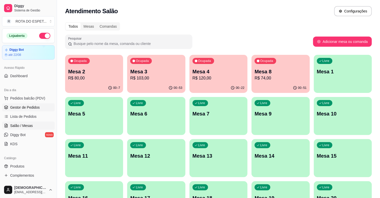
click at [28, 107] on span "Gestor de Pedidos" at bounding box center [24, 107] width 29 height 5
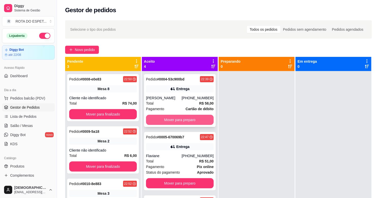
click at [178, 121] on button "Mover para preparo" at bounding box center [180, 120] width 68 height 10
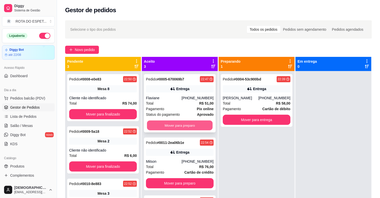
click at [178, 126] on button "Mover para preparo" at bounding box center [180, 126] width 66 height 10
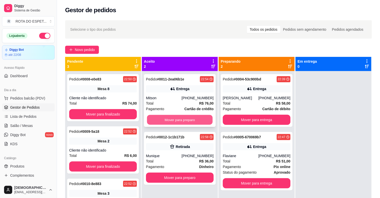
click at [179, 122] on button "Mover para preparo" at bounding box center [180, 120] width 66 height 10
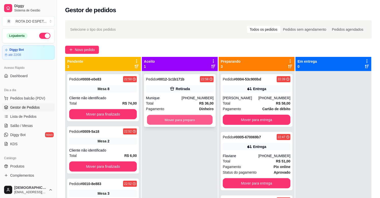
click at [180, 124] on button "Mover para preparo" at bounding box center [180, 120] width 66 height 10
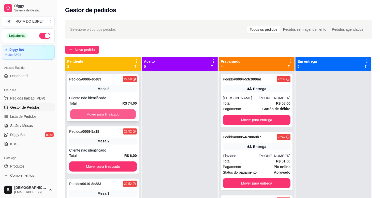
click at [89, 112] on button "Mover para finalizado" at bounding box center [103, 114] width 66 height 10
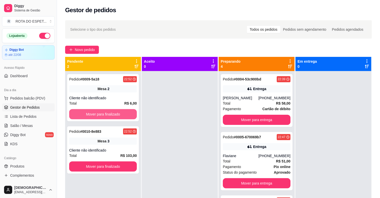
click at [93, 115] on button "Mover para finalizado" at bounding box center [103, 114] width 68 height 10
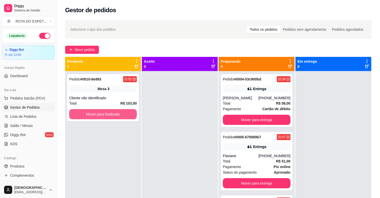
click at [93, 115] on button "Mover para finalizado" at bounding box center [103, 114] width 68 height 10
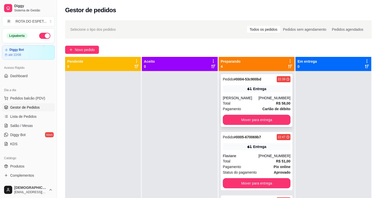
click at [276, 95] on div "Pedido # 0004-53c900bd 22:39 Entrega [PERSON_NAME] [PHONE_NUMBER] Total R$ 58,0…" at bounding box center [257, 100] width 72 height 53
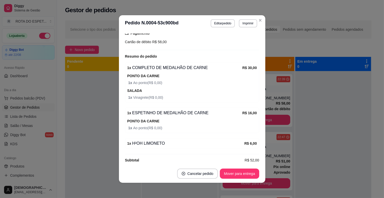
scroll to position [145, 0]
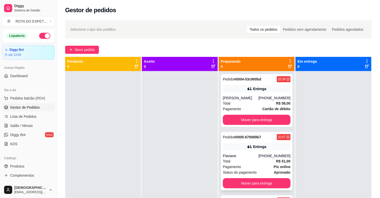
click at [227, 152] on div "Pedido # 0005-670069b7 22:47 Entrega Flaviane [PHONE_NUMBER] Total R$ 51,00 Pag…" at bounding box center [257, 161] width 72 height 58
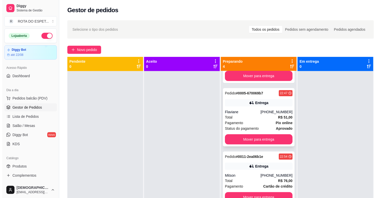
scroll to position [14, 0]
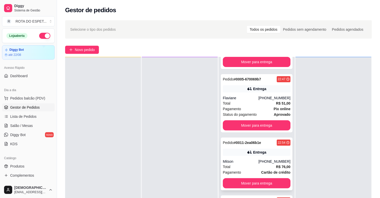
click at [244, 156] on div "Pedido # 0011-2ea06b1e 22:54 Entrega Mitson [PHONE_NUMBER] Total R$ 76,00 Pagam…" at bounding box center [257, 164] width 72 height 53
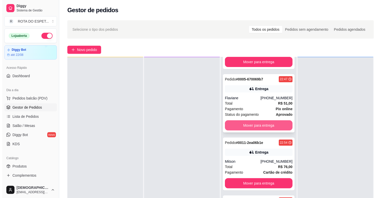
scroll to position [77, 0]
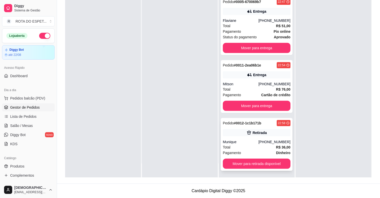
click at [240, 143] on div "Munique" at bounding box center [241, 141] width 36 height 5
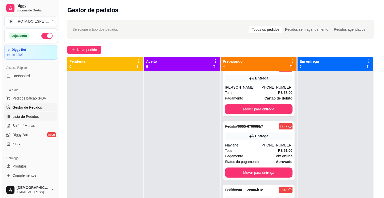
scroll to position [0, 0]
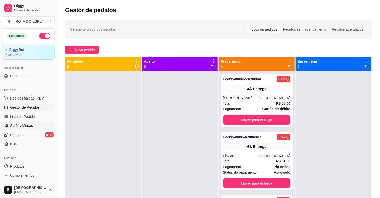
click at [30, 123] on link "Salão / Mesas" at bounding box center [28, 126] width 53 height 8
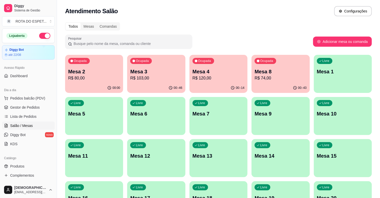
click at [227, 69] on p "Mesa 4" at bounding box center [218, 71] width 52 height 7
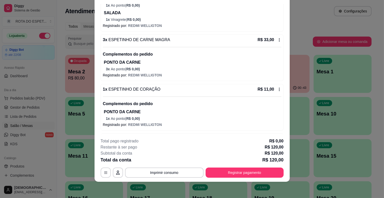
scroll to position [169, 0]
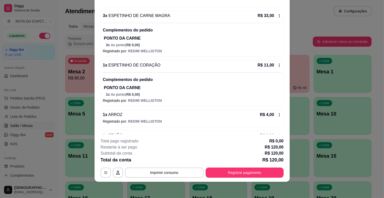
click at [277, 65] on icon at bounding box center [279, 65] width 4 height 4
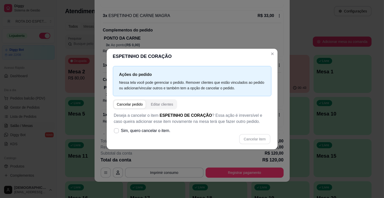
click at [132, 103] on div "Cancelar pedido" at bounding box center [130, 104] width 26 height 5
click at [124, 129] on span "Sim, quero cancelar o item." at bounding box center [146, 131] width 50 height 6
click at [117, 132] on input "Sim, quero cancelar o item." at bounding box center [115, 133] width 3 height 3
checkbox input "true"
click at [258, 138] on button "Cancelar item" at bounding box center [254, 139] width 31 height 10
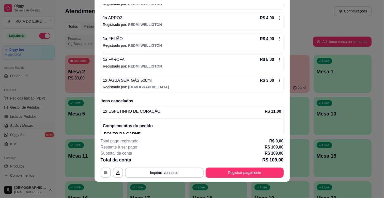
scroll to position [235, 0]
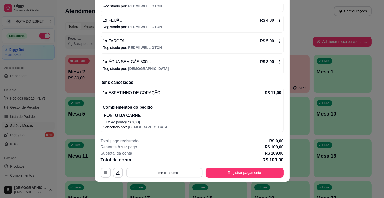
click at [170, 168] on button "Imprimir consumo" at bounding box center [164, 173] width 76 height 10
click at [170, 171] on button "Imprimir consumo" at bounding box center [164, 173] width 76 height 10
click at [170, 175] on button "Imprimir consumo" at bounding box center [164, 173] width 78 height 10
click at [168, 160] on button "IMPRESSORA CAIXA" at bounding box center [164, 161] width 42 height 8
click at [239, 172] on button "Registrar pagamento" at bounding box center [245, 173] width 78 height 10
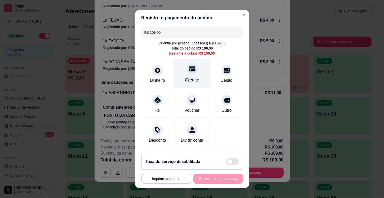
click at [187, 75] on div "Crédito" at bounding box center [192, 74] width 36 height 30
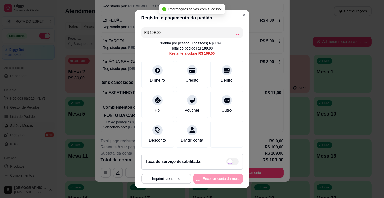
type input "R$ 0,00"
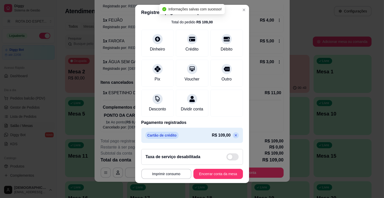
scroll to position [6, 0]
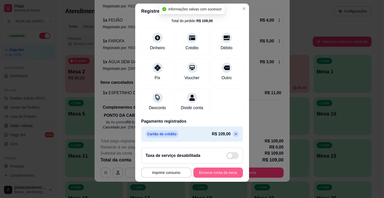
click at [220, 175] on button "Encerrar conta da mesa" at bounding box center [218, 173] width 50 height 10
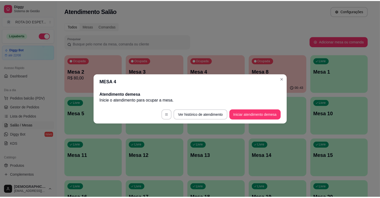
scroll to position [0, 0]
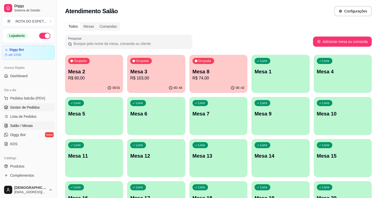
click at [28, 105] on span "Gestor de Pedidos" at bounding box center [24, 107] width 29 height 5
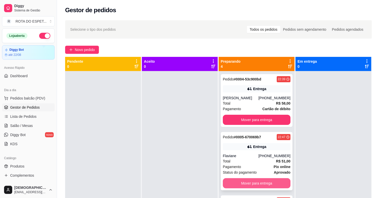
click at [257, 183] on button "Mover para entrega" at bounding box center [257, 183] width 68 height 10
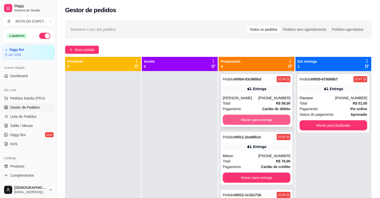
click at [257, 118] on button "Mover para entrega" at bounding box center [257, 120] width 68 height 10
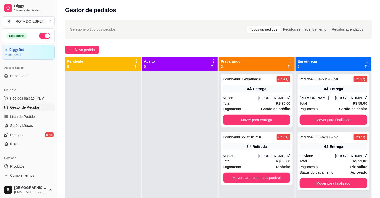
click at [173, 144] on div at bounding box center [180, 170] width 76 height 198
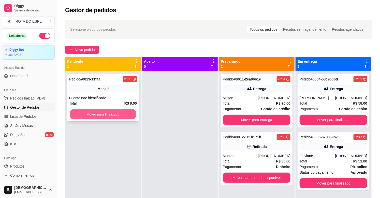
click at [105, 117] on button "Mover para finalizado" at bounding box center [103, 114] width 66 height 10
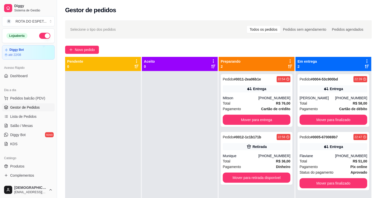
click at [171, 148] on div at bounding box center [180, 170] width 76 height 198
click at [243, 116] on button "Mover para entrega" at bounding box center [257, 120] width 68 height 10
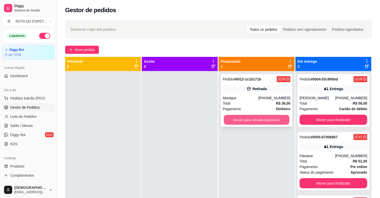
click at [248, 120] on button "Mover para retirada disponível" at bounding box center [257, 120] width 66 height 10
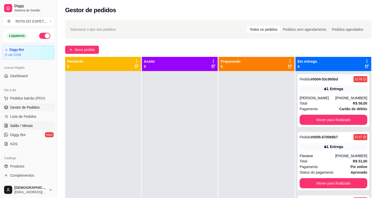
click at [27, 128] on span "Salão / Mesas" at bounding box center [21, 125] width 23 height 5
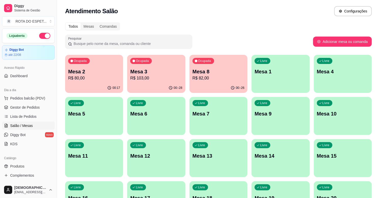
click at [217, 75] on p "R$ 82,00" at bounding box center [218, 78] width 52 height 6
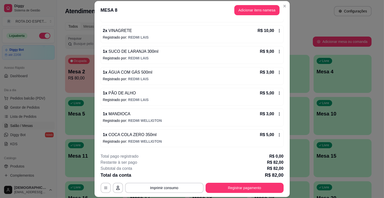
scroll to position [15, 0]
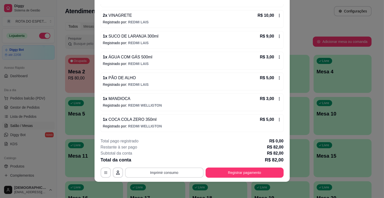
click at [170, 174] on button "Imprimir consumo" at bounding box center [164, 173] width 78 height 10
click at [170, 162] on button "IMPRESSORA CAIXA" at bounding box center [163, 161] width 41 height 8
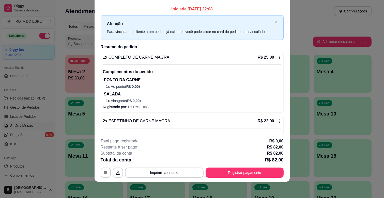
scroll to position [0, 0]
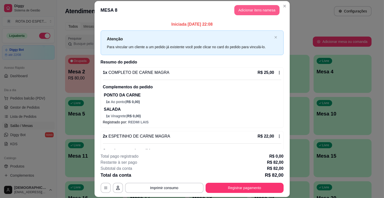
click at [255, 10] on button "Adicionar itens na mesa" at bounding box center [256, 10] width 45 height 10
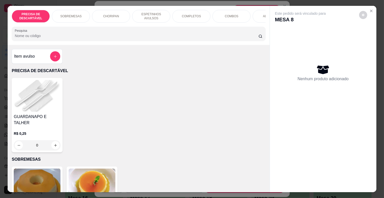
click at [74, 16] on div "SOBREMESAS" at bounding box center [71, 16] width 38 height 13
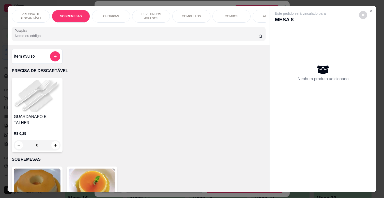
scroll to position [12, 0]
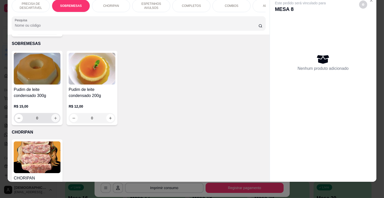
click at [54, 116] on icon "increase-product-quantity" at bounding box center [56, 118] width 4 height 4
type input "1"
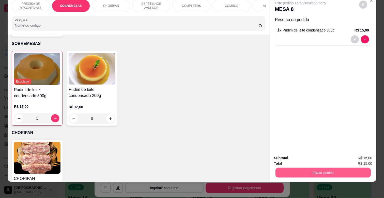
click at [354, 169] on button "Enviar pedido" at bounding box center [322, 173] width 95 height 10
click at [300, 154] on button "Não registrar e enviar pedido" at bounding box center [305, 156] width 53 height 10
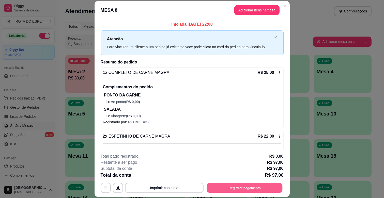
click at [265, 187] on button "Registrar pagamento" at bounding box center [245, 188] width 76 height 10
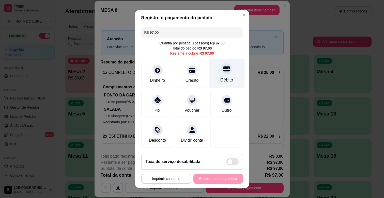
click at [224, 79] on div "Débito" at bounding box center [227, 74] width 36 height 30
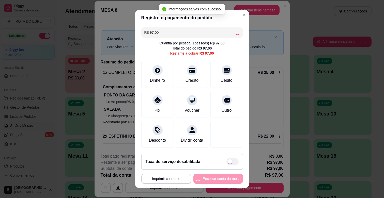
type input "R$ 0,00"
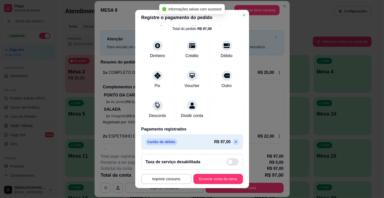
scroll to position [27, 0]
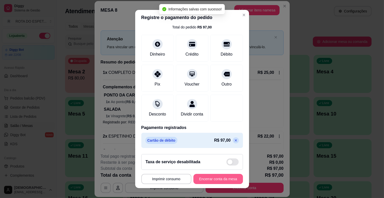
click at [207, 178] on button "Encerrar conta da mesa" at bounding box center [218, 179] width 50 height 10
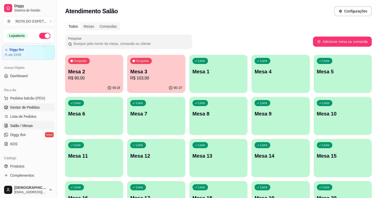
click at [37, 109] on span "Gestor de Pedidos" at bounding box center [24, 107] width 29 height 5
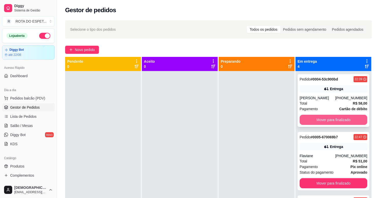
click at [309, 117] on button "Mover para finalizado" at bounding box center [333, 120] width 68 height 10
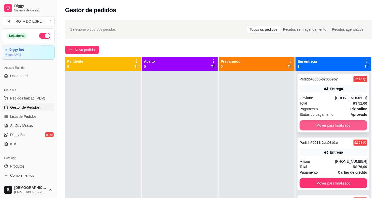
click at [323, 125] on button "Mover para finalizado" at bounding box center [333, 125] width 68 height 10
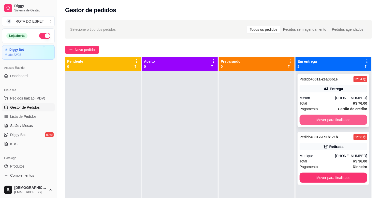
click at [326, 119] on button "Mover para finalizado" at bounding box center [333, 120] width 68 height 10
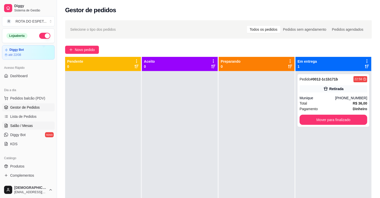
click at [15, 126] on span "Salão / Mesas" at bounding box center [21, 125] width 23 height 5
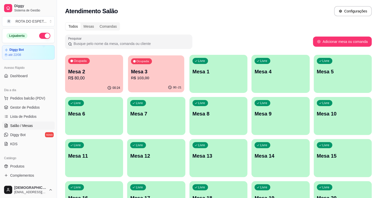
click at [152, 72] on p "Mesa 3" at bounding box center [156, 71] width 50 height 7
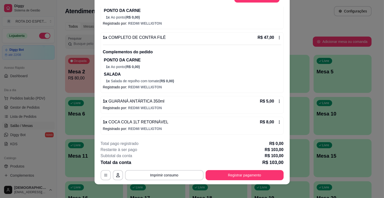
scroll to position [15, 0]
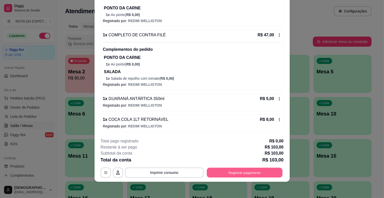
click at [223, 173] on button "Registrar pagamento" at bounding box center [245, 173] width 76 height 10
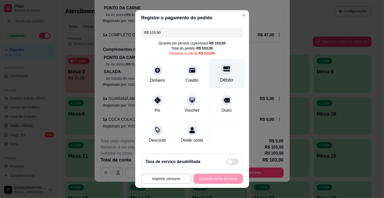
click at [221, 68] on div at bounding box center [226, 68] width 11 height 11
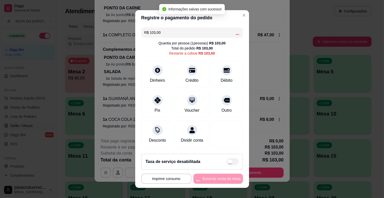
type input "R$ 0,00"
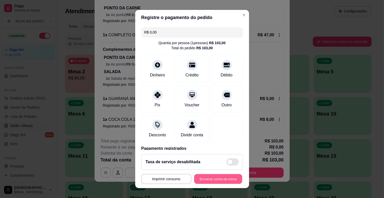
click at [232, 179] on button "Encerrar conta da mesa" at bounding box center [218, 179] width 48 height 10
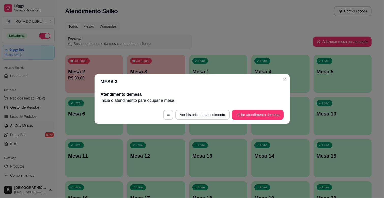
scroll to position [0, 0]
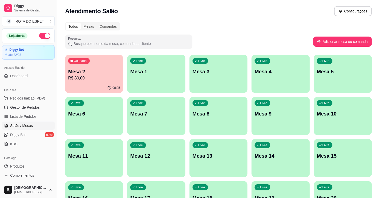
click at [111, 83] on div "00:25" at bounding box center [94, 88] width 58 height 10
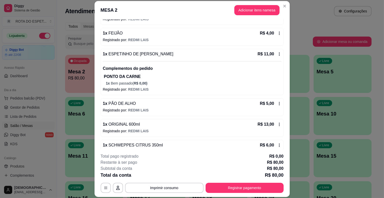
scroll to position [163, 0]
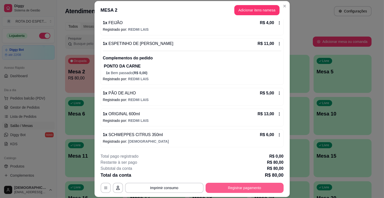
click at [229, 190] on button "Registrar pagamento" at bounding box center [245, 188] width 78 height 10
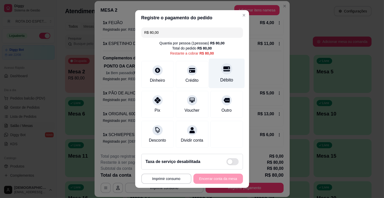
click at [223, 70] on div "Débito" at bounding box center [227, 74] width 36 height 30
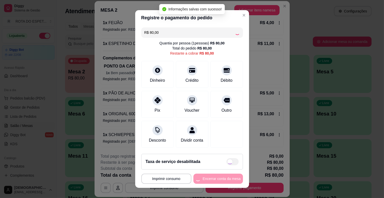
type input "R$ 0,00"
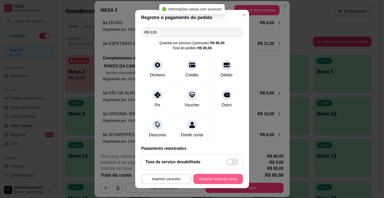
click at [223, 178] on button "Encerrar conta da mesa" at bounding box center [218, 179] width 50 height 10
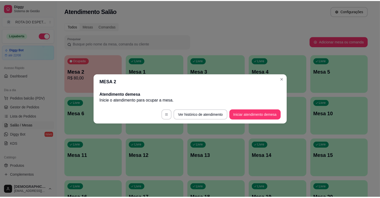
scroll to position [0, 0]
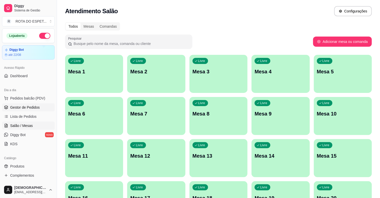
click at [29, 110] on span "Gestor de Pedidos" at bounding box center [24, 107] width 29 height 5
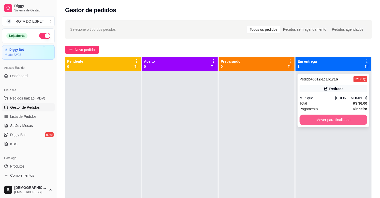
click at [343, 121] on button "Mover para finalizado" at bounding box center [333, 120] width 68 height 10
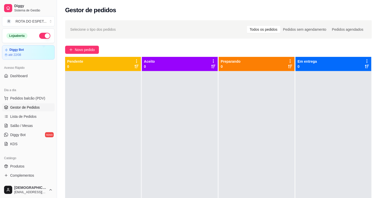
drag, startPoint x: 0, startPoint y: 89, endPoint x: 0, endPoint y: 94, distance: 4.8
click at [0, 94] on div "Dia a dia Pedidos balcão (PDV) Gestor de Pedidos Lista de Pedidos Salão / Mesas…" at bounding box center [28, 117] width 57 height 66
